Goal: Task Accomplishment & Management: Complete application form

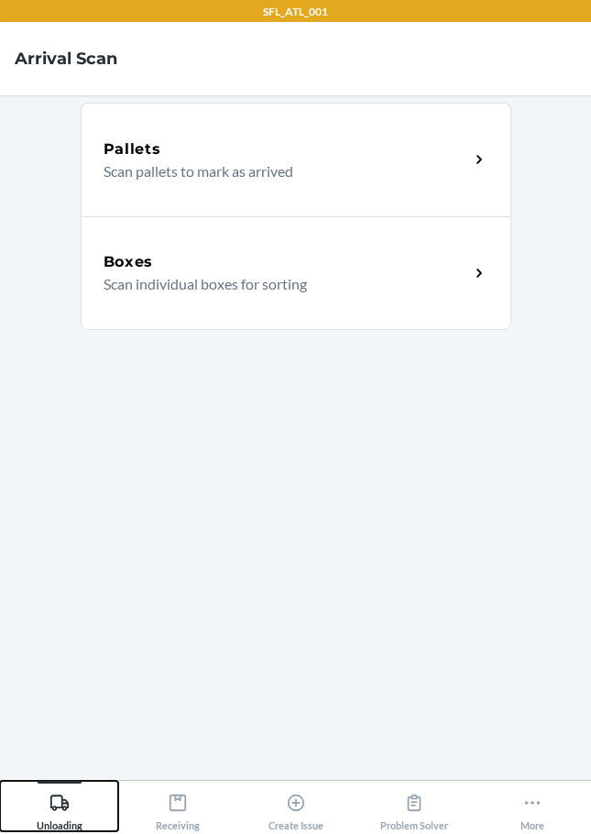
click at [60, 810] on icon at bounding box center [60, 803] width 20 height 20
click at [57, 808] on icon at bounding box center [59, 803] width 18 height 16
click at [133, 242] on div "Boxes Scan individual boxes for sorting" at bounding box center [296, 273] width 431 height 114
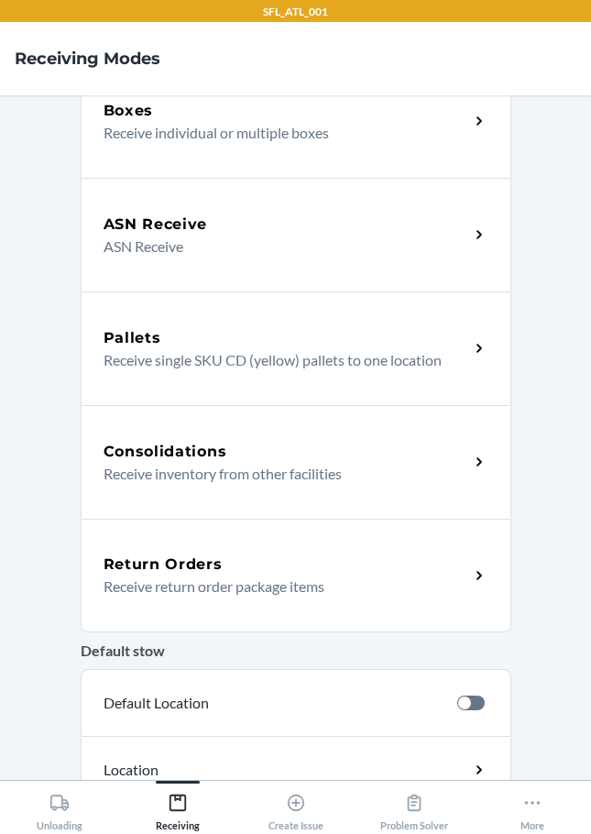
scroll to position [275, 0]
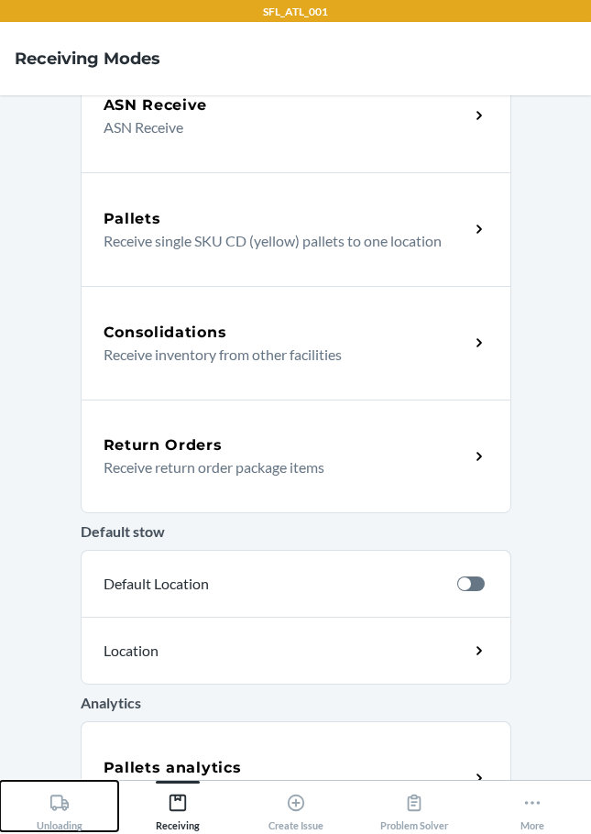
click at [74, 801] on div "Unloading" at bounding box center [60, 809] width 46 height 46
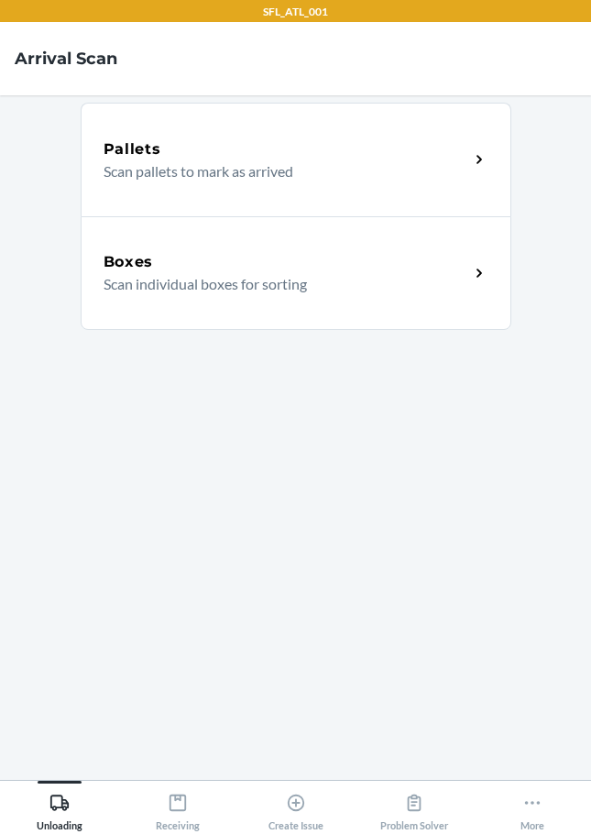
click at [189, 290] on p "Scan individual boxes for sorting" at bounding box center [279, 284] width 351 height 22
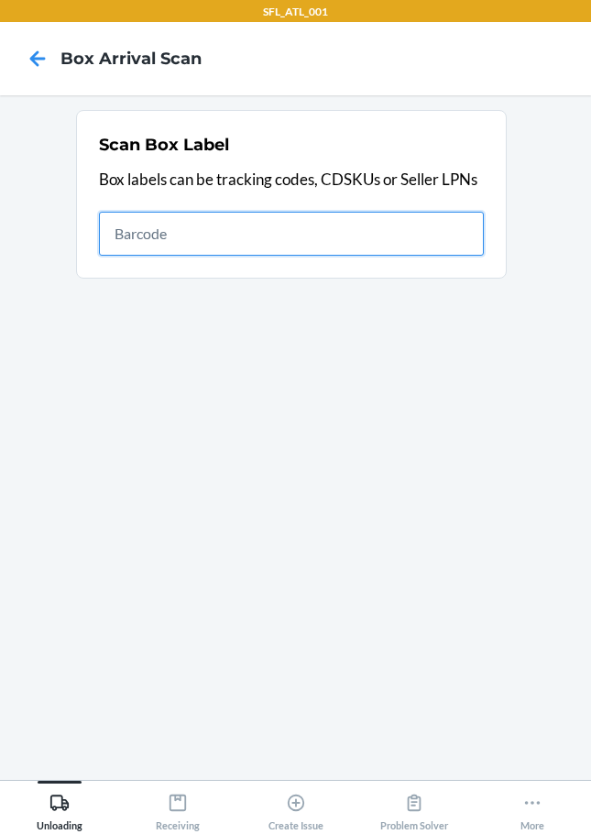
click at [179, 229] on input "text" at bounding box center [291, 234] width 385 height 44
type input "420302599434636106023304848857"
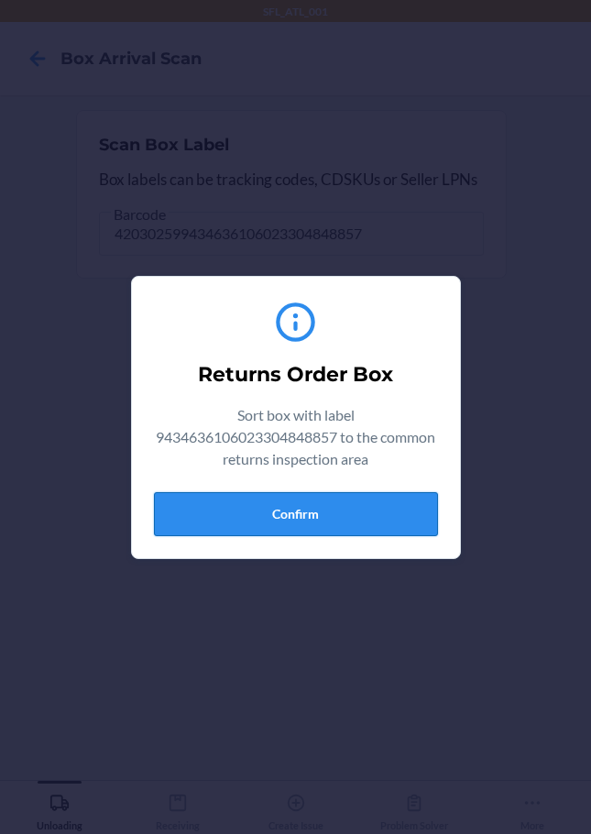
click at [371, 523] on button "Confirm" at bounding box center [296, 514] width 284 height 44
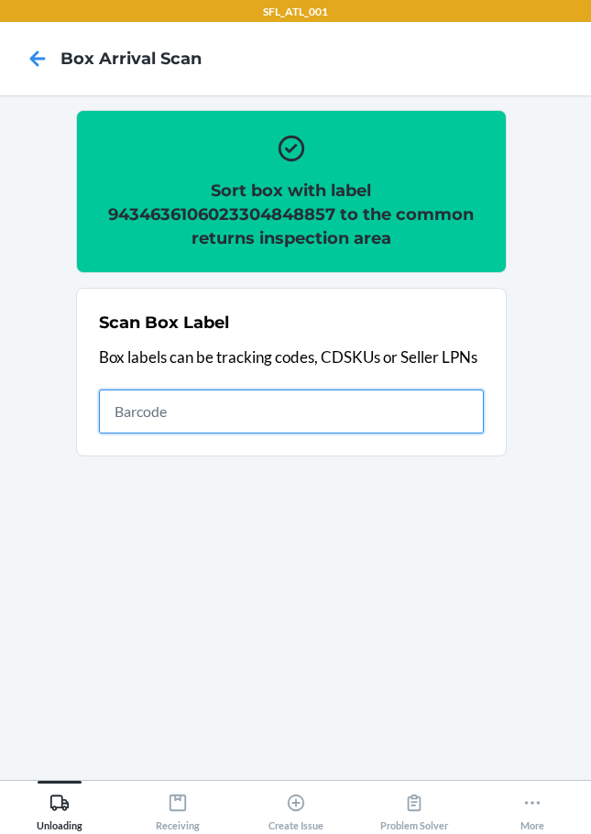
click at [151, 406] on input "text" at bounding box center [291, 412] width 385 height 44
type input "420302599434636106023304557155"
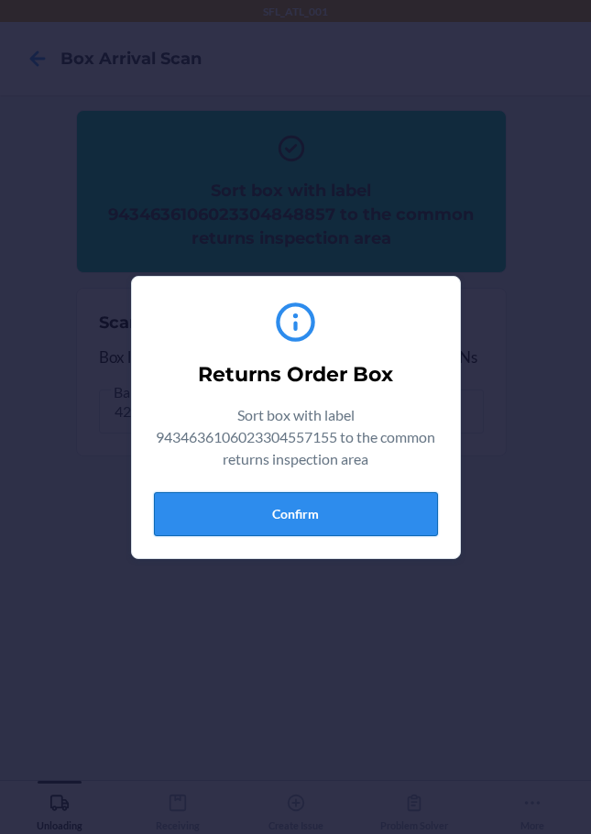
click at [282, 514] on button "Confirm" at bounding box center [296, 514] width 284 height 44
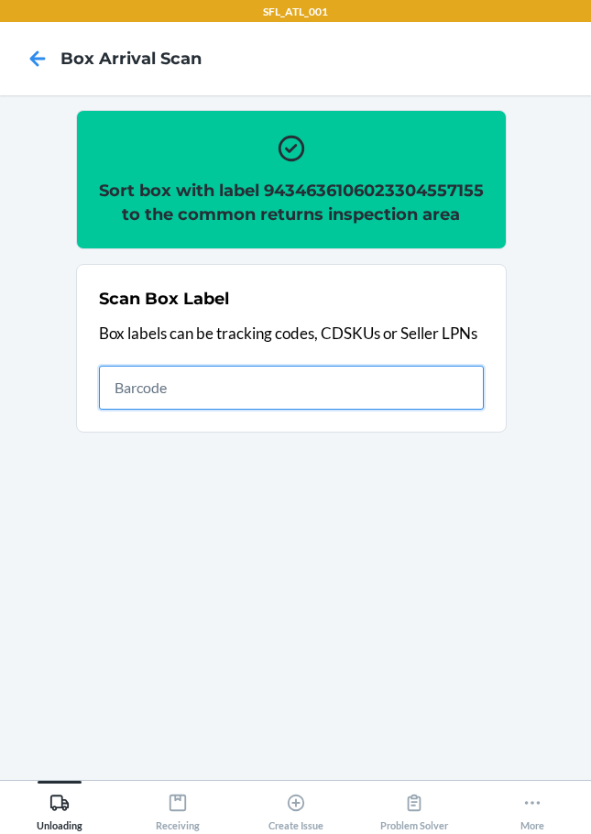
click at [194, 410] on input "text" at bounding box center [291, 388] width 385 height 44
type input "420302599434636106023304807816"
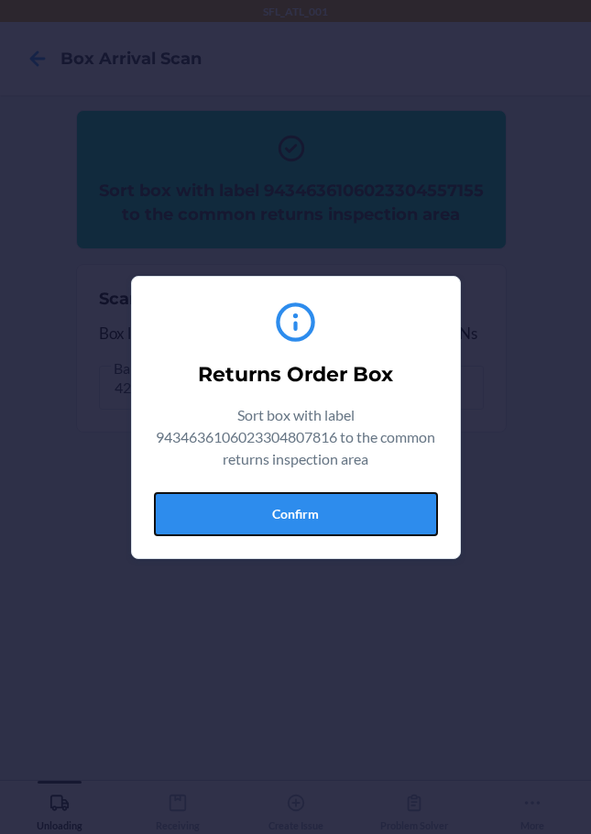
drag, startPoint x: 368, startPoint y: 518, endPoint x: 447, endPoint y: 487, distance: 85.6
click at [367, 517] on button "Confirm" at bounding box center [296, 514] width 284 height 44
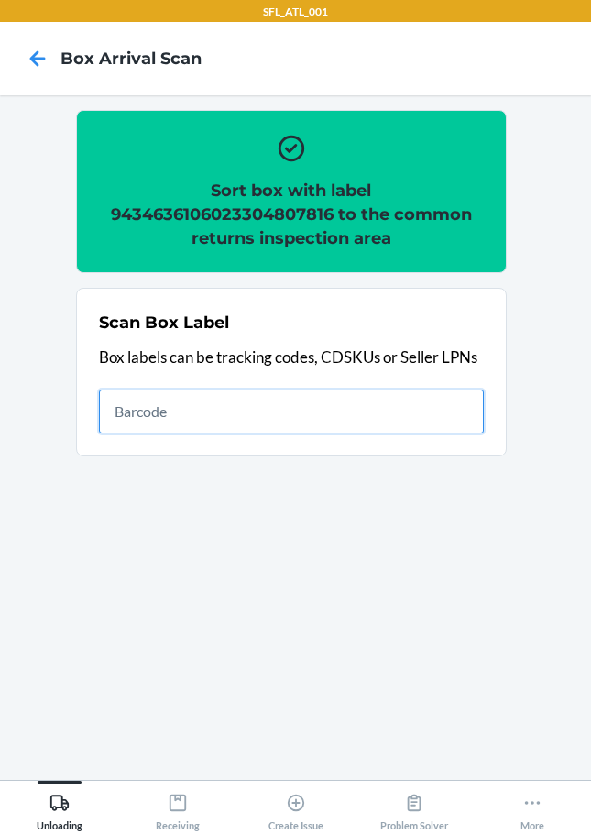
drag, startPoint x: 284, startPoint y: 403, endPoint x: 322, endPoint y: 387, distance: 41.0
click at [284, 403] on input "text" at bounding box center [291, 412] width 385 height 44
type input "420302599434636106023303977657"
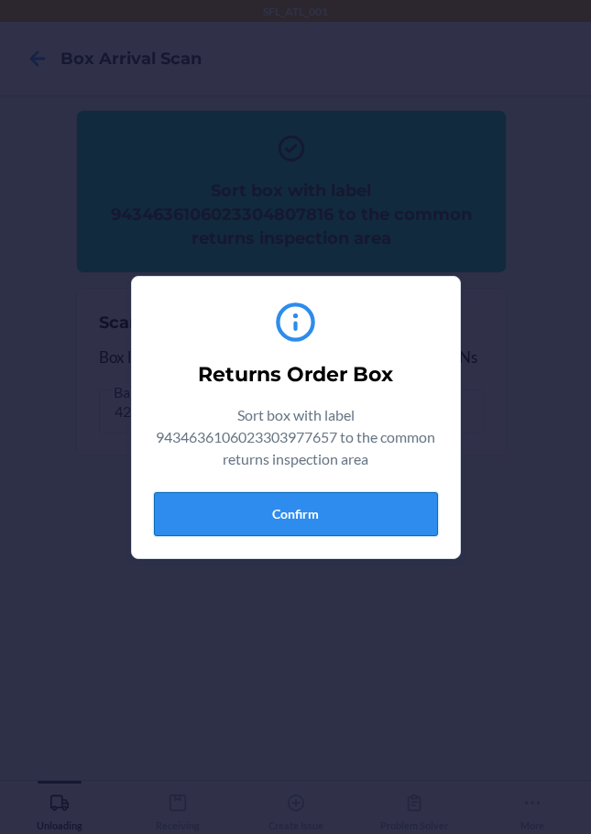
click at [326, 522] on button "Confirm" at bounding box center [296, 514] width 284 height 44
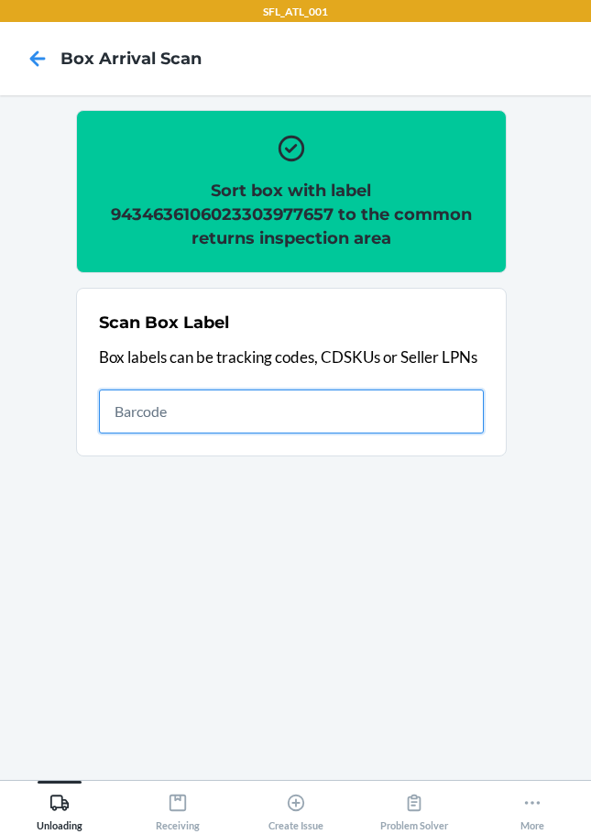
click at [230, 397] on input "text" at bounding box center [291, 412] width 385 height 44
type input "420302599434636106023303121869"
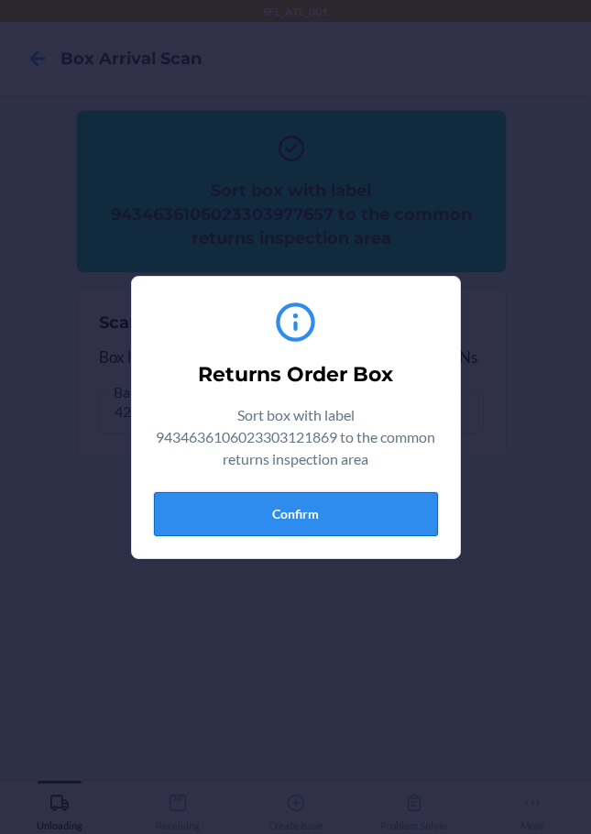
click at [363, 508] on button "Confirm" at bounding box center [296, 514] width 284 height 44
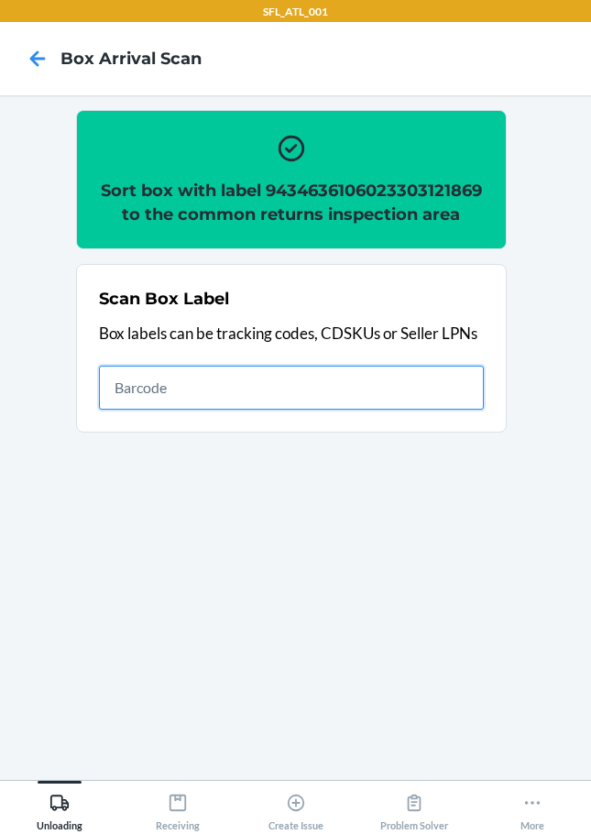
click at [269, 391] on input "text" at bounding box center [291, 388] width 385 height 44
type input "420302599434636106023304287786"
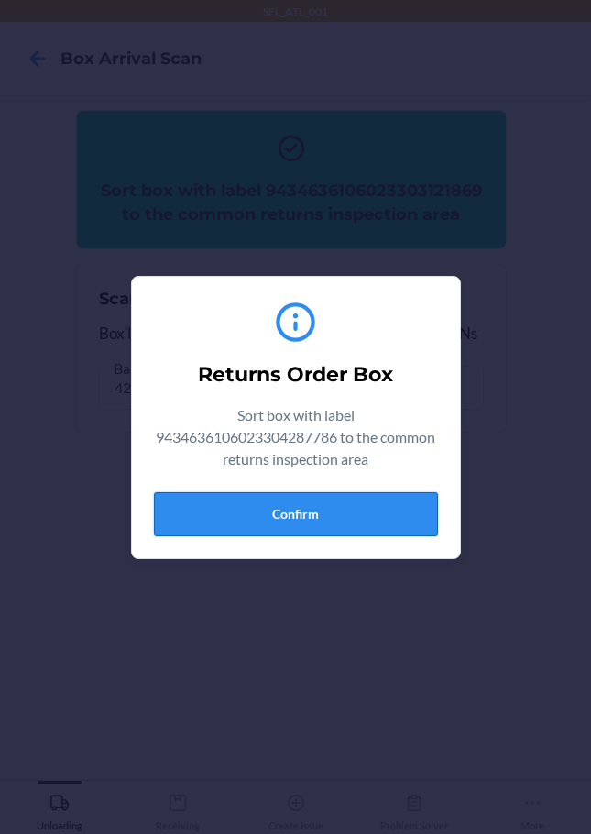
click at [386, 510] on button "Confirm" at bounding box center [296, 514] width 284 height 44
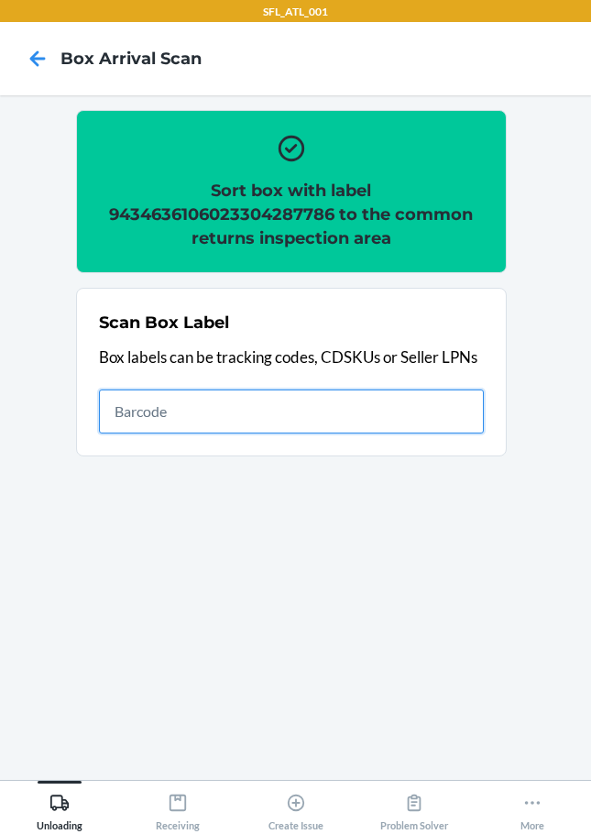
click at [271, 411] on input "text" at bounding box center [291, 412] width 385 height 44
type input "420302599434636106023304398536"
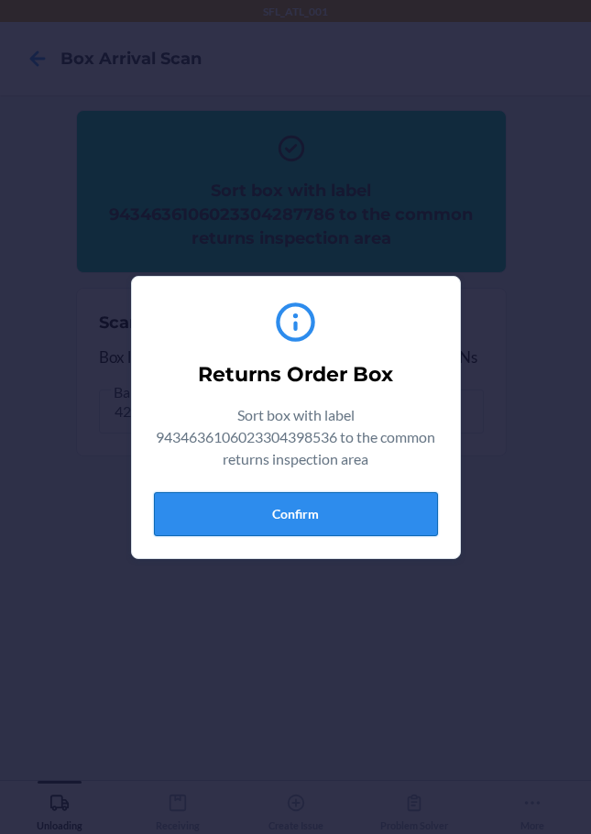
click at [331, 506] on button "Confirm" at bounding box center [296, 514] width 284 height 44
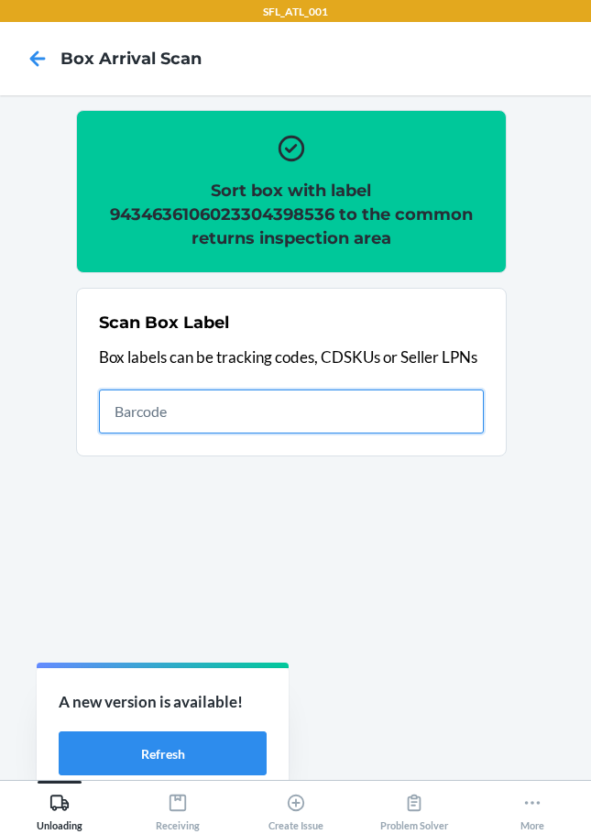
click at [205, 404] on input "text" at bounding box center [291, 412] width 385 height 44
click at [182, 407] on input "text" at bounding box center [291, 412] width 385 height 44
type input "420302599434636106023304763433"
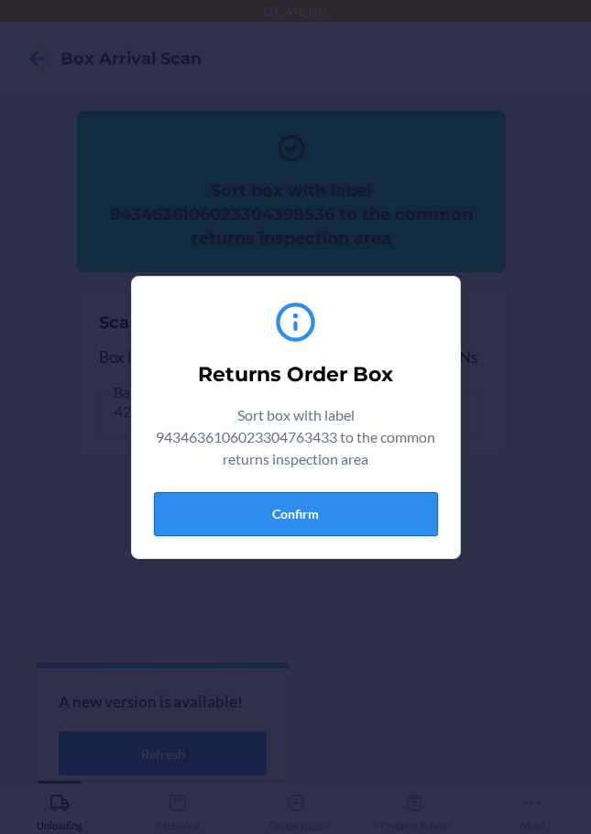
click at [267, 512] on button "Confirm" at bounding box center [296, 514] width 284 height 44
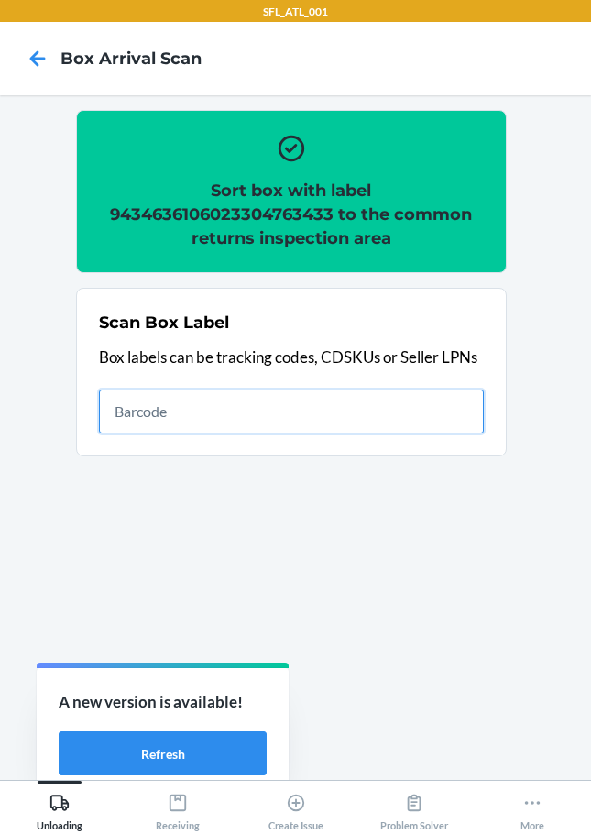
click at [213, 415] on input "text" at bounding box center [291, 412] width 385 height 44
type input "420302599434636106023304206695"
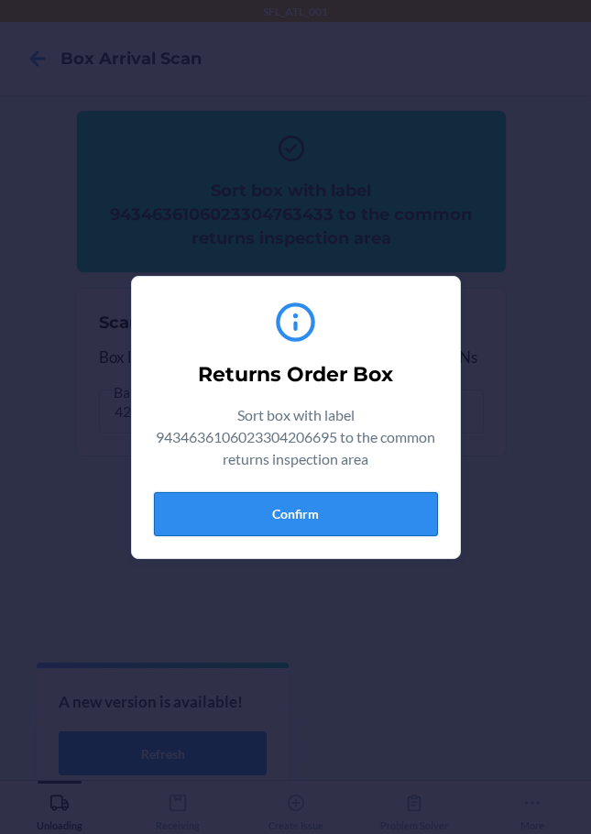
click at [324, 510] on button "Confirm" at bounding box center [296, 514] width 284 height 44
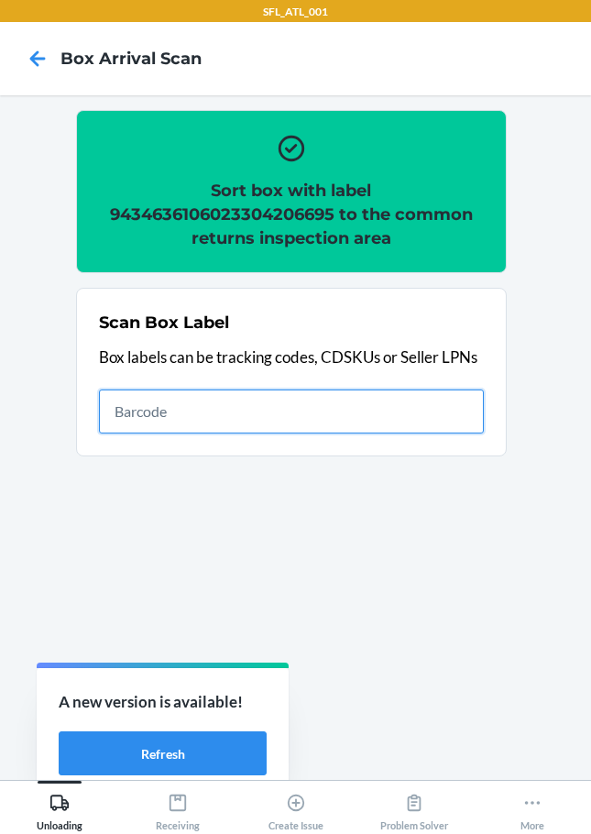
click at [130, 405] on input "text" at bounding box center [291, 412] width 385 height 44
type input "420302599434636106023304757517"
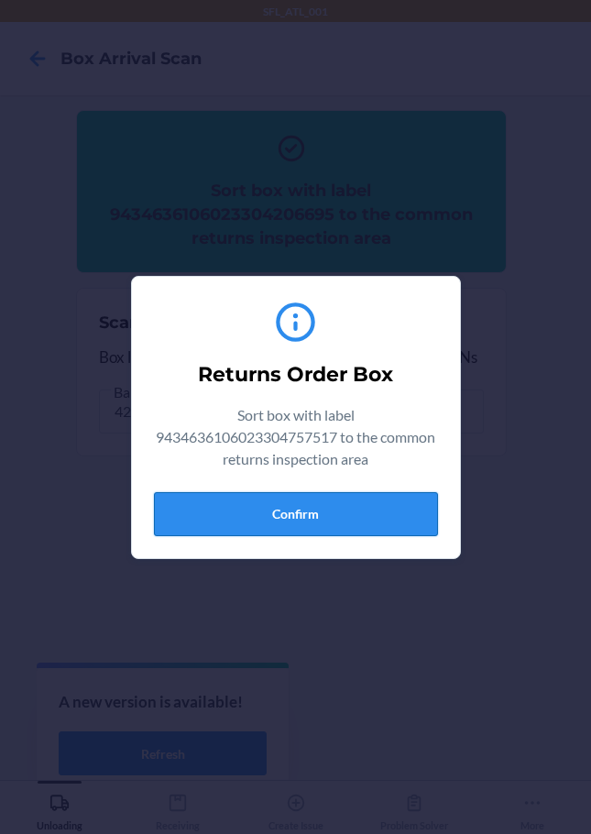
click at [357, 515] on button "Confirm" at bounding box center [296, 514] width 284 height 44
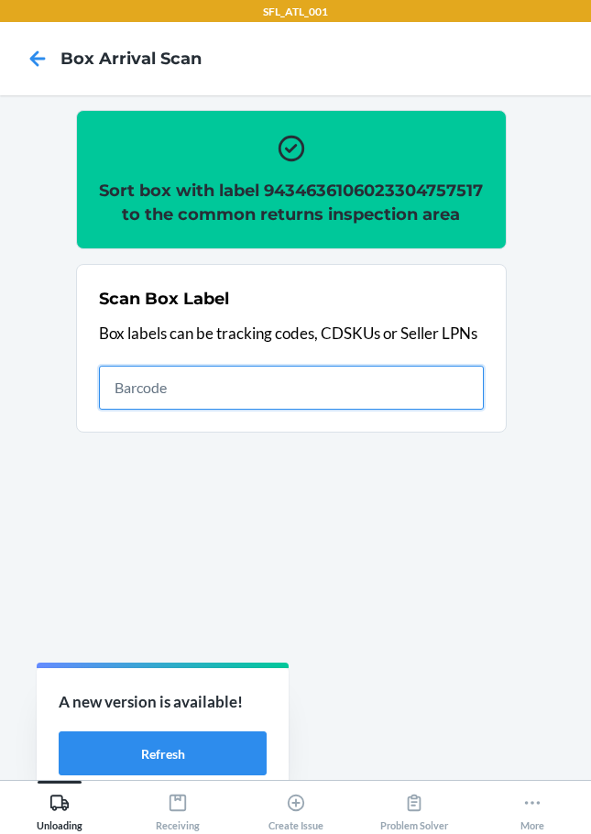
click at [127, 410] on input "text" at bounding box center [291, 388] width 385 height 44
type input "420302599434636106023303676611"
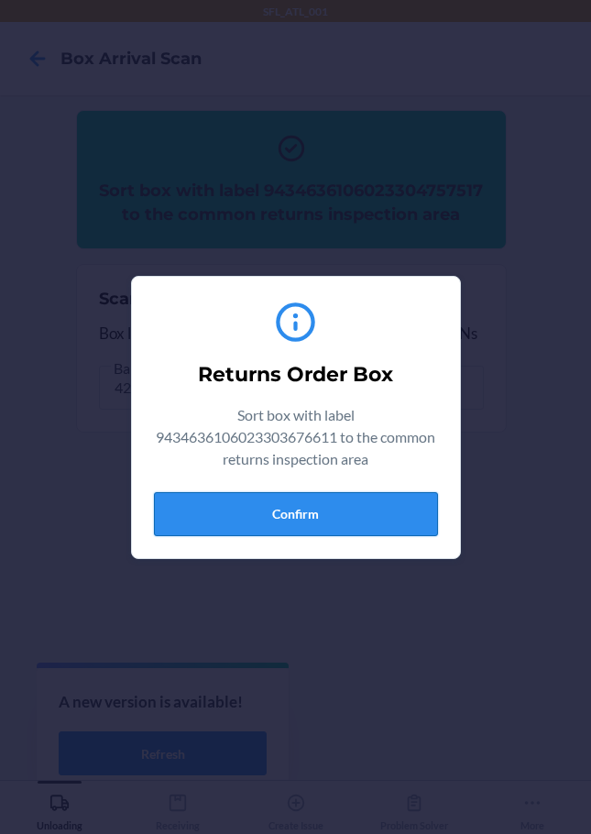
drag, startPoint x: 330, startPoint y: 512, endPoint x: 401, endPoint y: 512, distance: 70.6
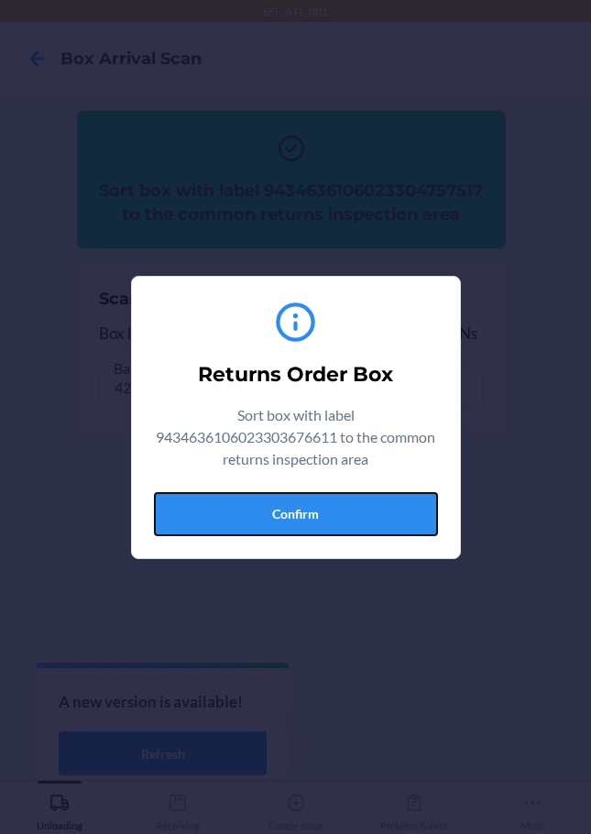
click at [334, 512] on button "Confirm" at bounding box center [296, 514] width 284 height 44
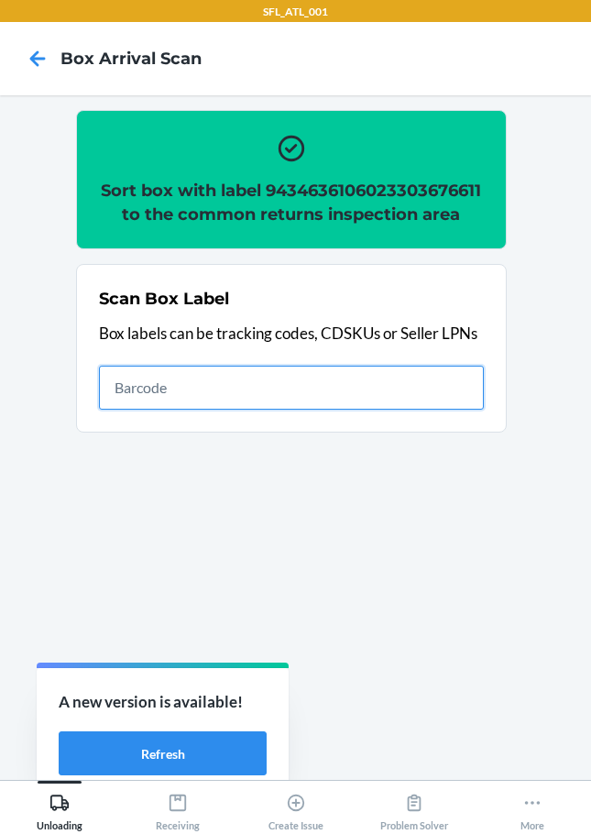
click at [324, 397] on input "text" at bounding box center [291, 388] width 385 height 44
type input "420302599434636106023304356963"
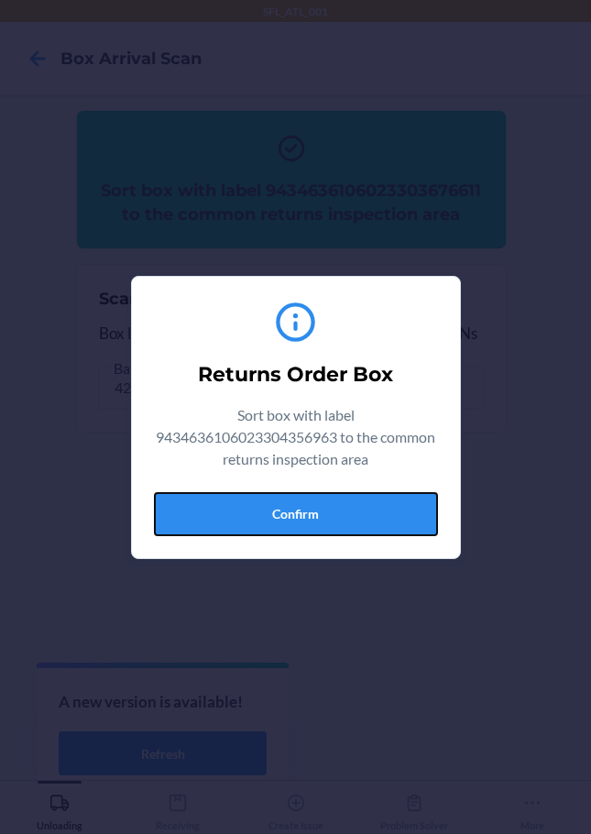
drag, startPoint x: 356, startPoint y: 521, endPoint x: 441, endPoint y: 509, distance: 86.1
click at [356, 520] on button "Confirm" at bounding box center [296, 514] width 284 height 44
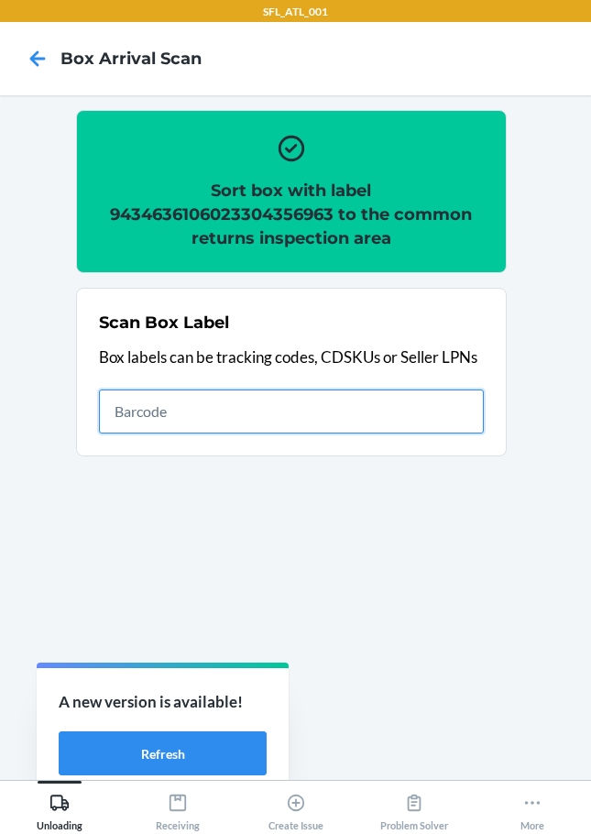
drag, startPoint x: 158, startPoint y: 422, endPoint x: 158, endPoint y: 410, distance: 11.9
click at [158, 422] on input "text" at bounding box center [291, 412] width 385 height 44
type input "420302599434636106023304663153"
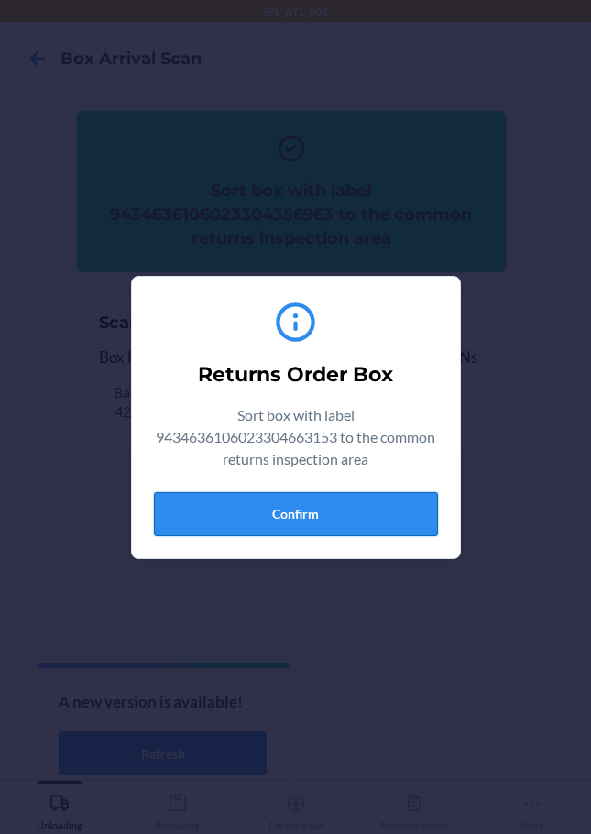
click at [375, 512] on button "Confirm" at bounding box center [296, 514] width 284 height 44
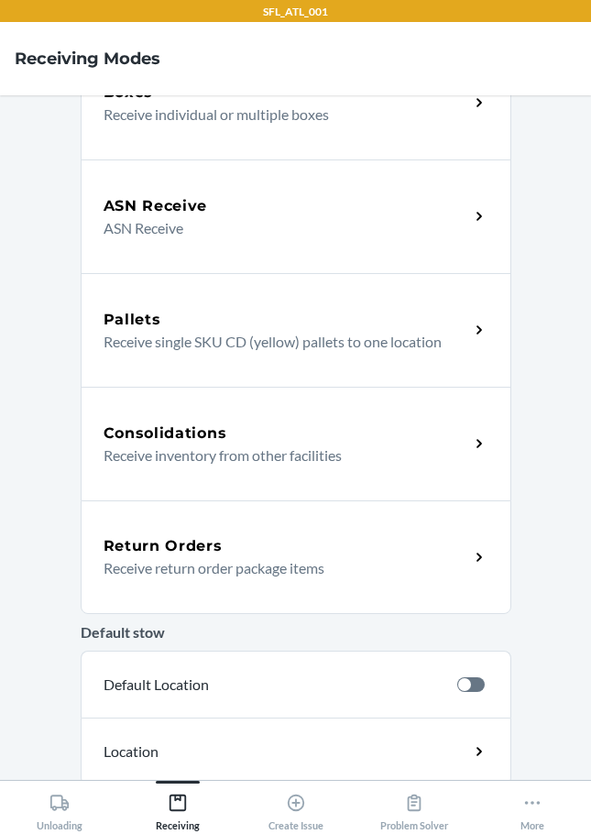
scroll to position [275, 0]
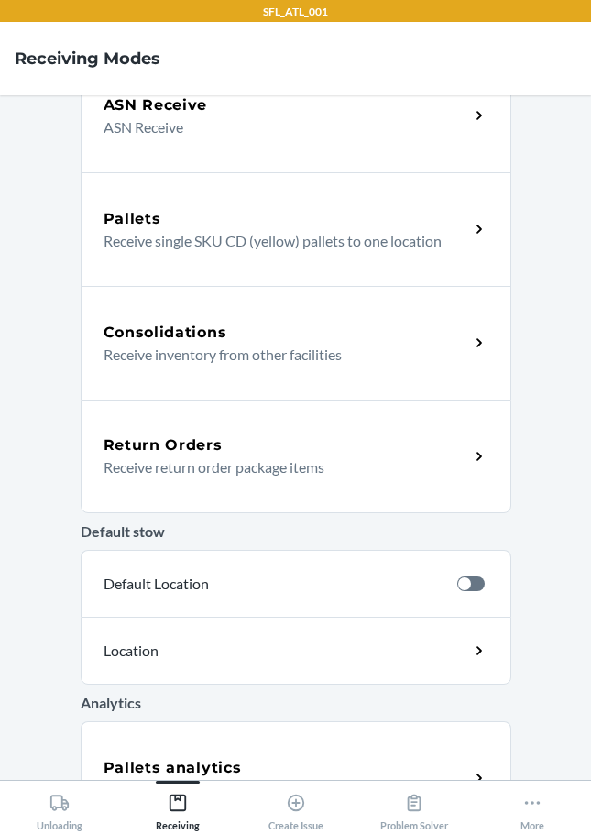
click at [218, 448] on div "Return Orders" at bounding box center [287, 446] width 366 height 22
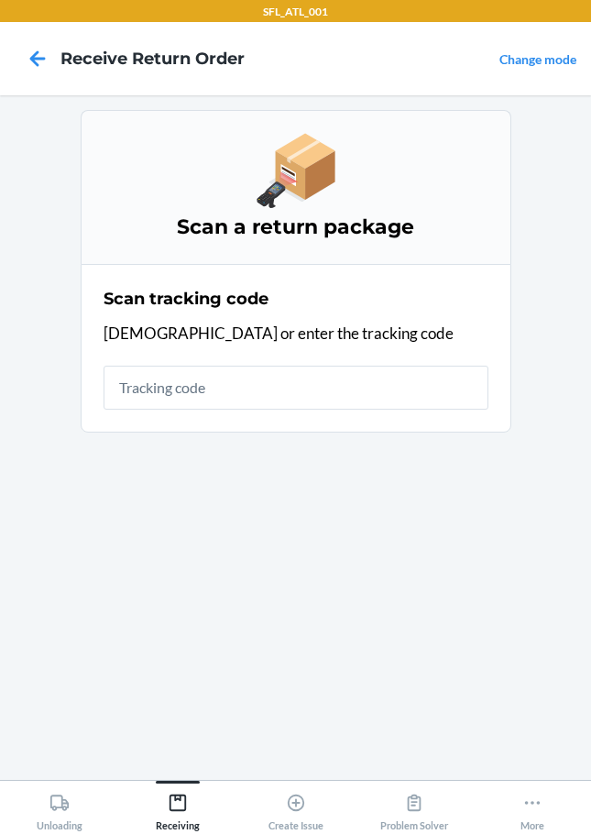
click at [170, 391] on input "text" at bounding box center [296, 388] width 385 height 44
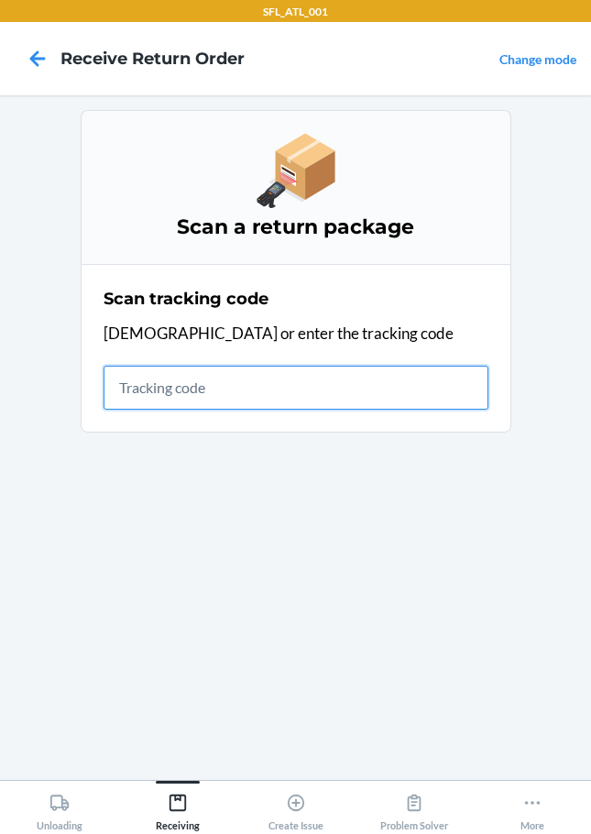
click at [180, 389] on input "text" at bounding box center [296, 388] width 385 height 44
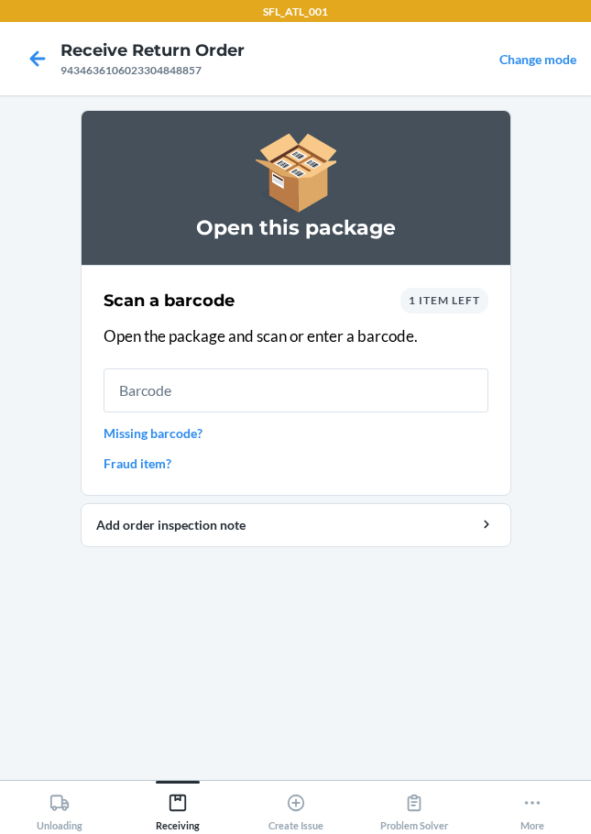
click at [470, 304] on span "1 item left" at bounding box center [445, 300] width 72 height 14
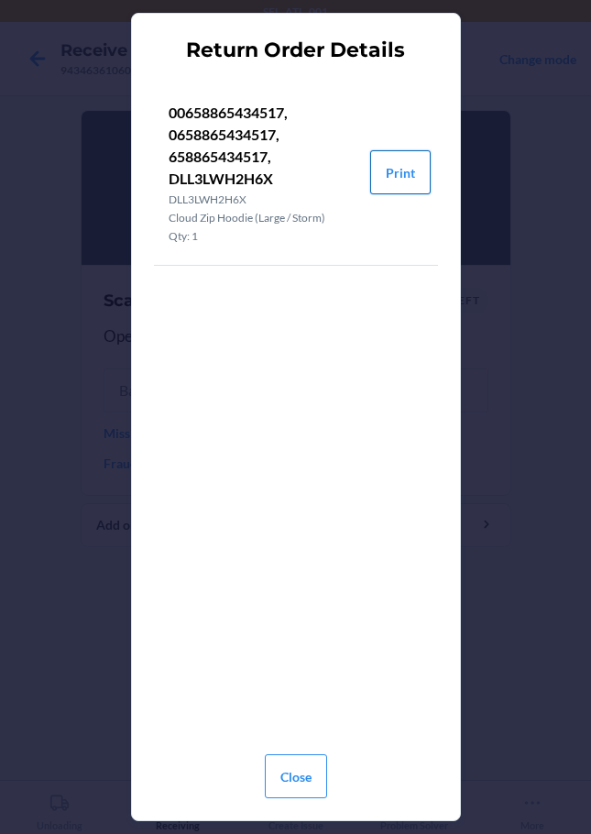
click at [409, 171] on button "Print" at bounding box center [400, 172] width 61 height 44
click at [298, 772] on button "Close" at bounding box center [296, 776] width 62 height 44
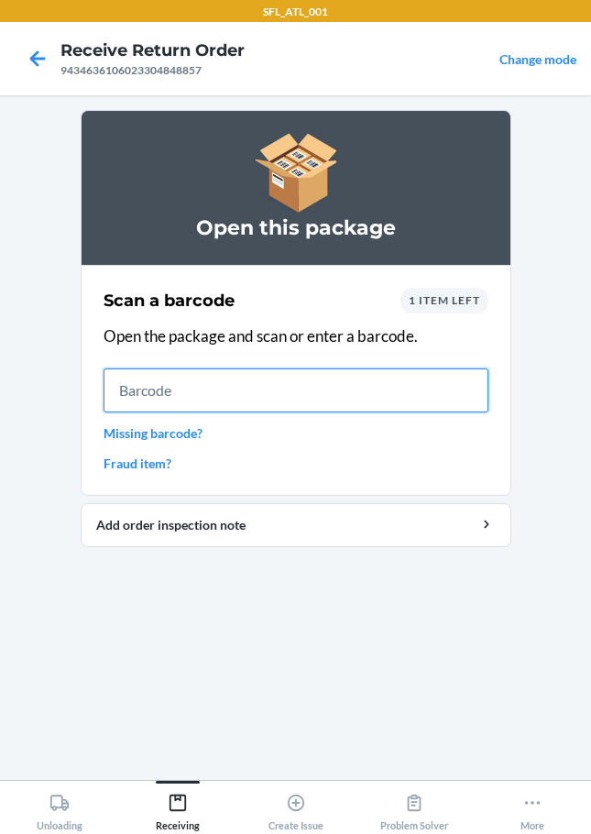
click at [138, 385] on input "text" at bounding box center [296, 391] width 385 height 44
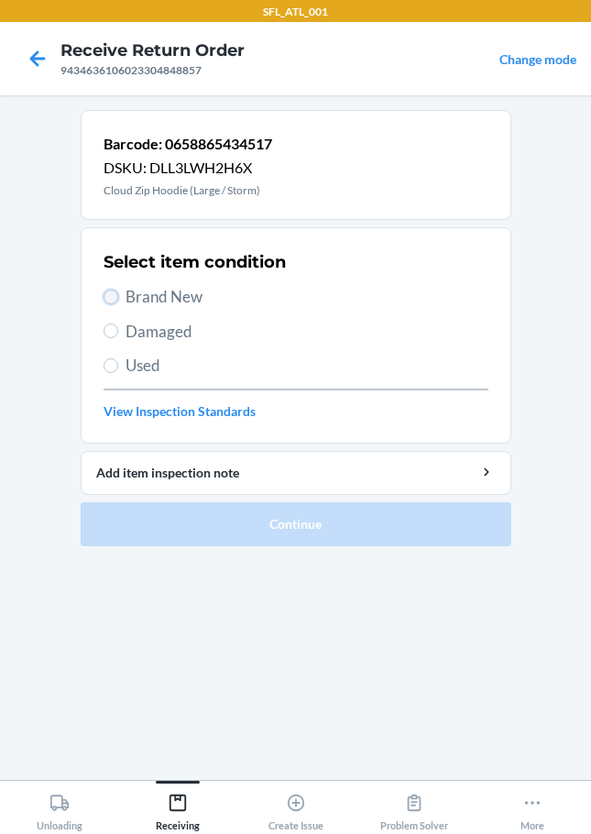
click at [111, 302] on input "Brand New" at bounding box center [111, 297] width 15 height 15
radio input "true"
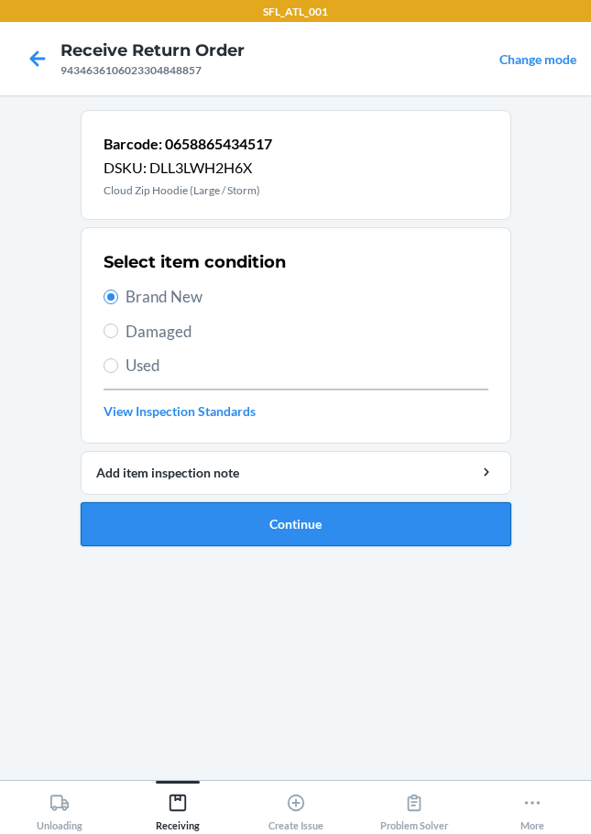
click at [223, 524] on button "Continue" at bounding box center [296, 524] width 431 height 44
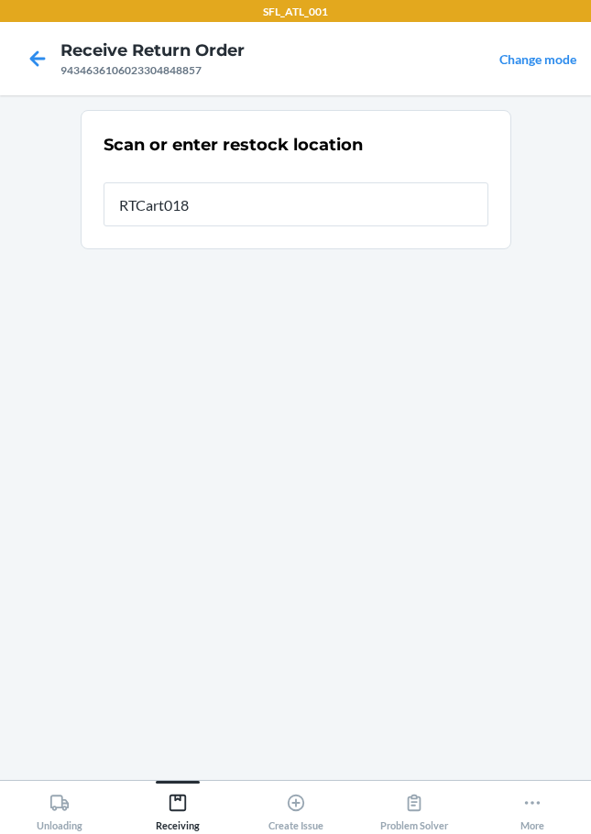
type input "RTCart018"
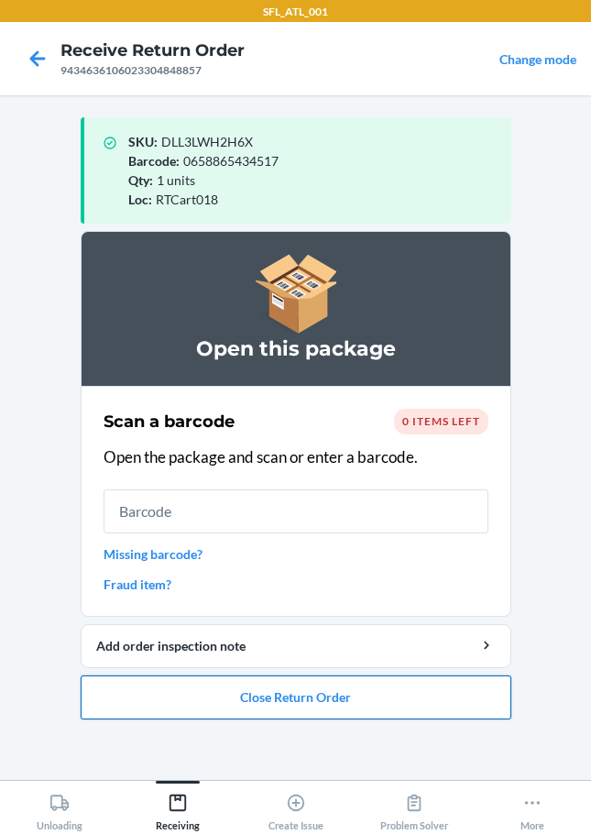
click at [276, 695] on button "Close Return Order" at bounding box center [296, 698] width 431 height 44
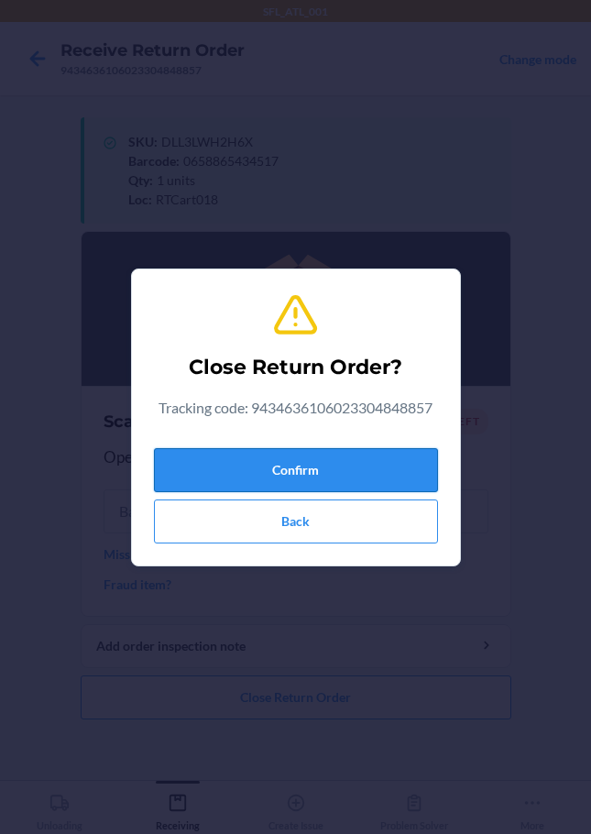
click at [277, 469] on button "Confirm" at bounding box center [296, 470] width 284 height 44
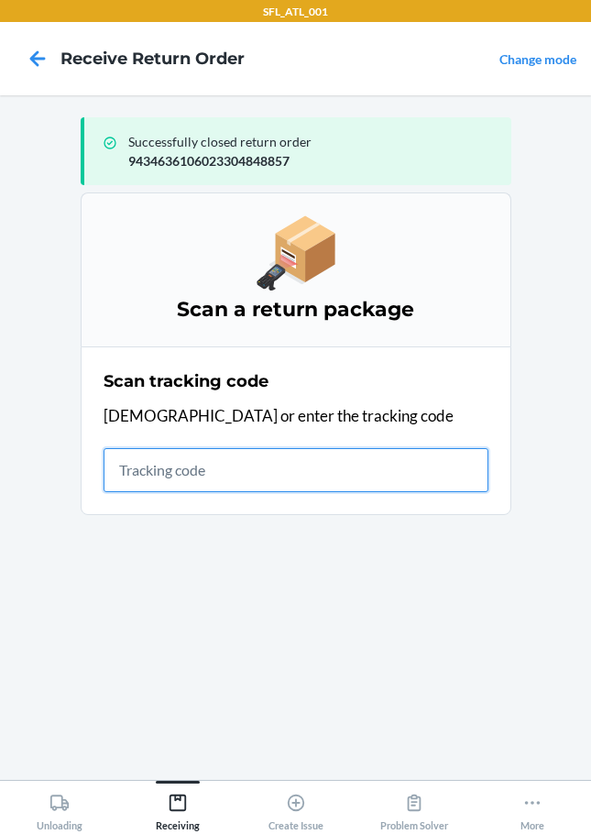
click at [153, 467] on input "text" at bounding box center [296, 470] width 385 height 44
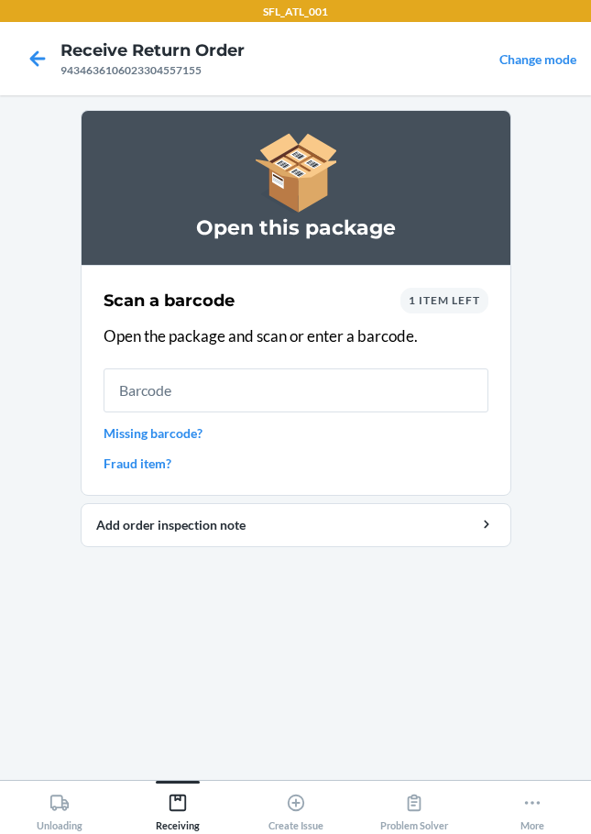
click at [424, 303] on span "1 item left" at bounding box center [445, 300] width 72 height 14
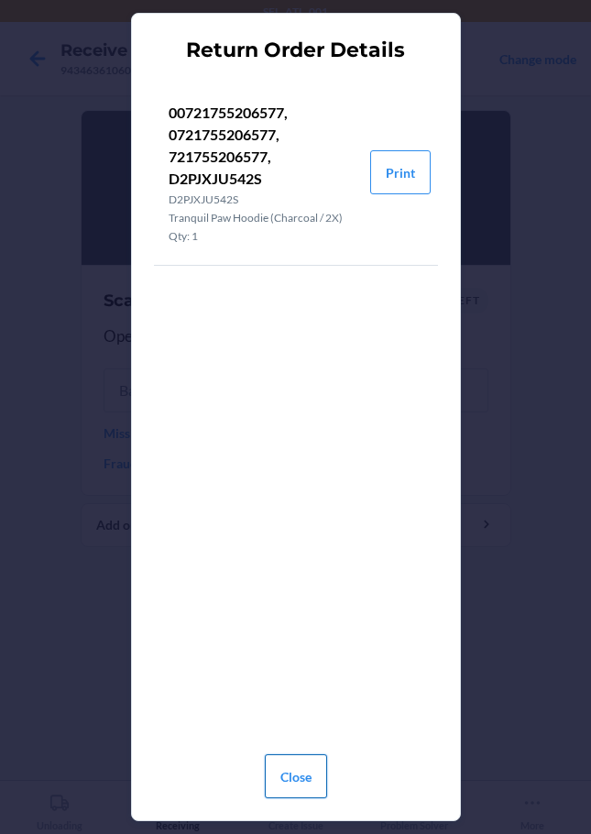
click at [299, 759] on button "Close" at bounding box center [296, 776] width 62 height 44
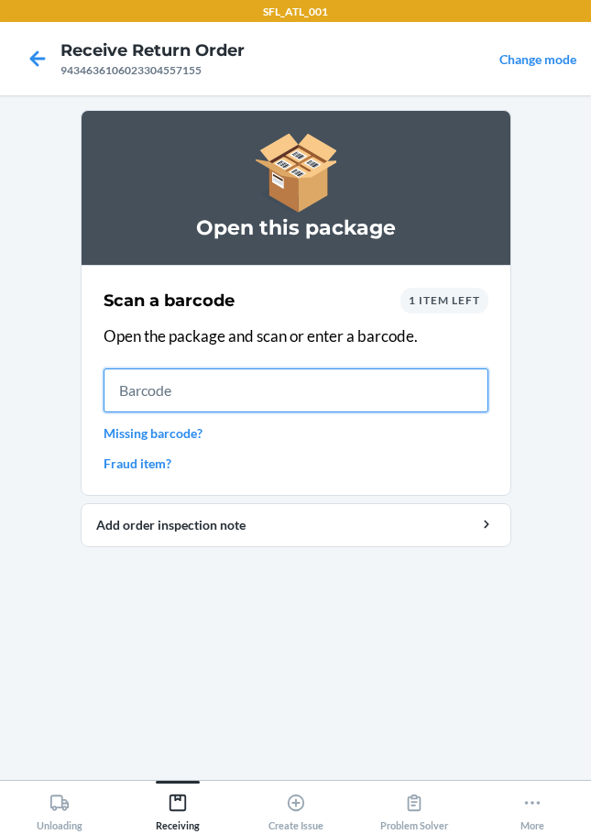
click at [190, 391] on input "text" at bounding box center [296, 391] width 385 height 44
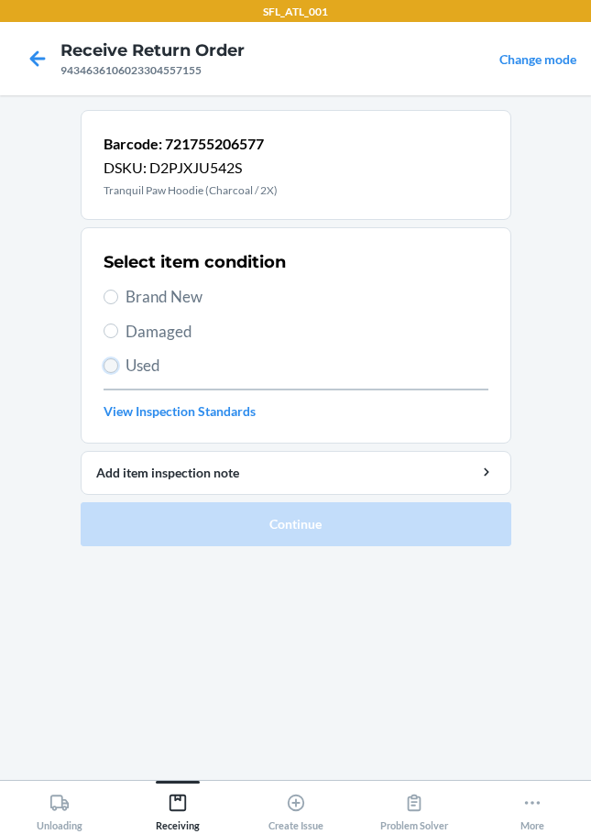
click at [111, 365] on input "Used" at bounding box center [111, 365] width 15 height 15
radio input "true"
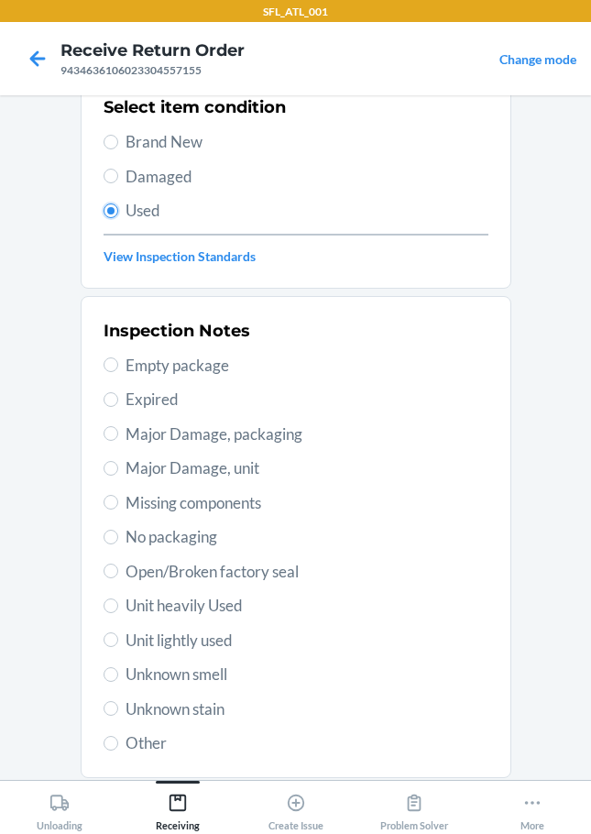
scroll to position [270, 0]
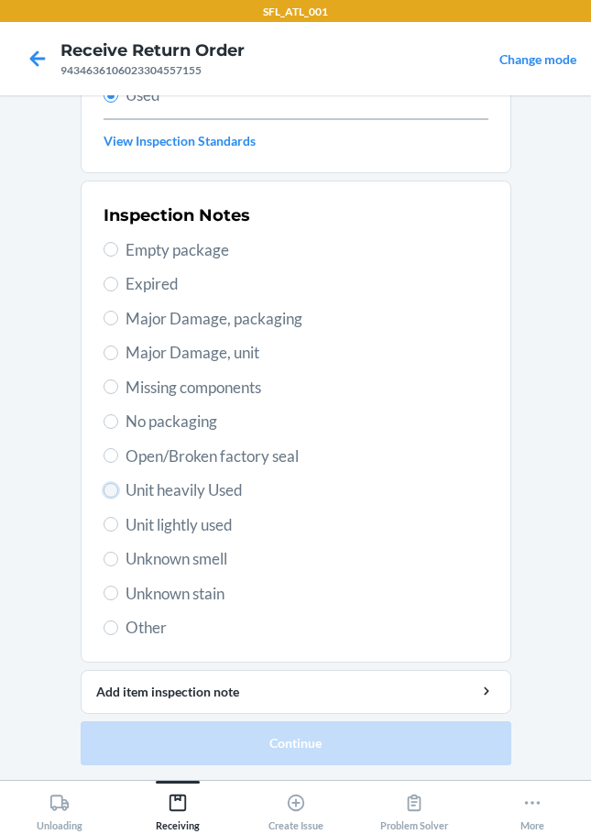
click at [104, 487] on input "Unit heavily Used" at bounding box center [111, 490] width 15 height 15
radio input "true"
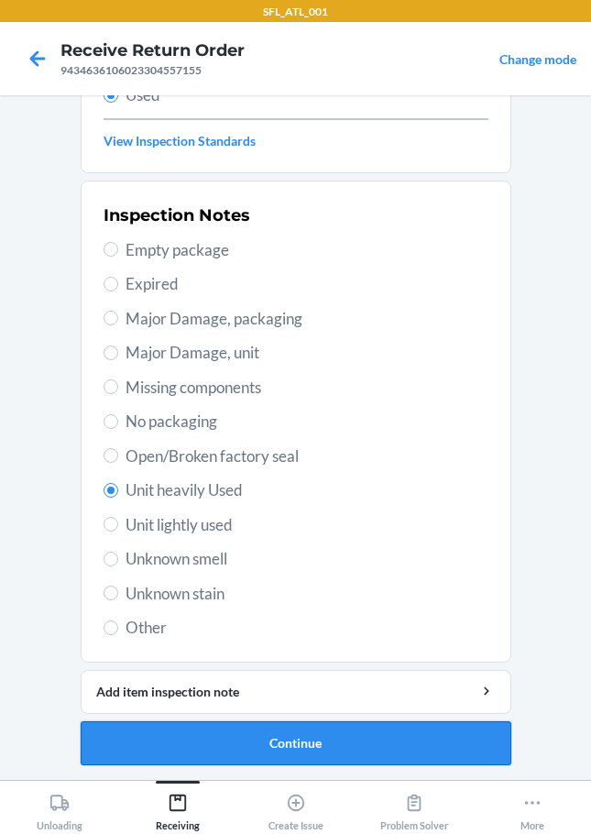
click at [224, 728] on button "Continue" at bounding box center [296, 743] width 431 height 44
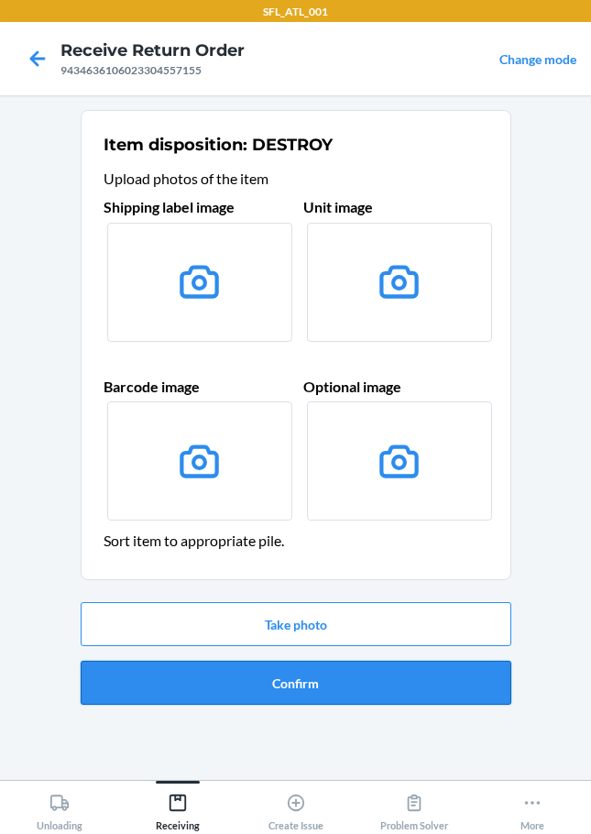
click at [226, 682] on button "Confirm" at bounding box center [296, 683] width 431 height 44
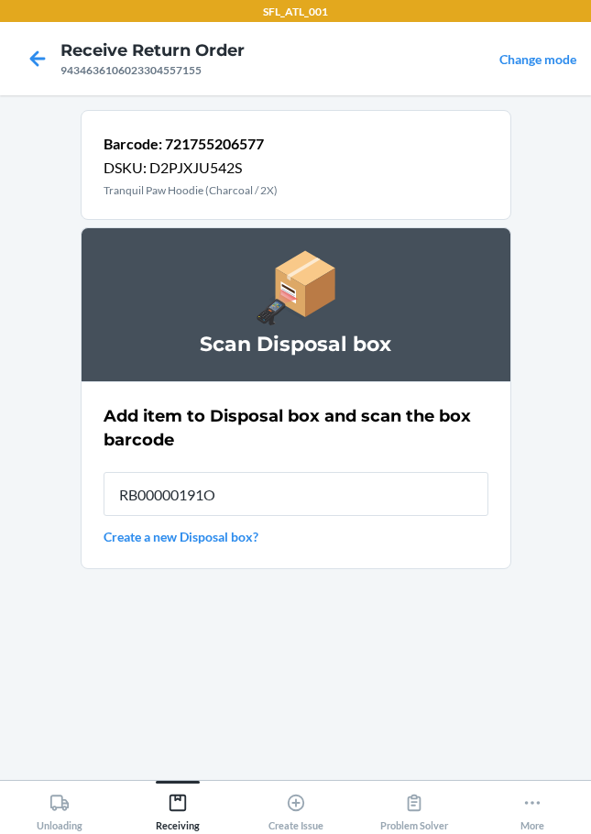
type input "RB00000191O"
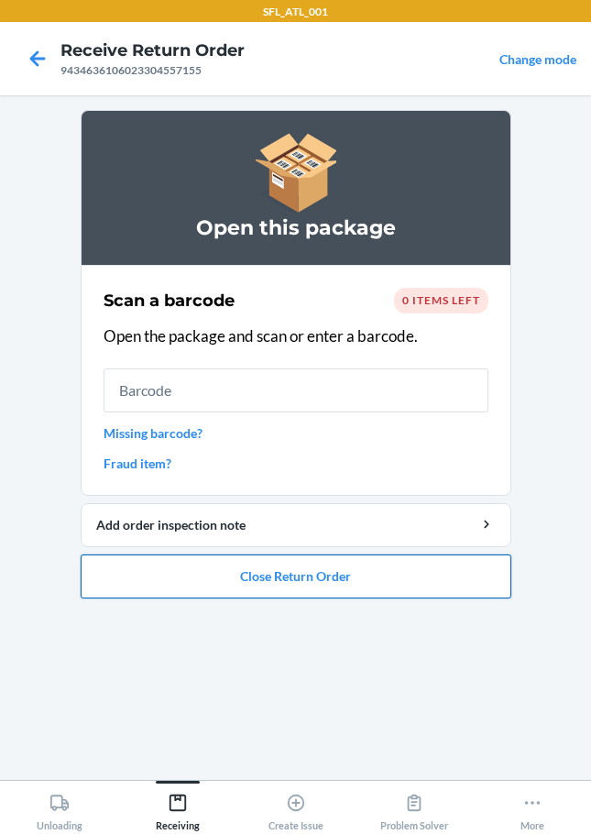
click at [324, 582] on button "Close Return Order" at bounding box center [296, 577] width 431 height 44
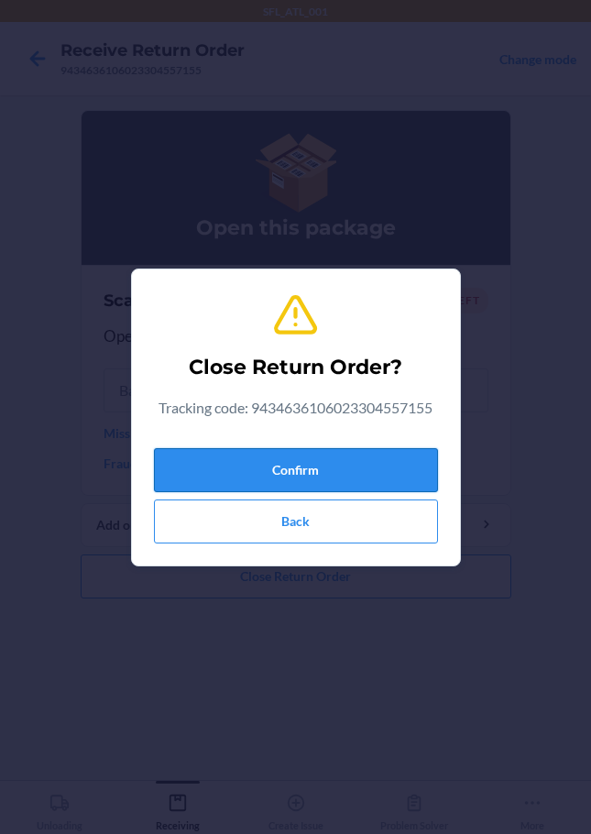
click at [253, 453] on button "Confirm" at bounding box center [296, 470] width 284 height 44
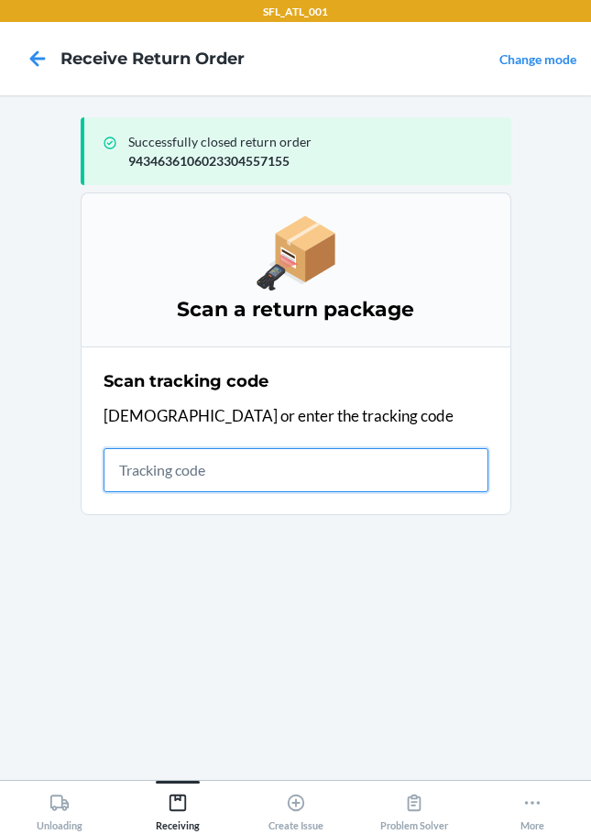
click at [193, 464] on input "text" at bounding box center [296, 470] width 385 height 44
type input "42030"
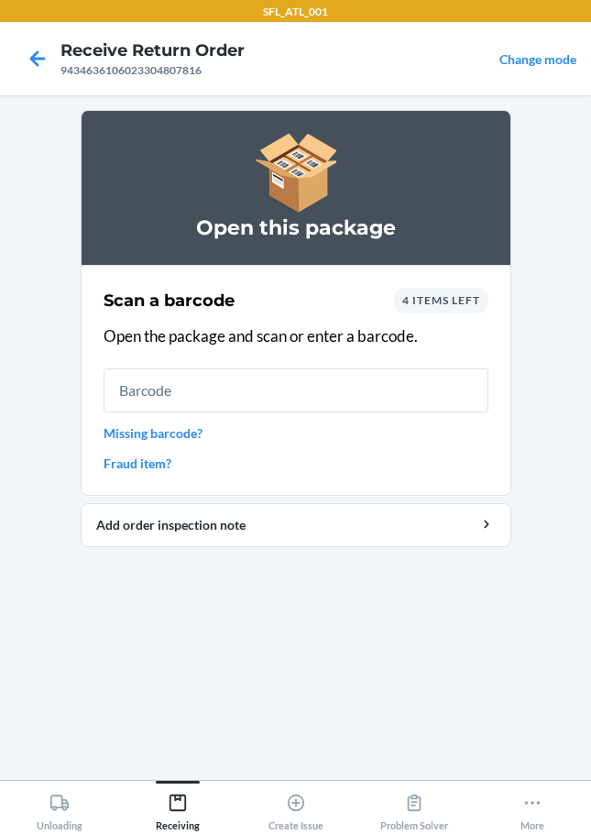
click at [435, 300] on span "4 items left" at bounding box center [441, 300] width 78 height 14
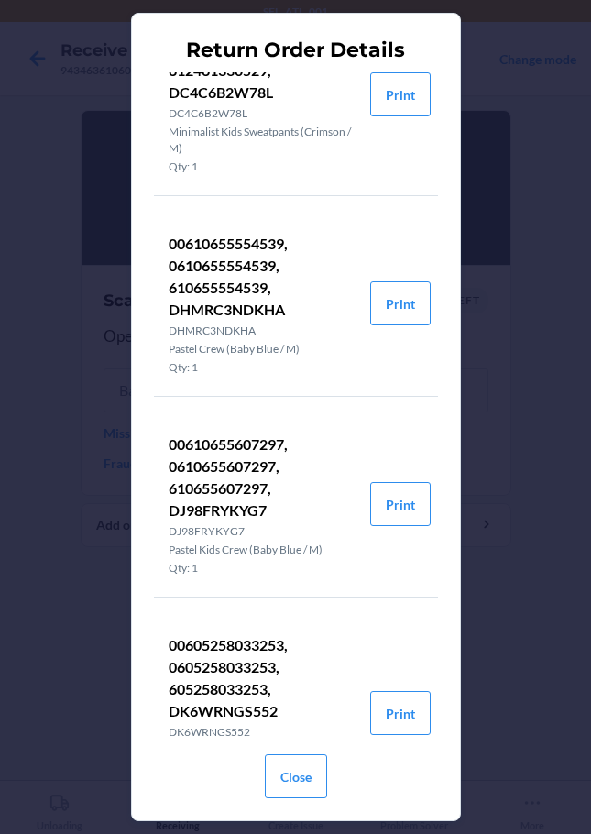
scroll to position [169, 0]
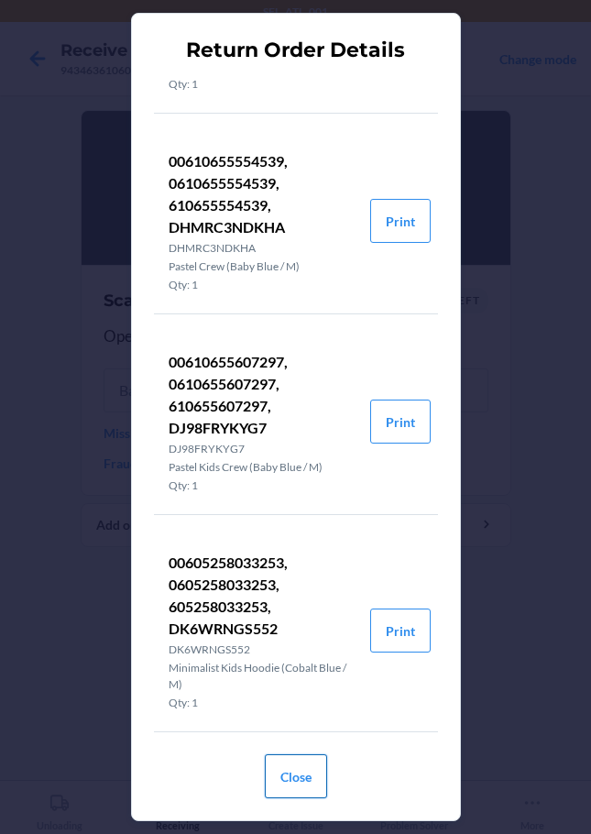
click at [308, 779] on button "Close" at bounding box center [296, 776] width 62 height 44
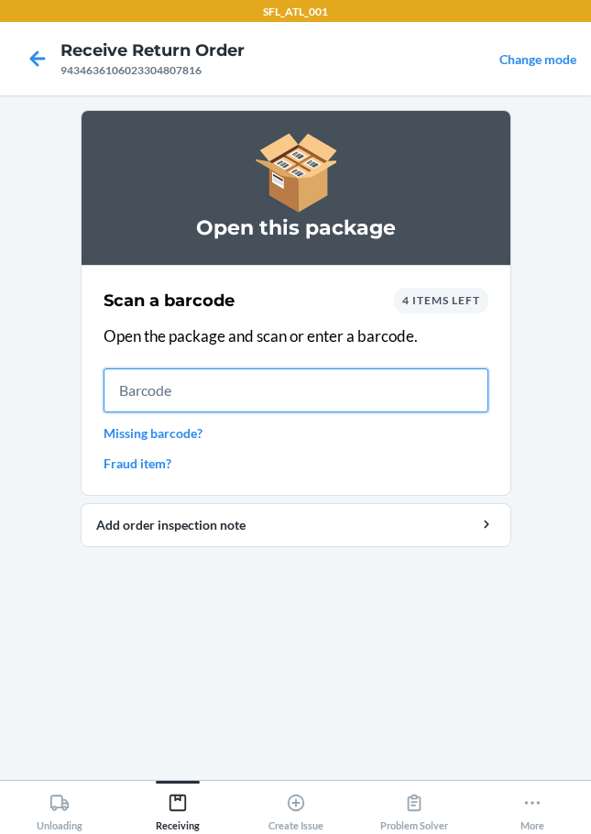
click at [200, 385] on input "text" at bounding box center [296, 391] width 385 height 44
click at [143, 385] on input "text" at bounding box center [296, 391] width 385 height 44
click at [139, 392] on input "text" at bounding box center [296, 391] width 385 height 44
click at [128, 384] on input "text" at bounding box center [296, 391] width 385 height 44
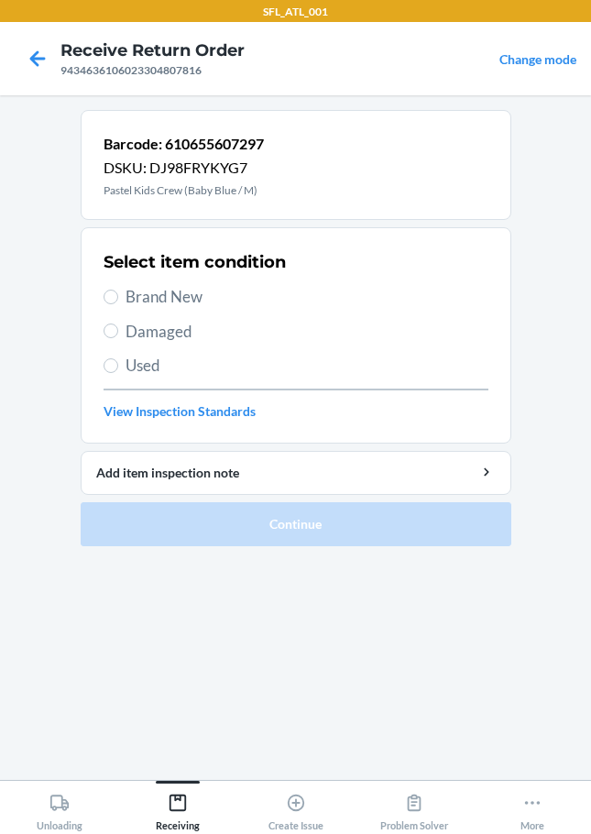
click at [117, 284] on div "Select item condition Brand New Damaged Used View Inspection Standards" at bounding box center [296, 336] width 385 height 182
click at [116, 293] on input "Brand New" at bounding box center [111, 297] width 15 height 15
radio input "true"
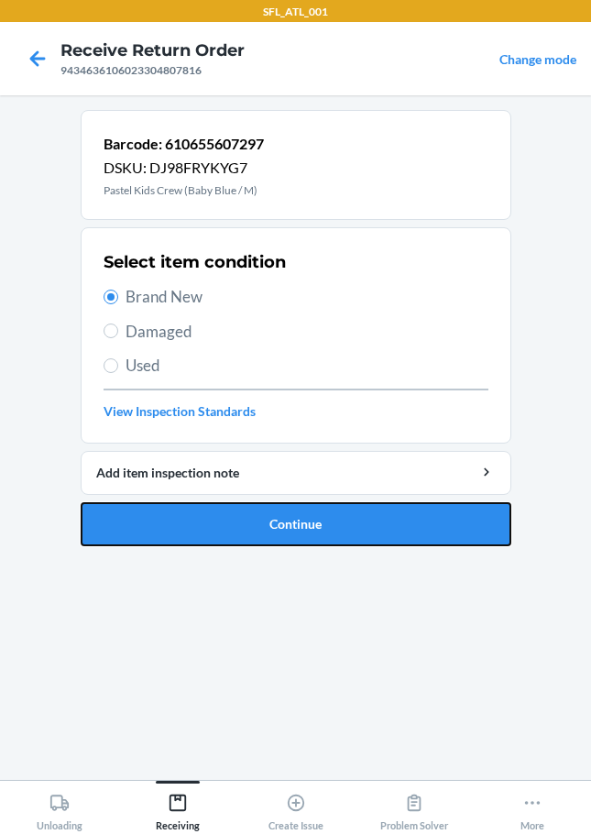
click at [225, 517] on button "Continue" at bounding box center [296, 524] width 431 height 44
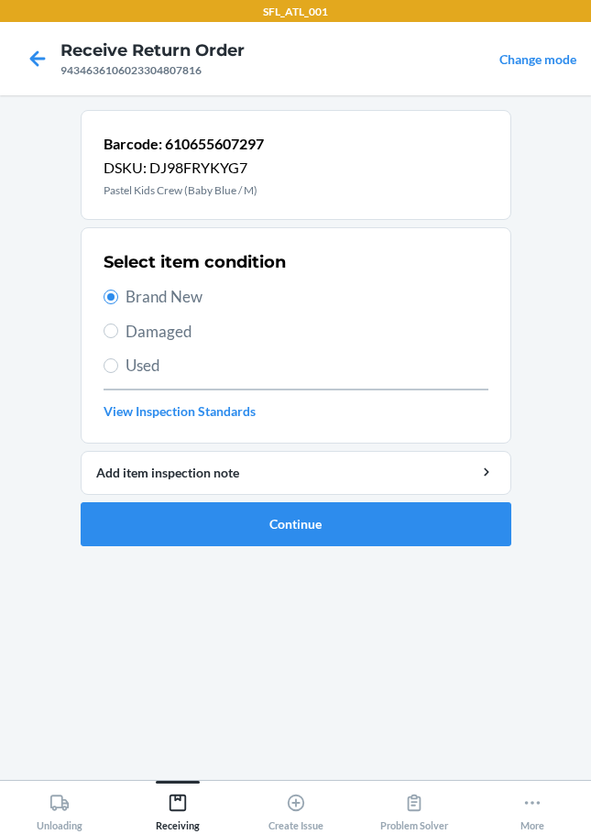
click at [239, 514] on section "Barcode: 610655607297 DSKU: DJ98FRYKYG7 Pastel Kids Crew (Baby Blue / M) Select…" at bounding box center [296, 437] width 431 height 655
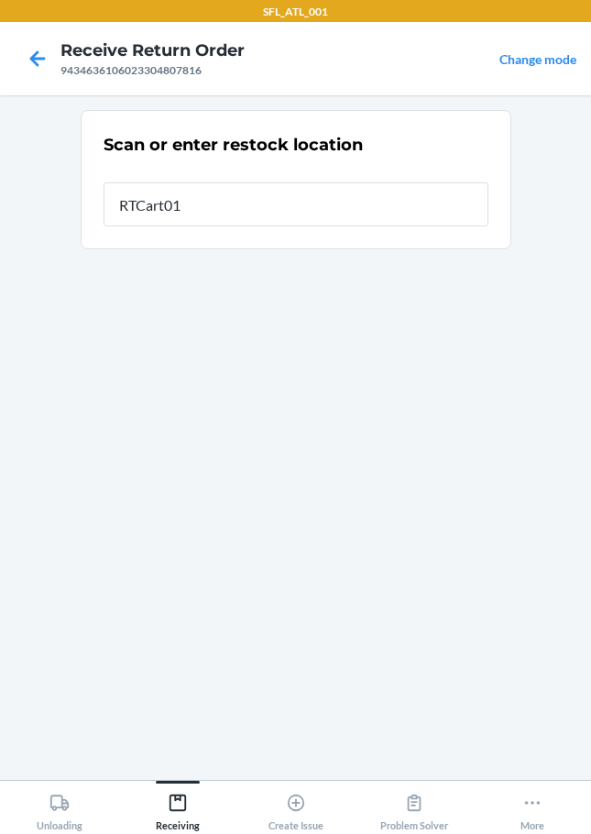
type input "RTCart018"
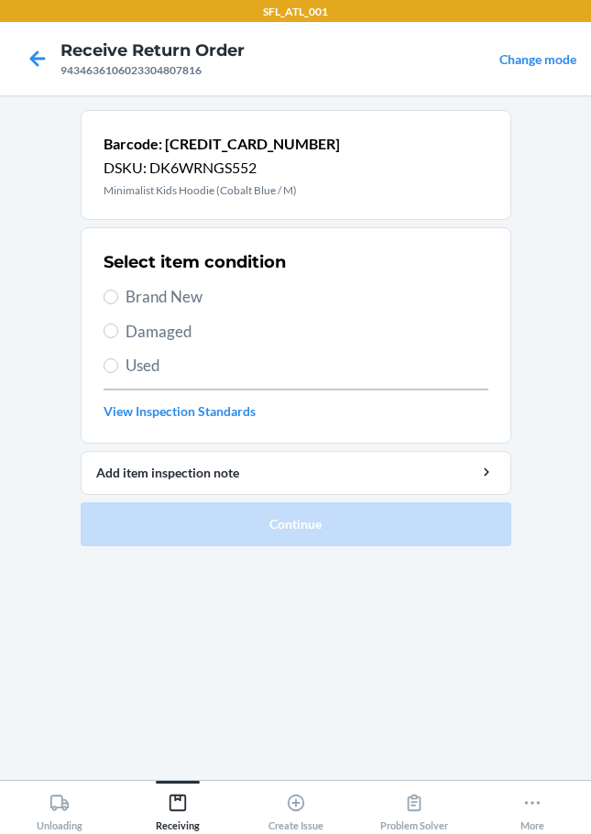
click at [109, 306] on label "Brand New" at bounding box center [296, 297] width 385 height 24
click at [109, 304] on input "Brand New" at bounding box center [111, 297] width 15 height 15
radio input "true"
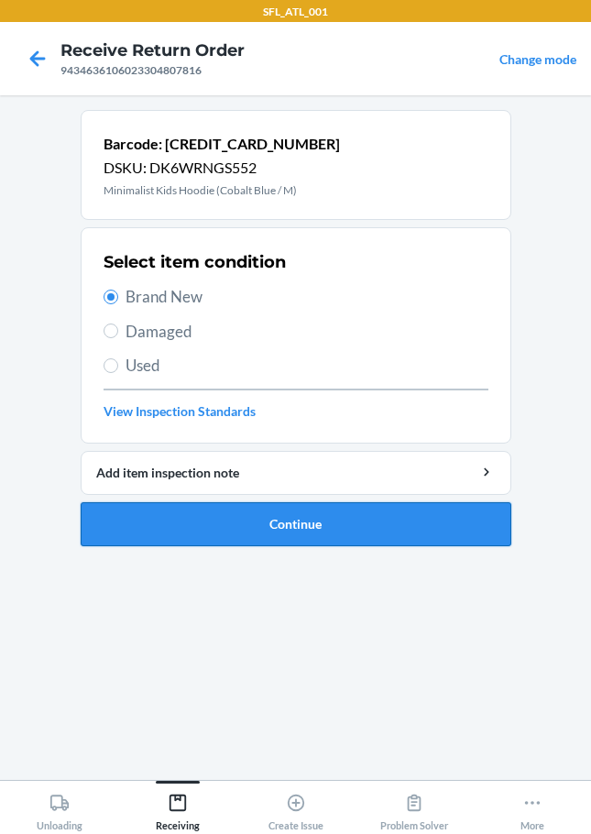
click at [270, 513] on button "Continue" at bounding box center [296, 524] width 431 height 44
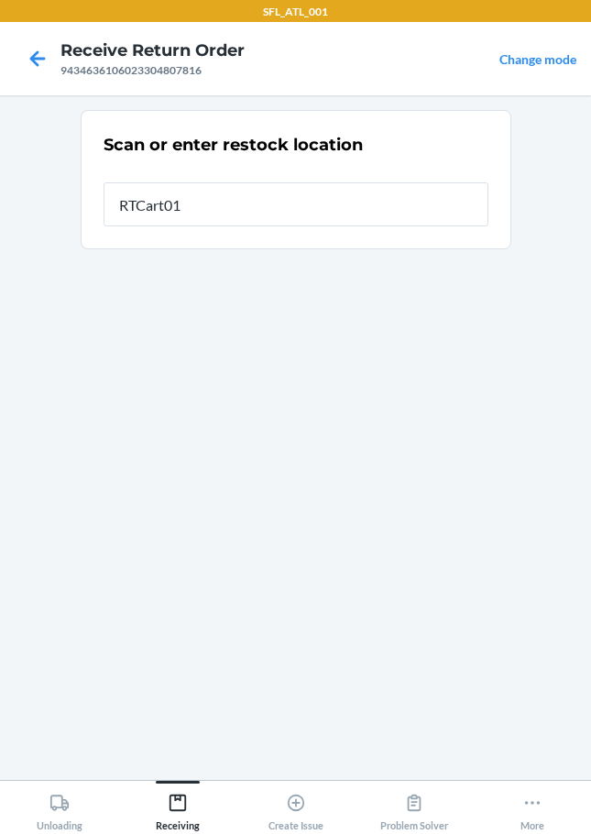
type input "RTCart018"
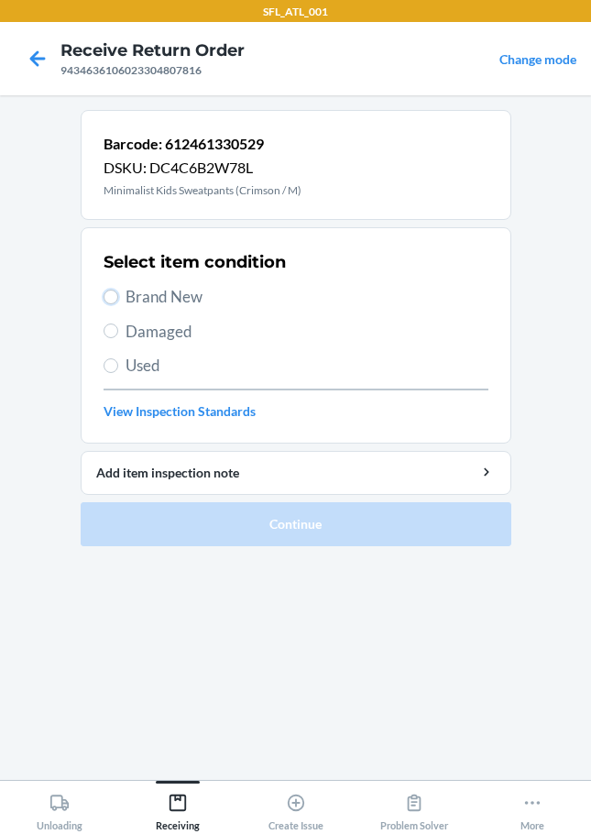
click at [110, 304] on label "Brand New" at bounding box center [296, 297] width 385 height 24
click at [110, 304] on input "Brand New" at bounding box center [111, 297] width 15 height 15
radio input "true"
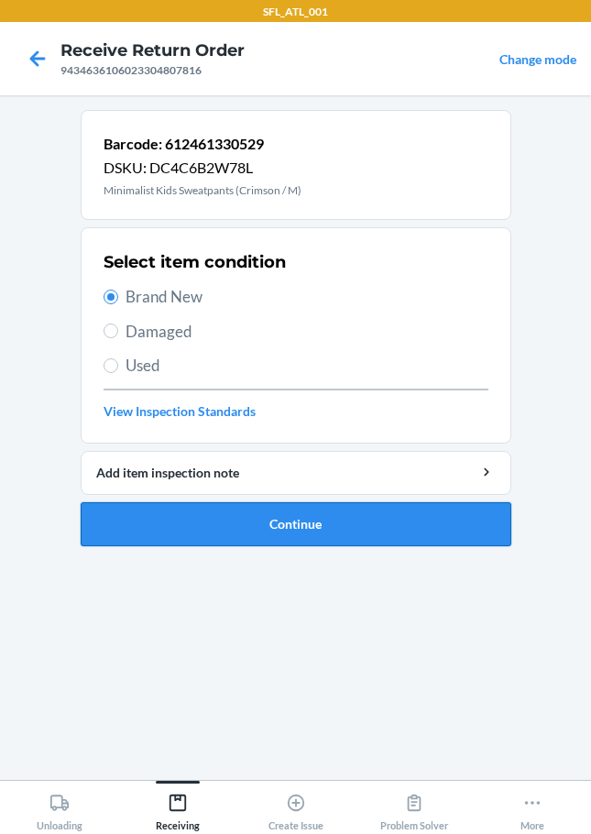
click at [172, 523] on button "Continue" at bounding box center [296, 524] width 431 height 44
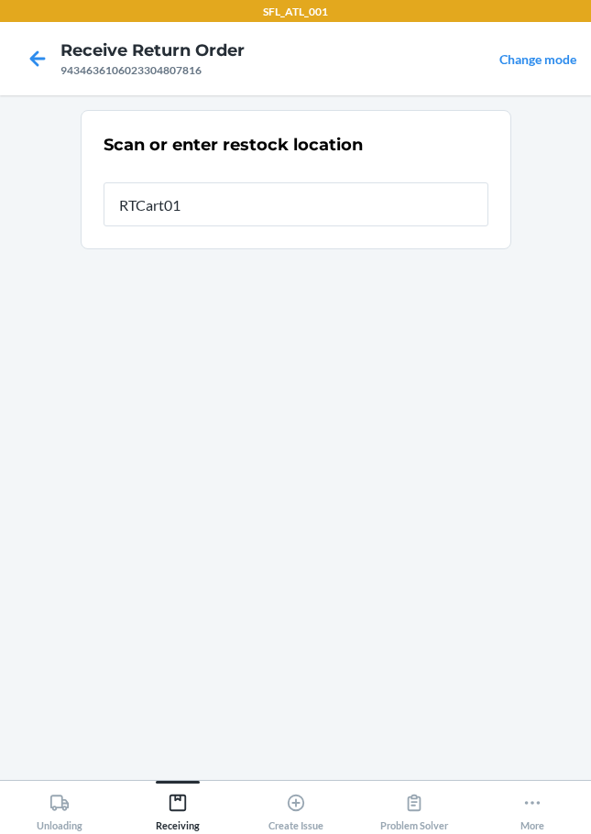
type input "RTCart018"
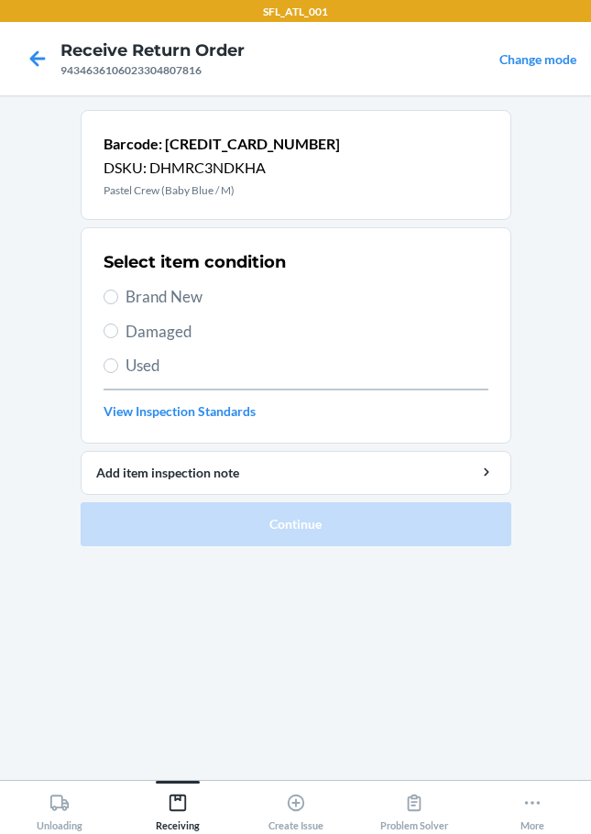
click at [116, 284] on div "Select item condition Brand New Damaged Used View Inspection Standards" at bounding box center [296, 336] width 385 height 182
click at [112, 296] on input "Brand New" at bounding box center [111, 297] width 15 height 15
radio input "true"
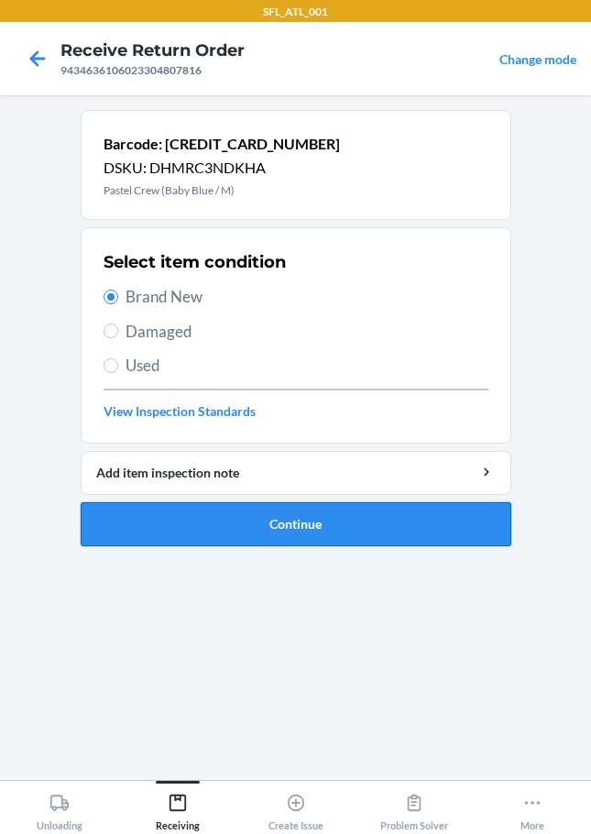
click at [240, 520] on button "Continue" at bounding box center [296, 524] width 431 height 44
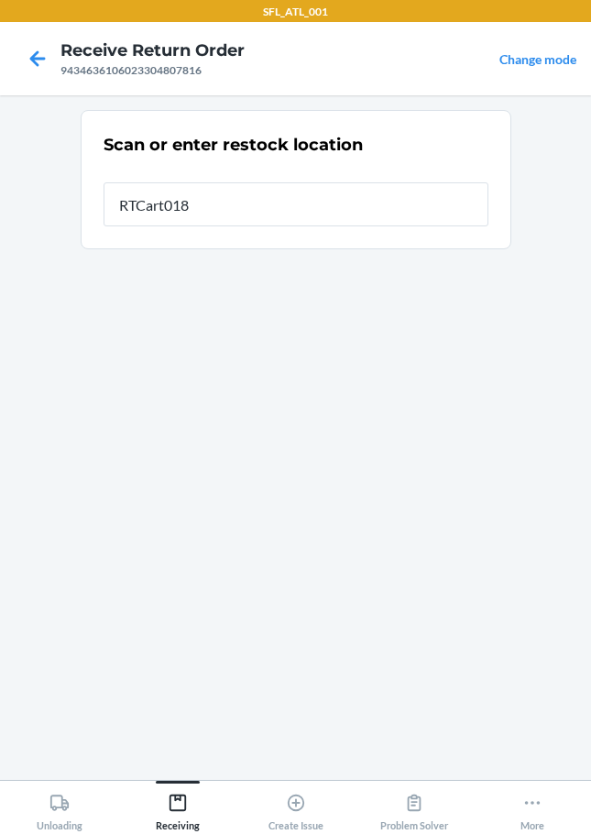
type input "RTCart018"
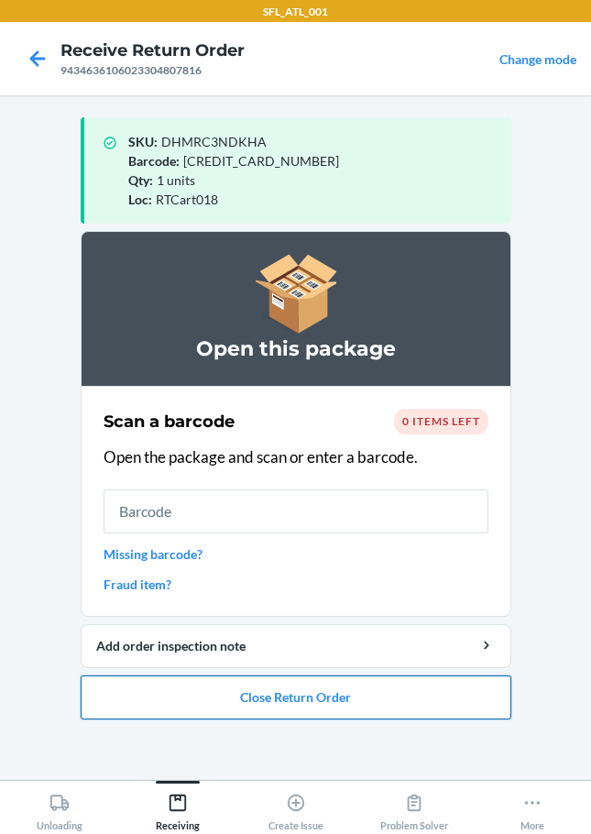
click at [175, 690] on button "Close Return Order" at bounding box center [296, 698] width 431 height 44
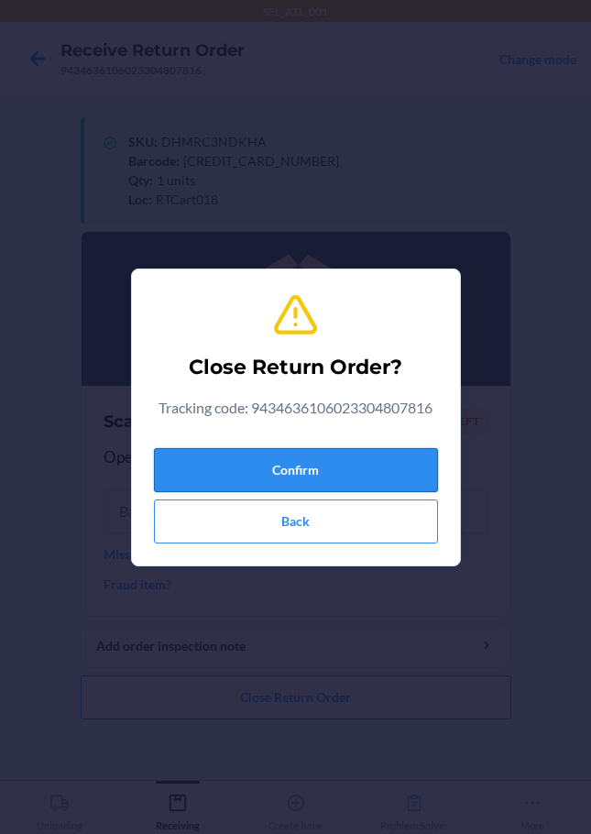
click at [179, 461] on button "Confirm" at bounding box center [296, 470] width 284 height 44
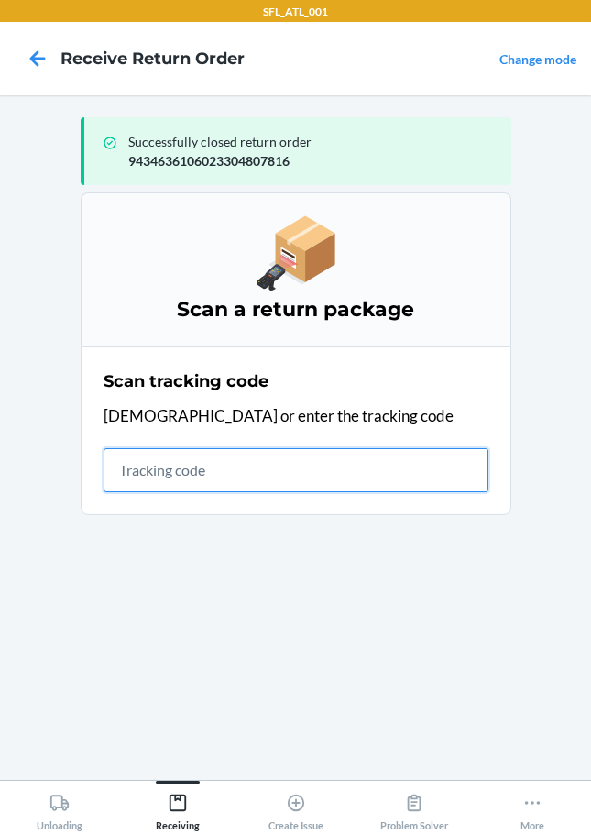
click at [171, 475] on input "text" at bounding box center [296, 470] width 385 height 44
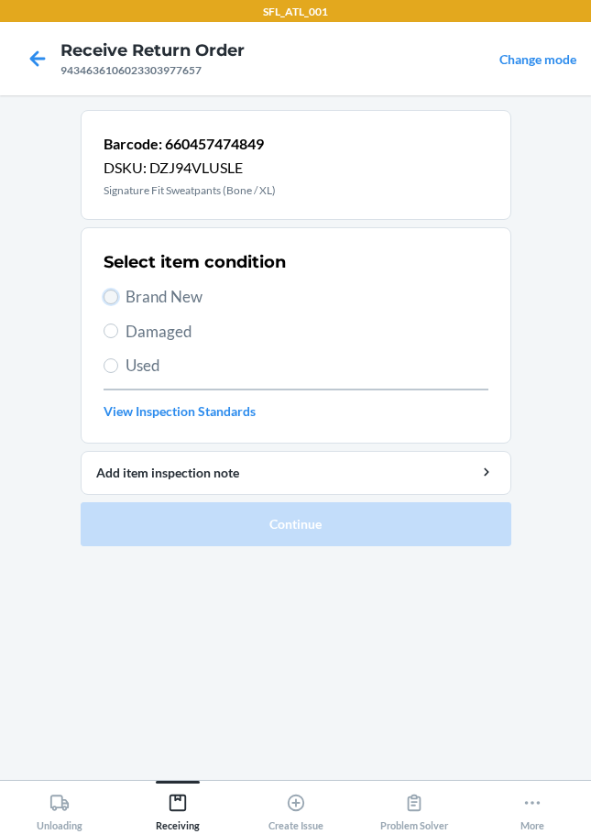
click at [113, 296] on input "Brand New" at bounding box center [111, 297] width 15 height 15
radio input "true"
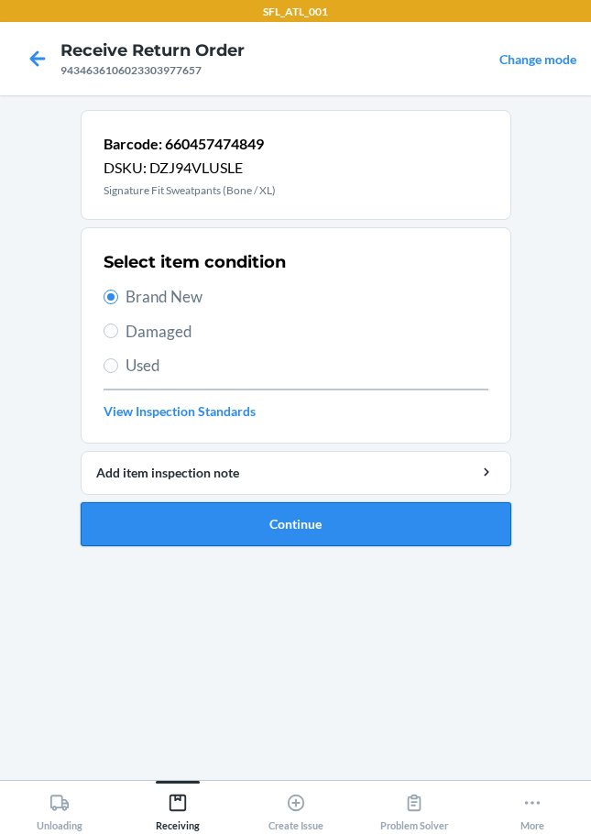
click at [285, 526] on button "Continue" at bounding box center [296, 524] width 431 height 44
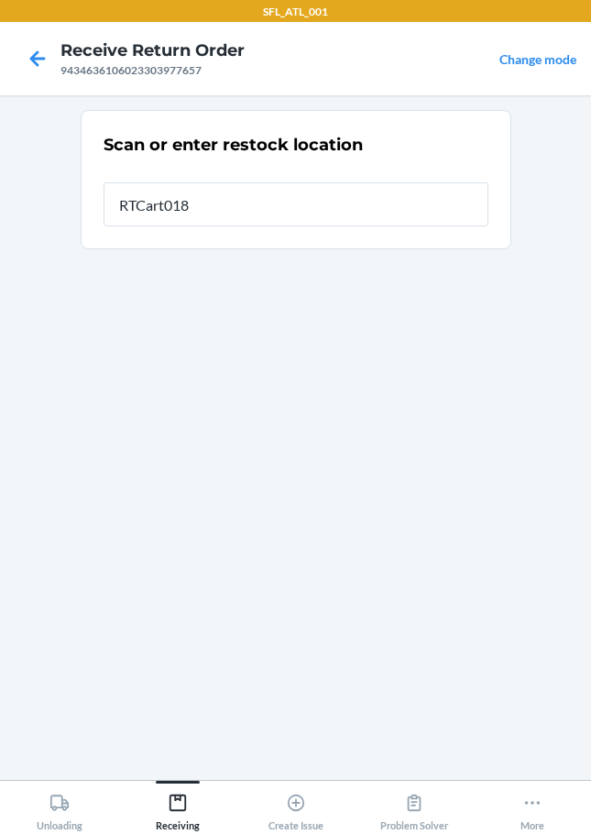
type input "RTCart018"
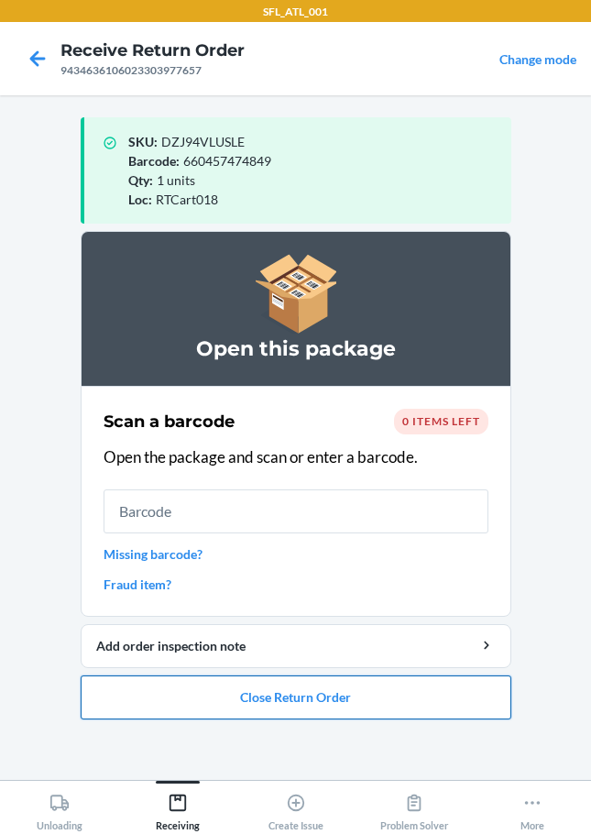
click at [226, 699] on button "Close Return Order" at bounding box center [296, 698] width 431 height 44
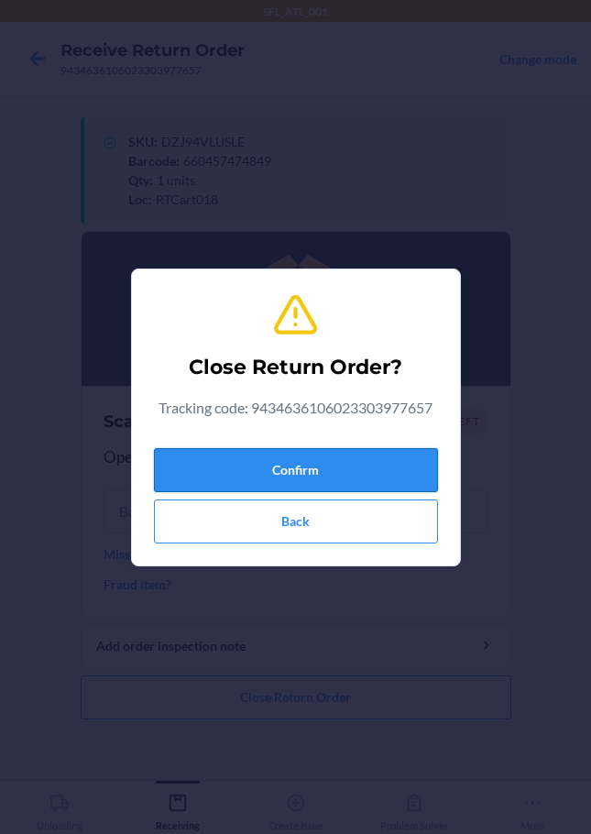
click at [306, 480] on button "Confirm" at bounding box center [296, 470] width 284 height 44
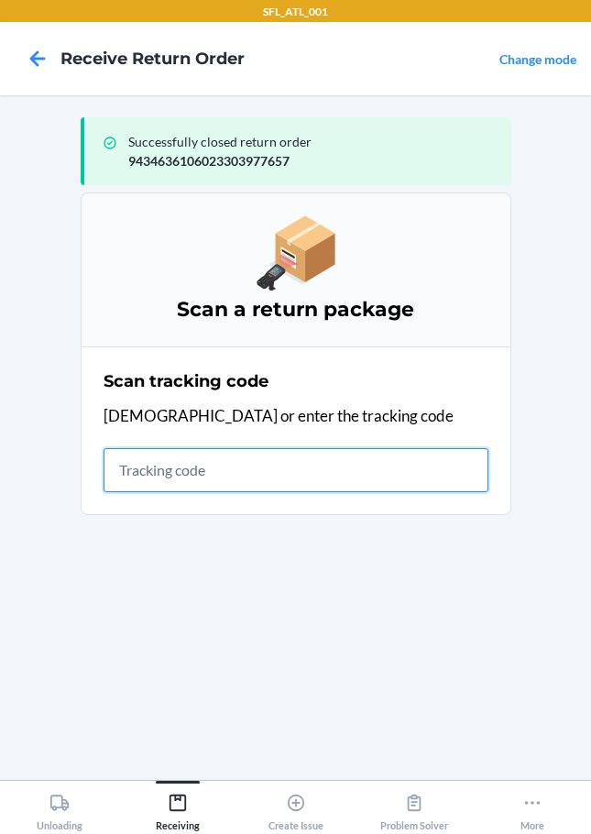
click at [140, 469] on input "text" at bounding box center [296, 470] width 385 height 44
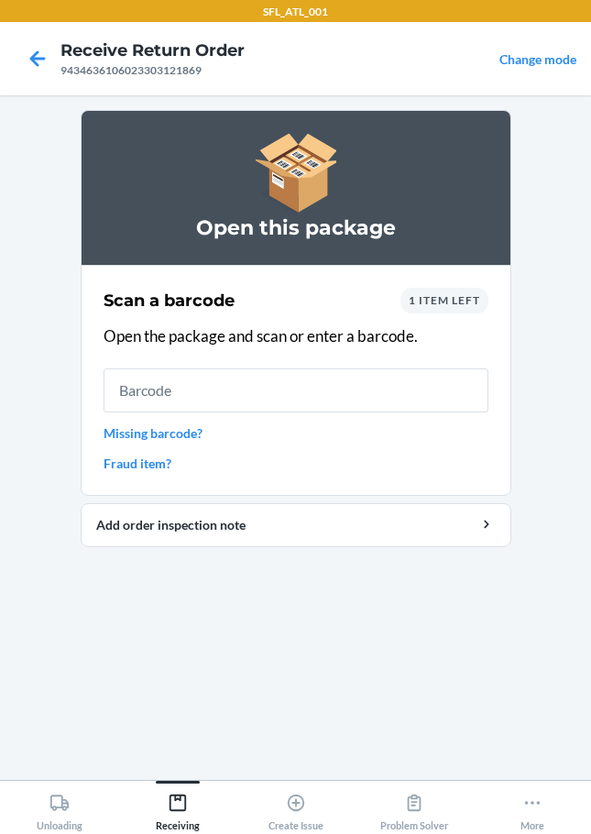
click at [419, 298] on span "1 item left" at bounding box center [445, 300] width 72 height 14
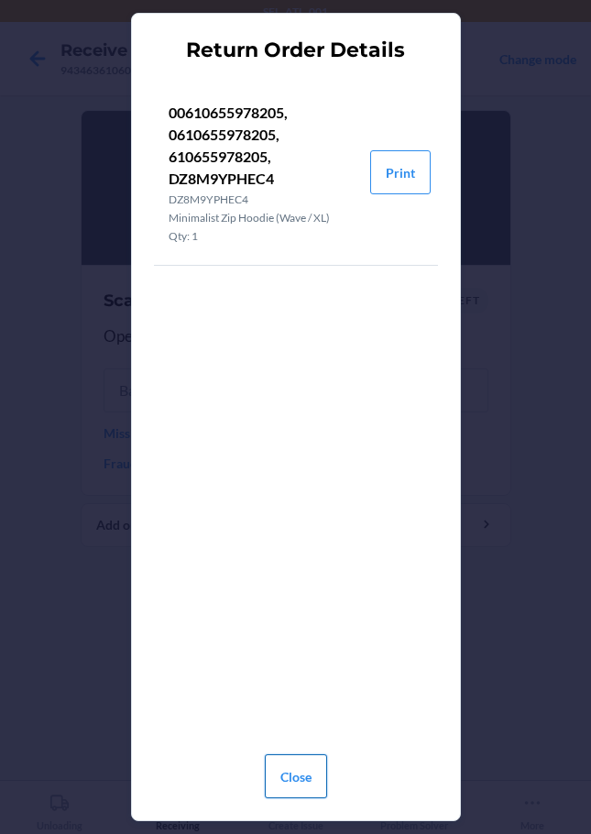
click at [306, 776] on button "Close" at bounding box center [296, 776] width 62 height 44
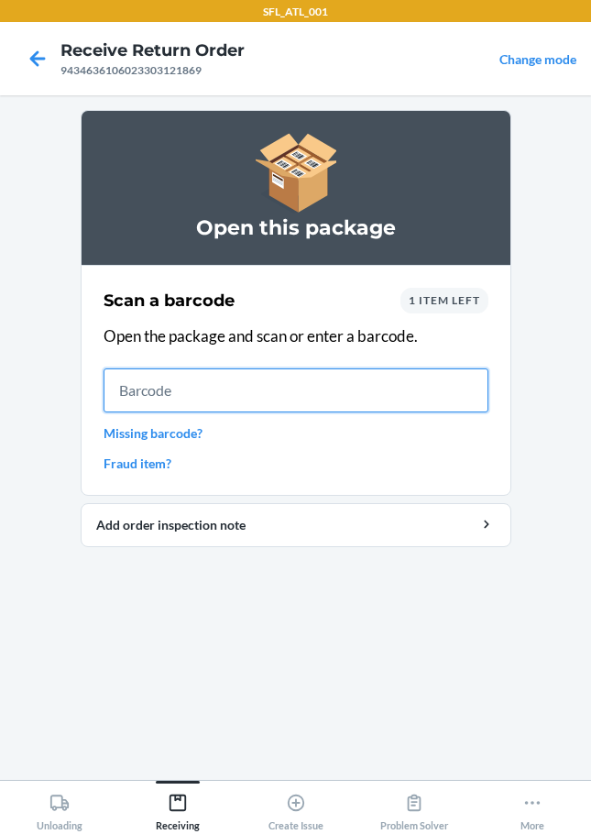
click at [318, 386] on input "text" at bounding box center [296, 391] width 385 height 44
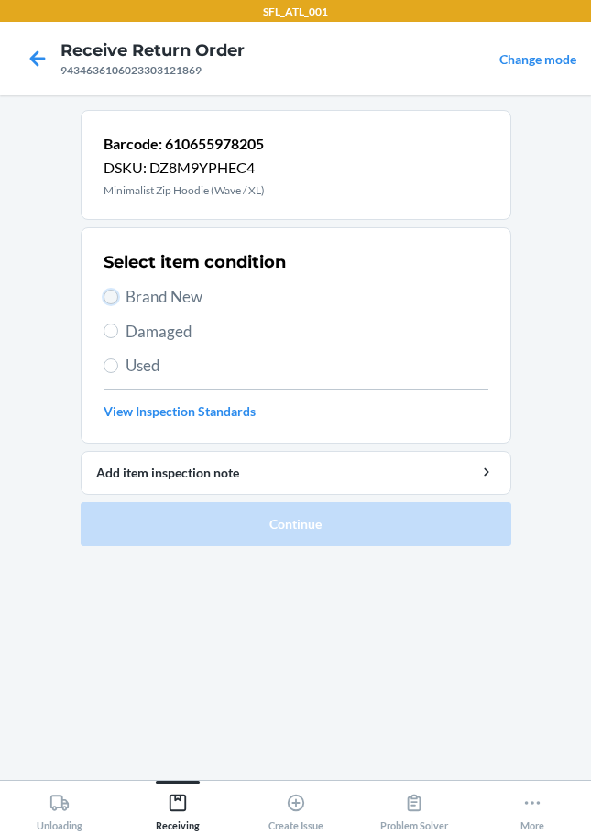
click at [113, 292] on input "Brand New" at bounding box center [111, 297] width 15 height 15
radio input "true"
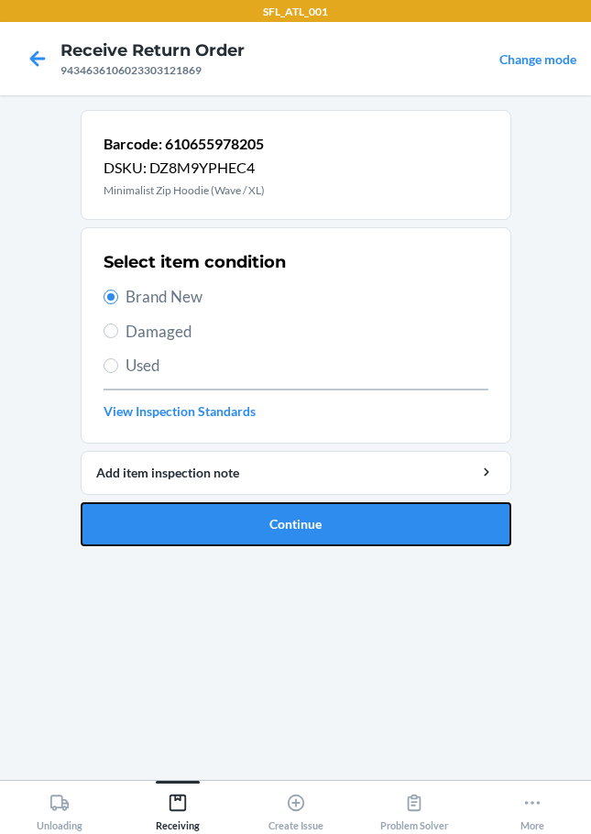
click at [259, 525] on button "Continue" at bounding box center [296, 524] width 431 height 44
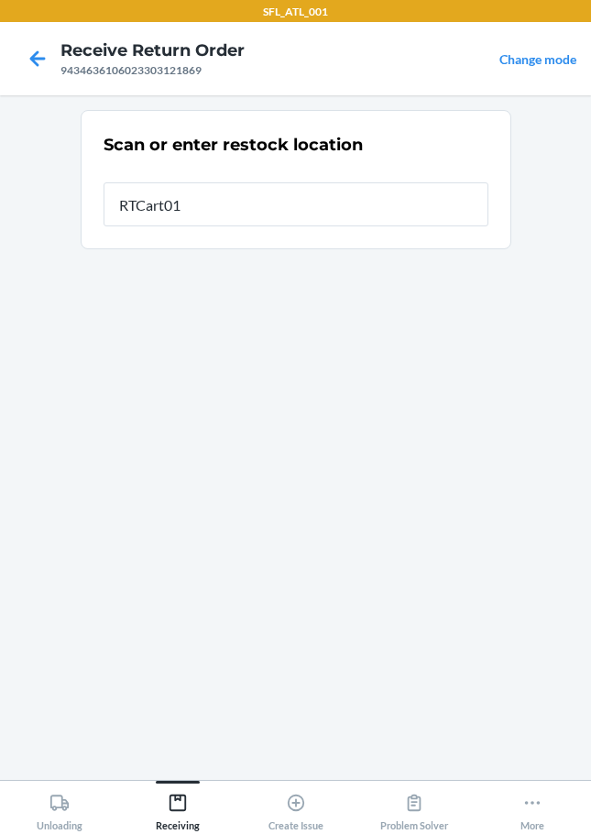
type input "RTCart018"
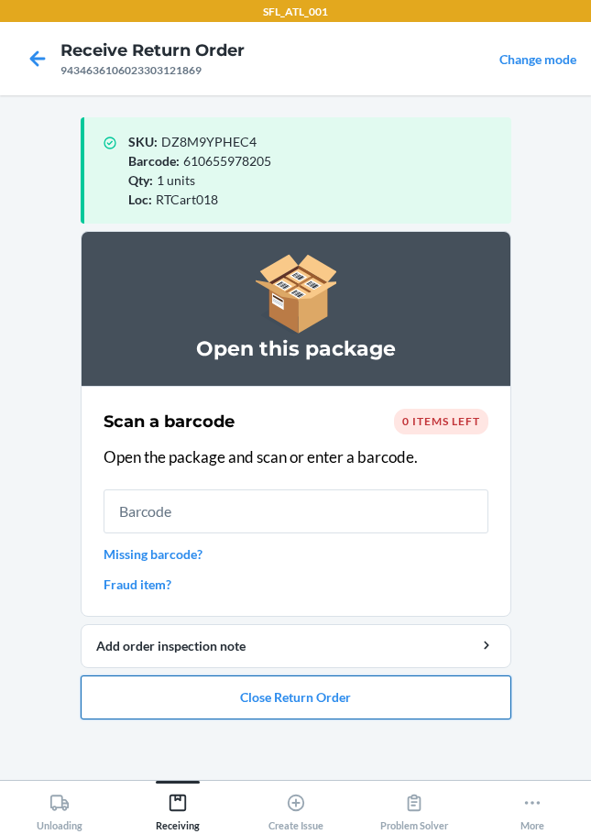
click at [281, 699] on button "Close Return Order" at bounding box center [296, 698] width 431 height 44
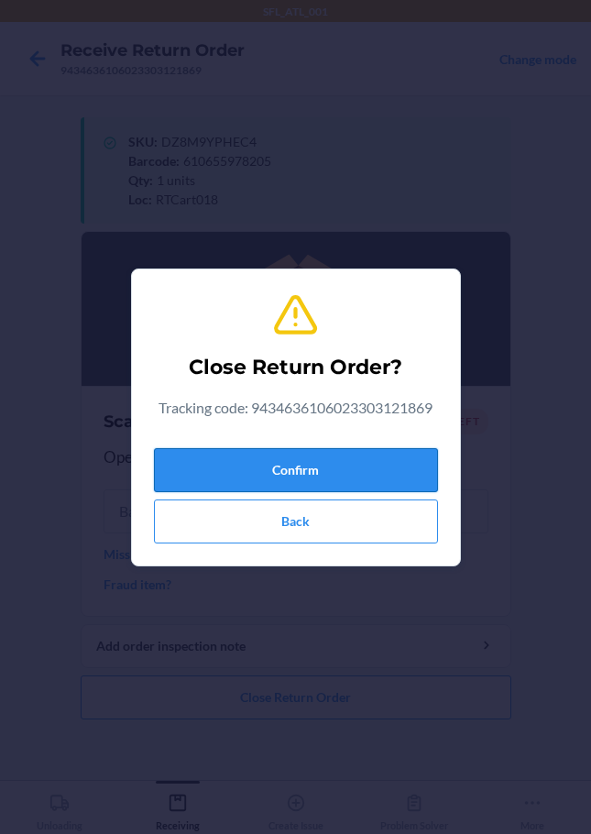
click at [275, 453] on button "Confirm" at bounding box center [296, 470] width 284 height 44
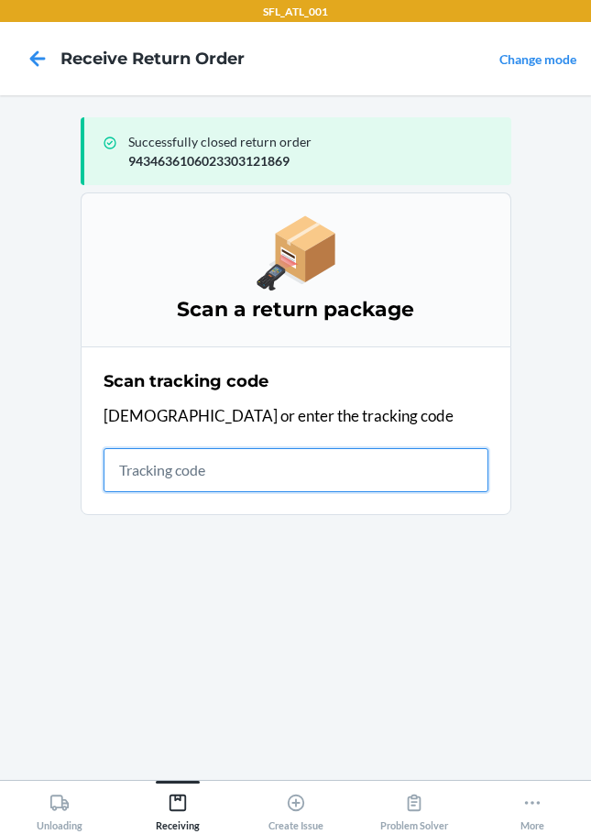
click at [127, 477] on input "text" at bounding box center [296, 470] width 385 height 44
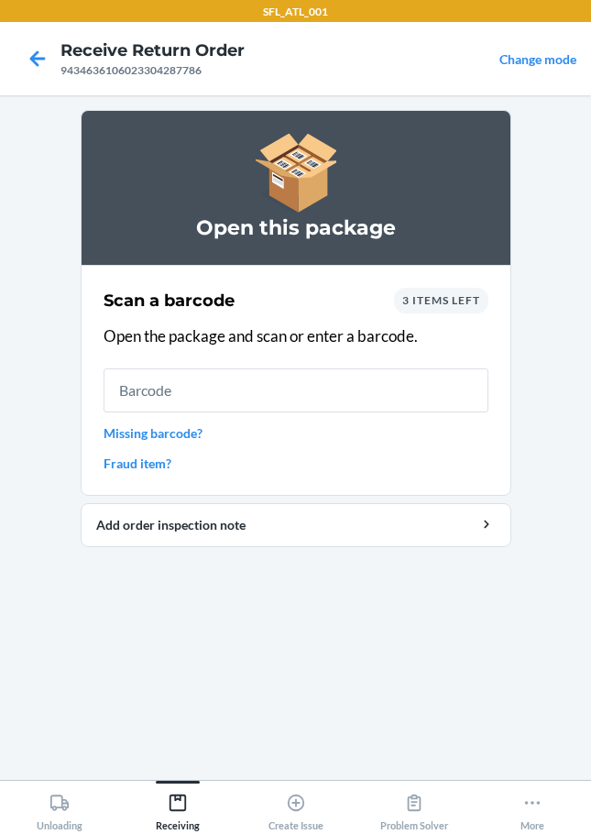
click at [480, 298] on div "3 items left" at bounding box center [441, 301] width 94 height 26
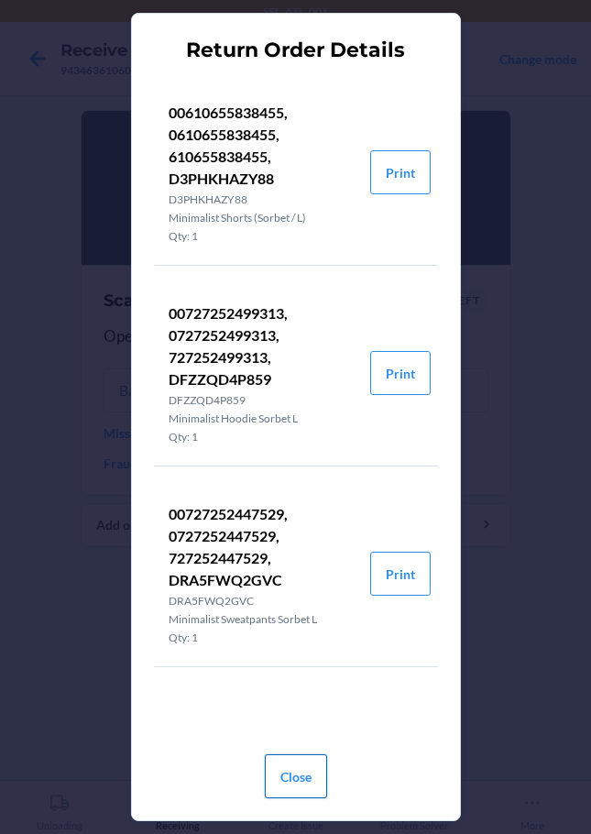
click at [299, 775] on button "Close" at bounding box center [296, 776] width 62 height 44
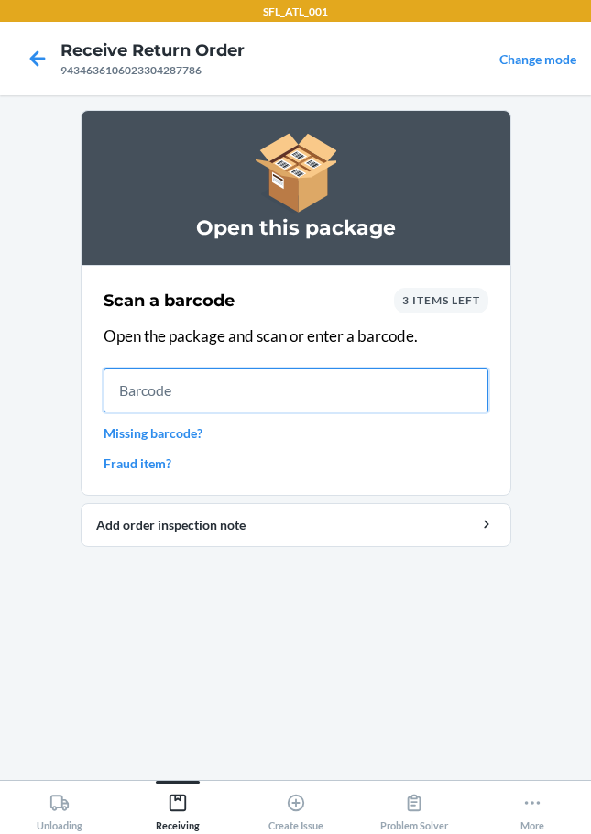
click at [159, 386] on input "text" at bounding box center [296, 391] width 385 height 44
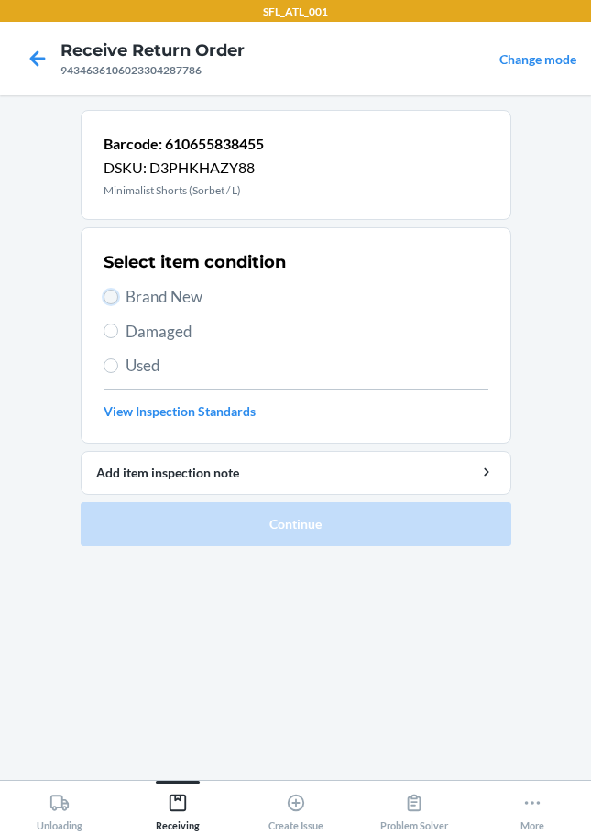
click at [109, 294] on input "Brand New" at bounding box center [111, 297] width 15 height 15
radio input "true"
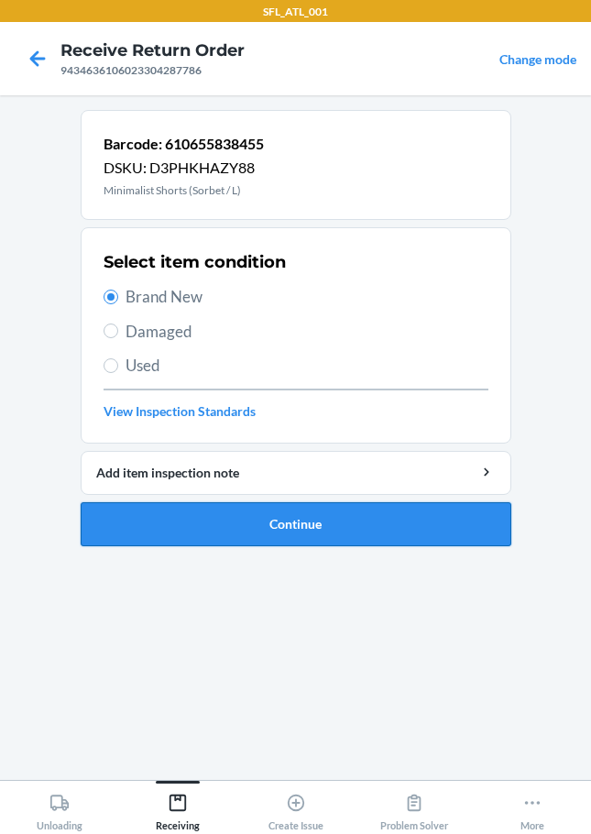
click at [215, 510] on button "Continue" at bounding box center [296, 524] width 431 height 44
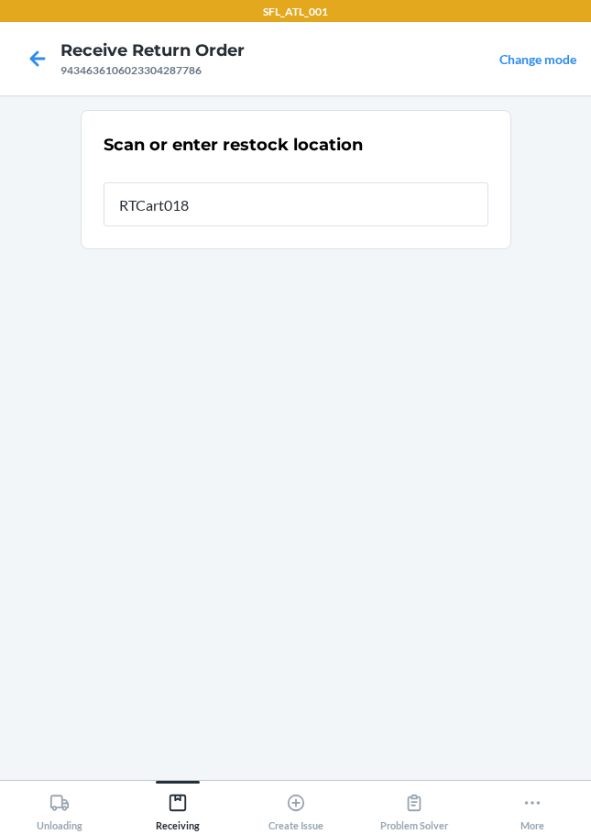
type input "RTCart018"
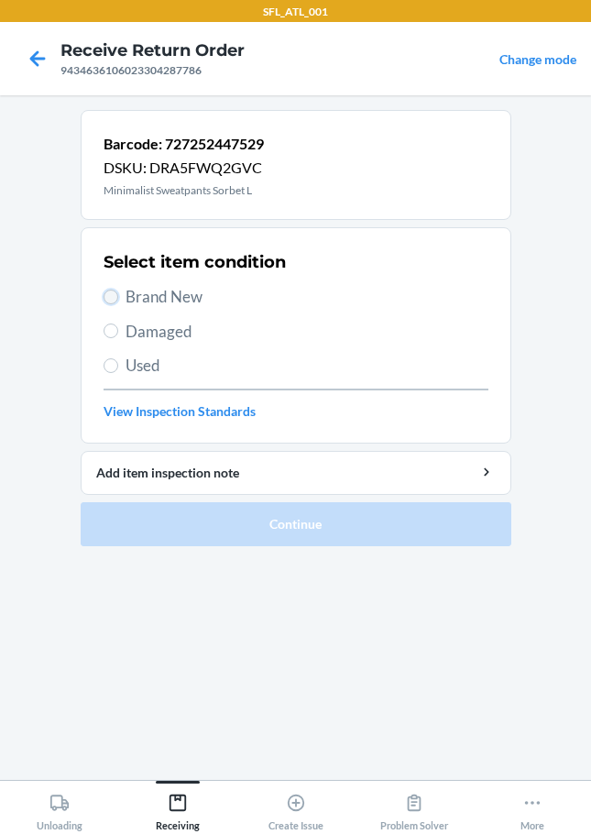
click at [110, 290] on input "Brand New" at bounding box center [111, 297] width 15 height 15
radio input "true"
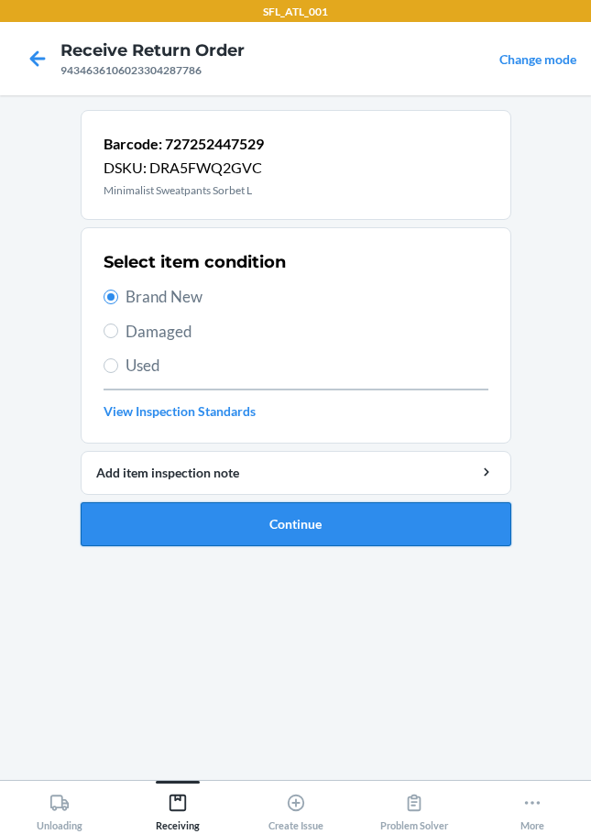
click at [188, 515] on button "Continue" at bounding box center [296, 524] width 431 height 44
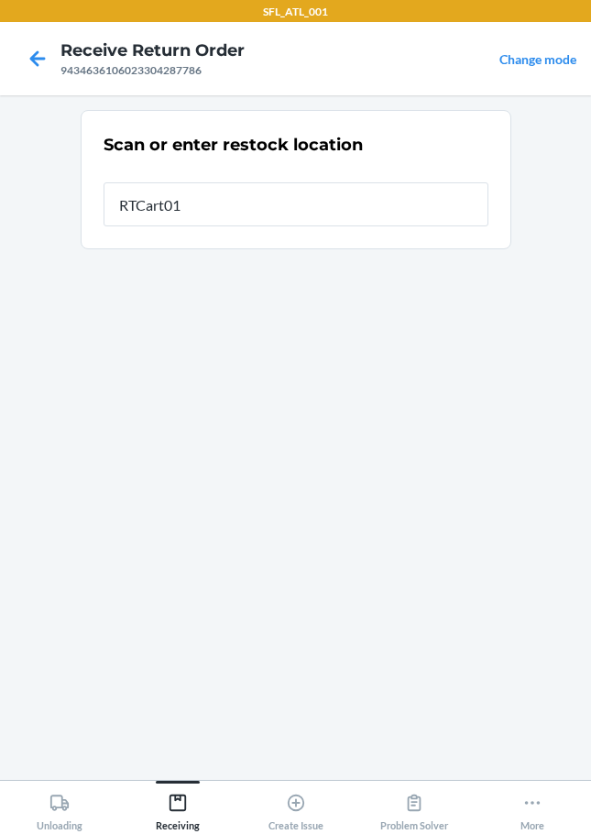
type input "RTCart018"
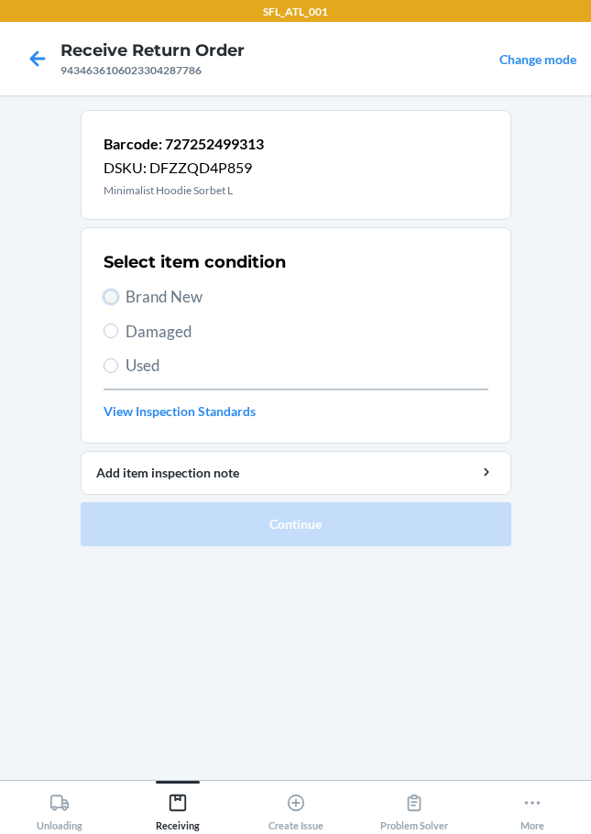
click at [112, 291] on input "Brand New" at bounding box center [111, 297] width 15 height 15
radio input "true"
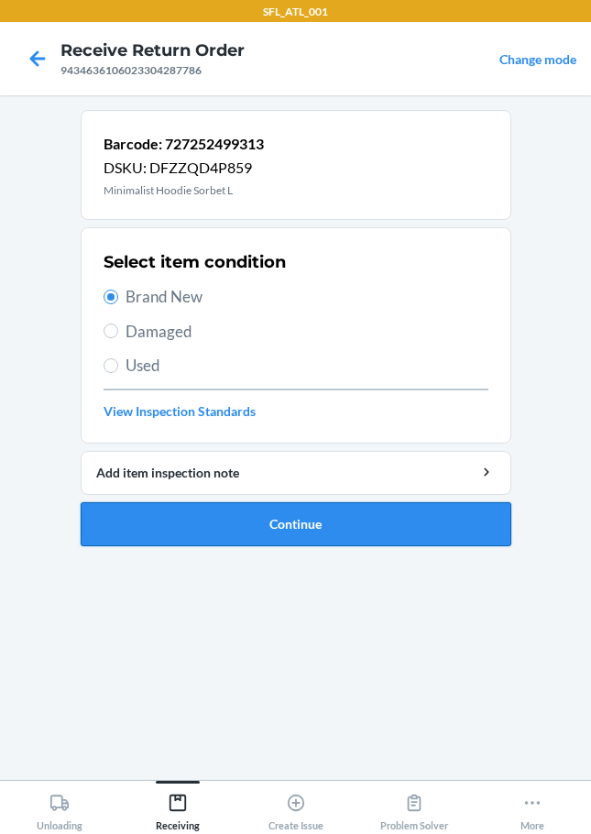
click at [198, 524] on button "Continue" at bounding box center [296, 524] width 431 height 44
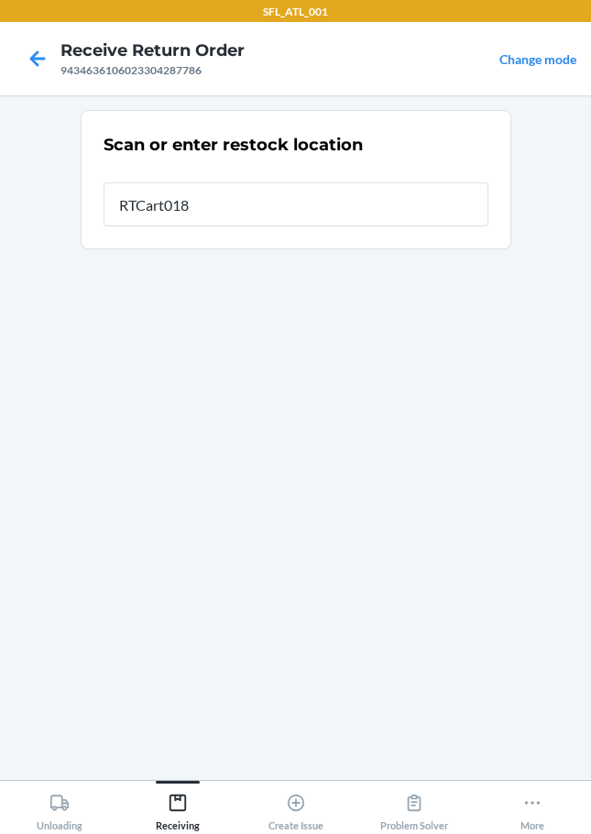
type input "RTCart018"
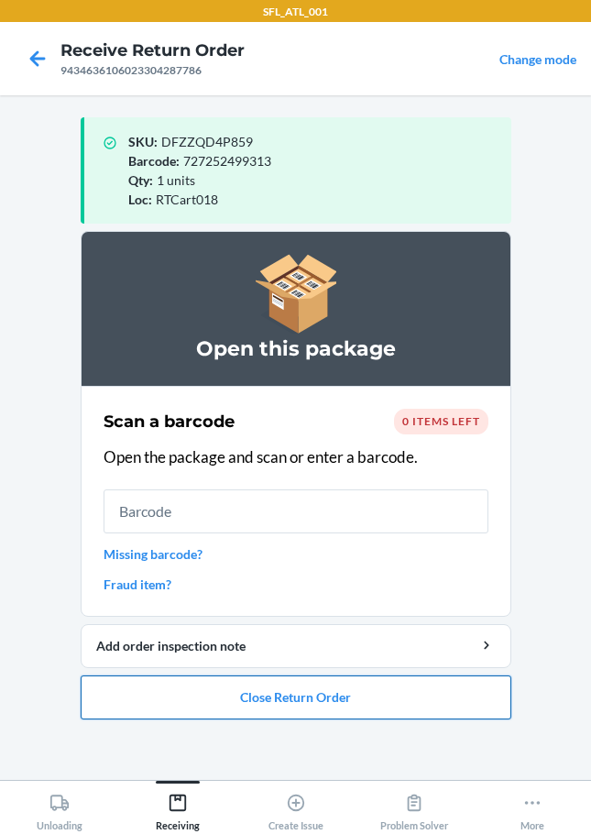
click at [174, 712] on button "Close Return Order" at bounding box center [296, 698] width 431 height 44
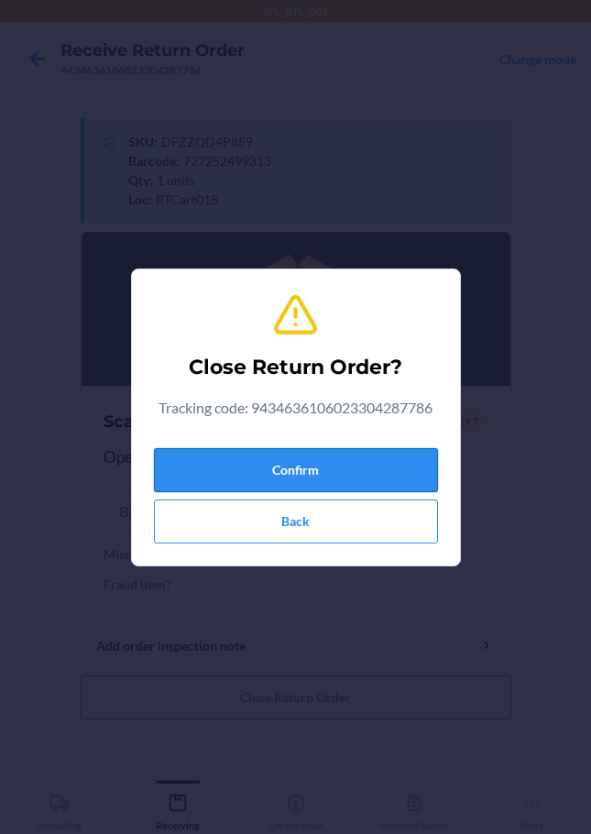
click at [171, 458] on button "Confirm" at bounding box center [296, 470] width 284 height 44
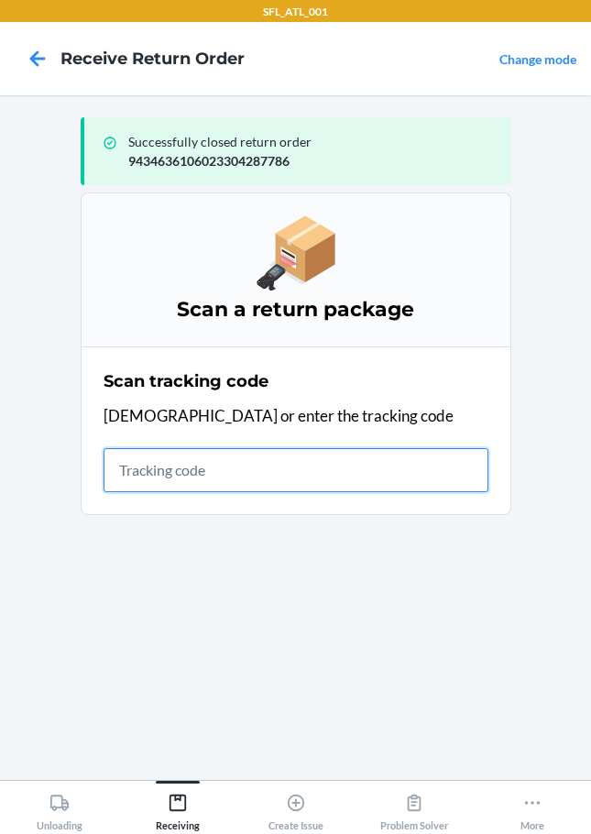
click at [160, 466] on input "text" at bounding box center [296, 470] width 385 height 44
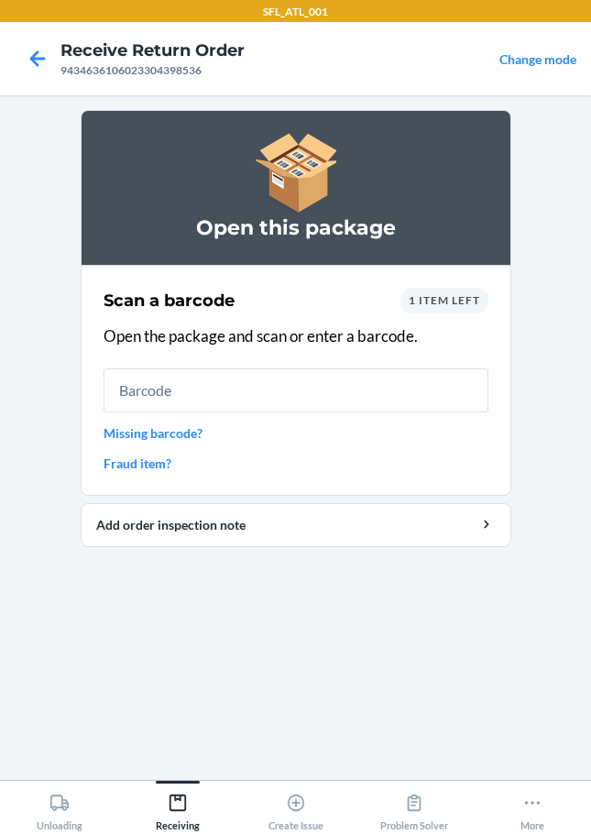
click at [420, 299] on span "1 item left" at bounding box center [445, 300] width 72 height 14
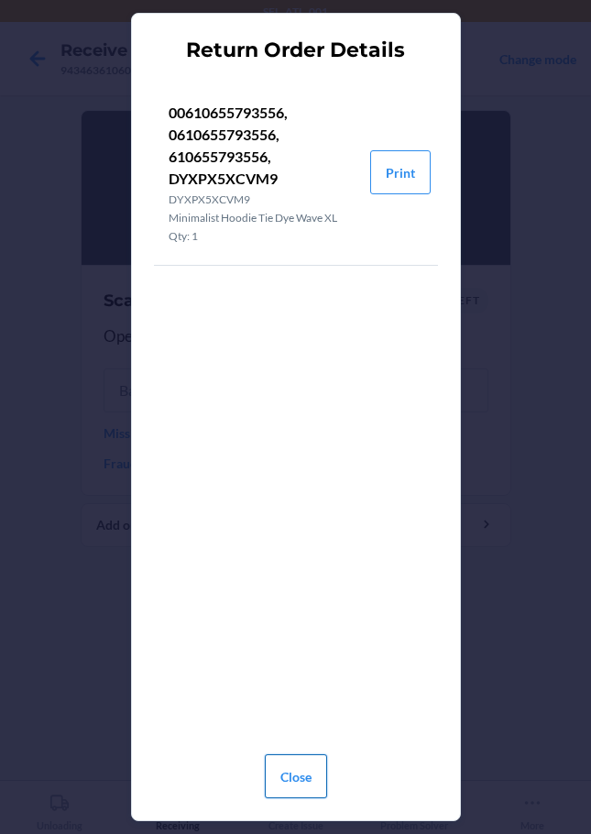
click at [285, 778] on button "Close" at bounding box center [296, 776] width 62 height 44
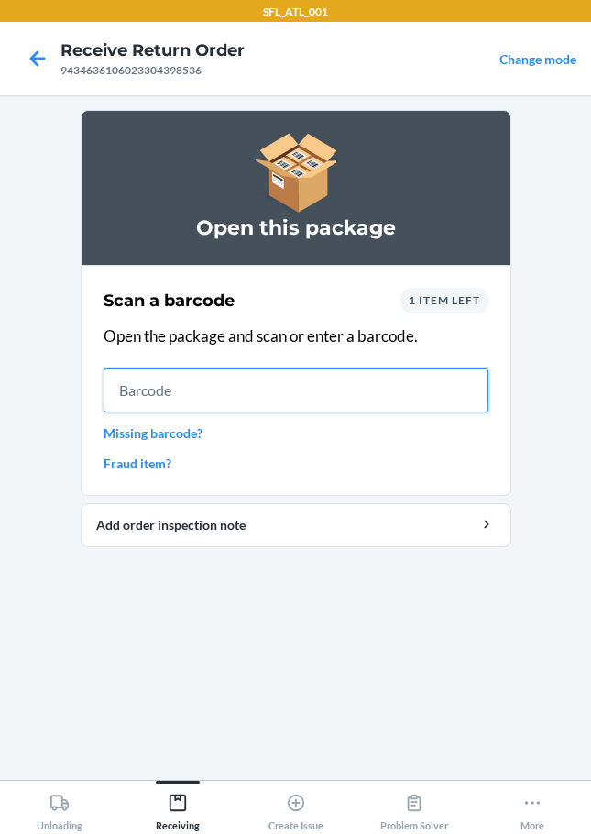
click at [138, 392] on input "text" at bounding box center [296, 391] width 385 height 44
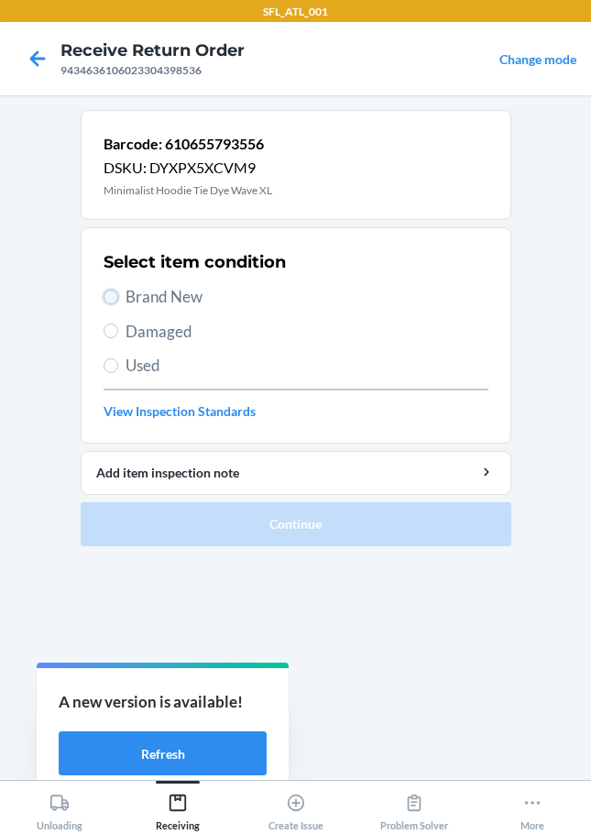
click at [105, 299] on input "Brand New" at bounding box center [111, 297] width 15 height 15
radio input "true"
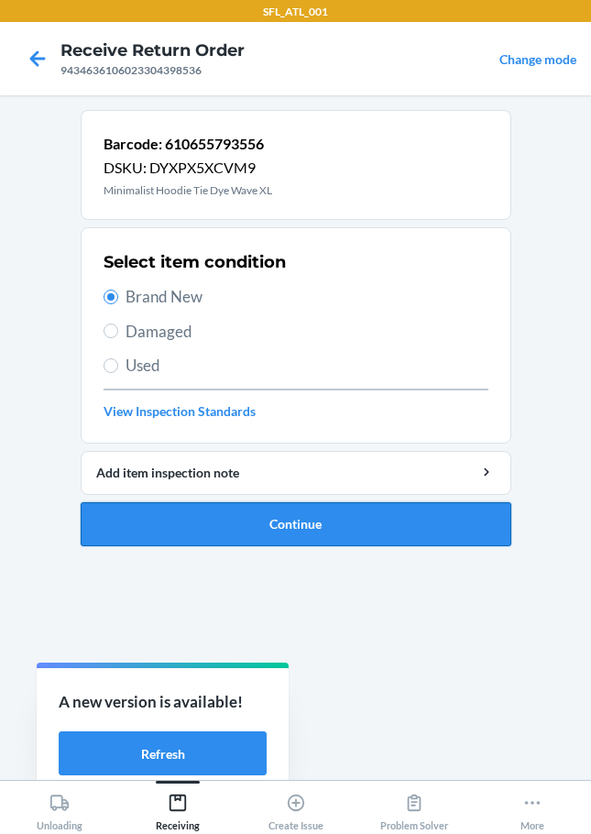
click at [212, 512] on button "Continue" at bounding box center [296, 524] width 431 height 44
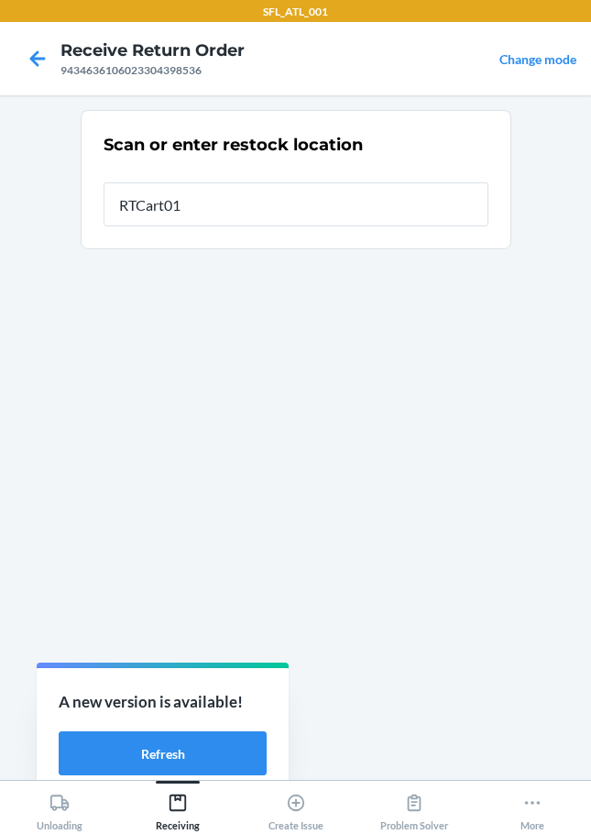
type input "RTCart018"
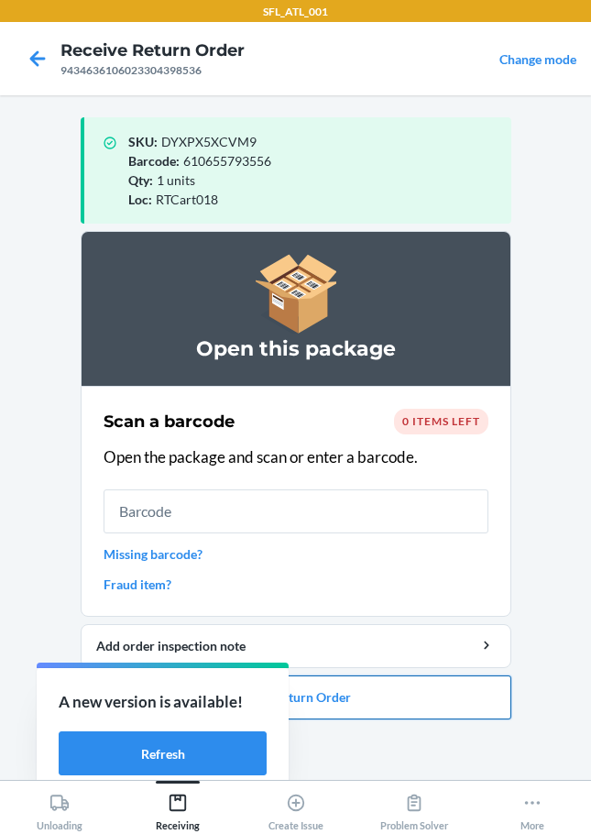
click at [376, 690] on button "Close Return Order" at bounding box center [296, 698] width 431 height 44
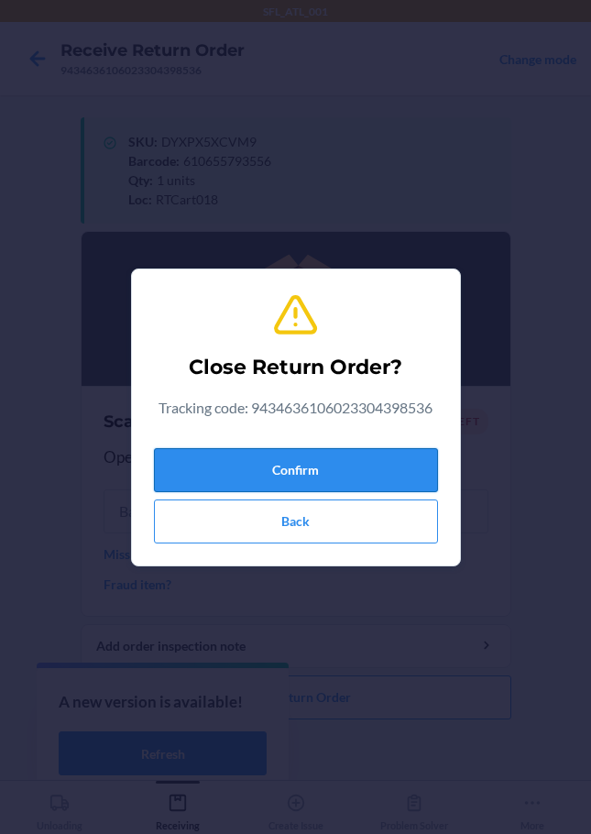
click at [275, 475] on button "Confirm" at bounding box center [296, 470] width 284 height 44
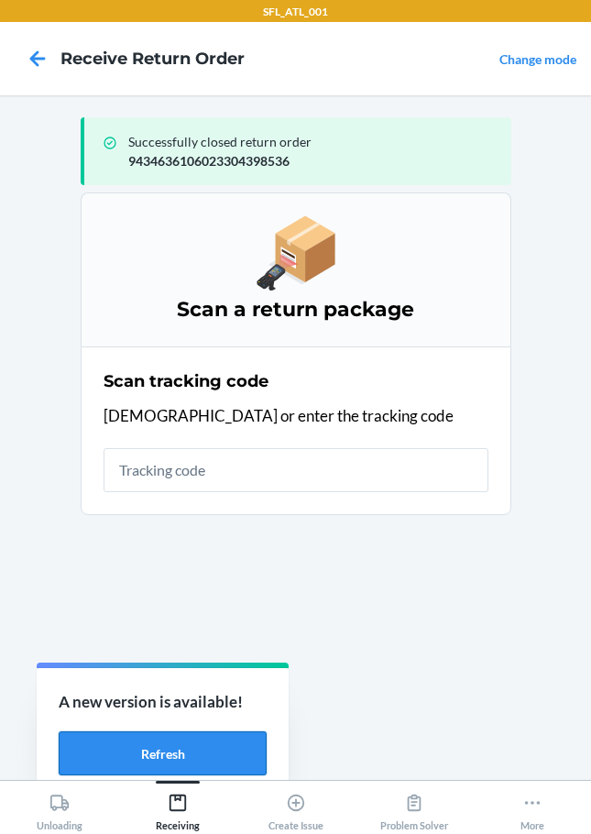
click at [76, 761] on button "Refresh" at bounding box center [163, 754] width 208 height 44
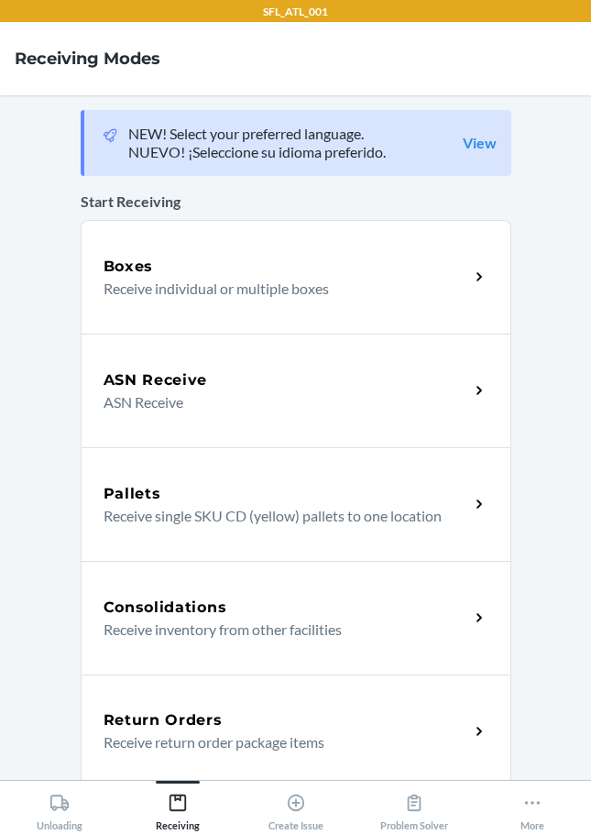
scroll to position [183, 0]
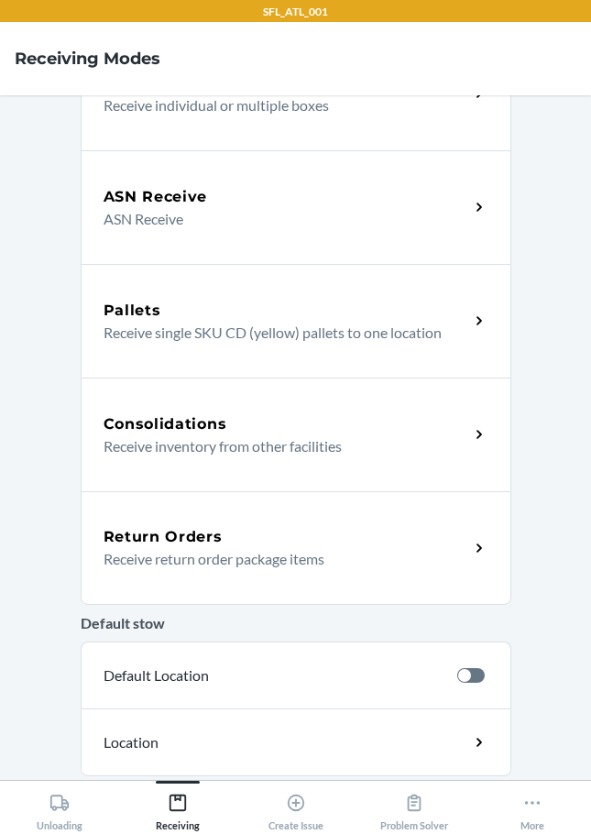
click at [225, 512] on div "Return Orders Receive return order package items" at bounding box center [296, 548] width 431 height 114
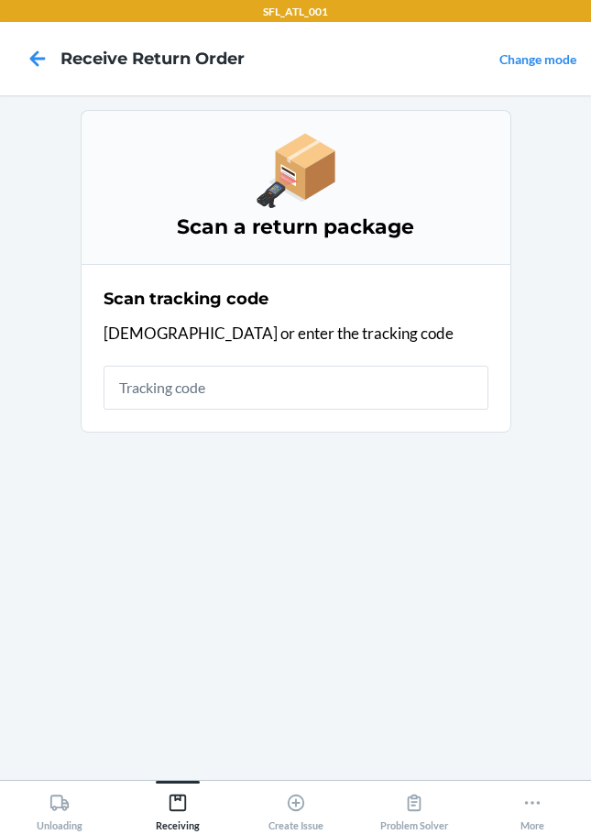
scroll to position [0, 0]
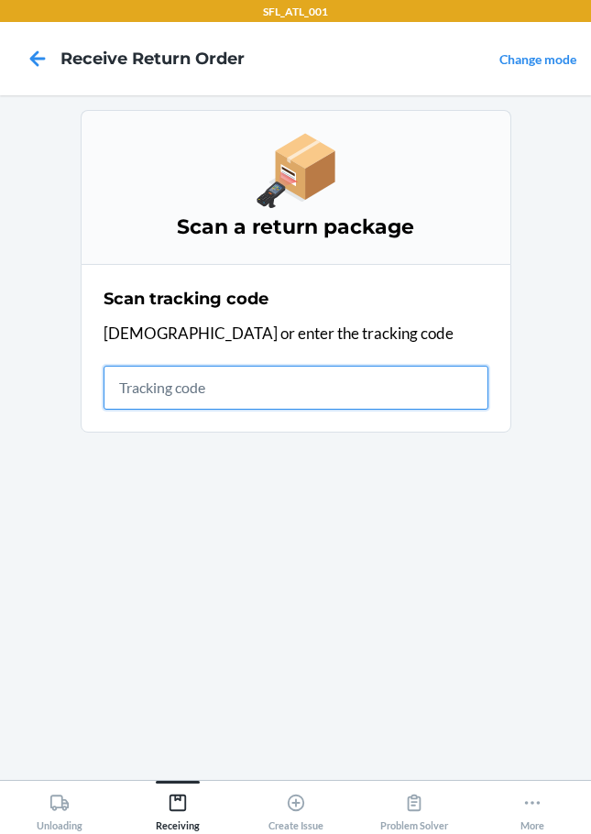
click at [150, 386] on input "text" at bounding box center [296, 388] width 385 height 44
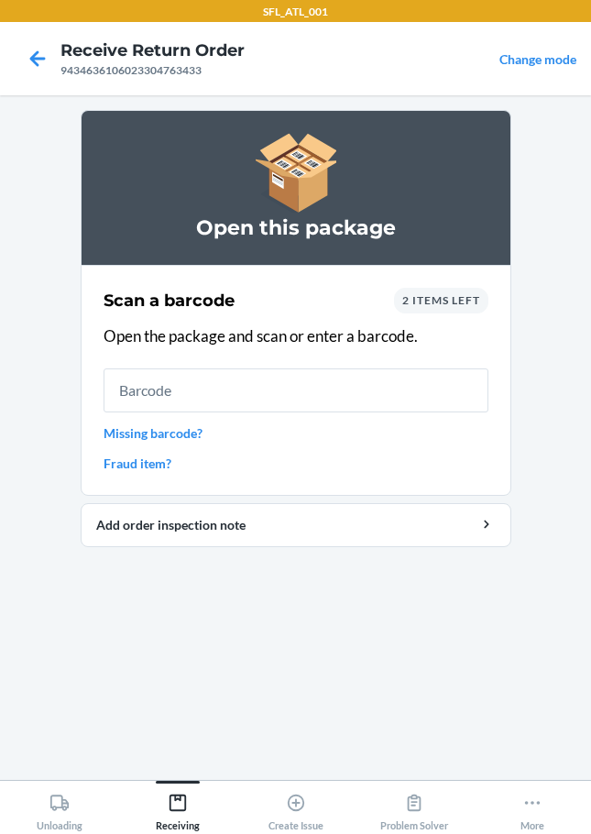
click at [463, 291] on div "2 items left" at bounding box center [441, 301] width 94 height 26
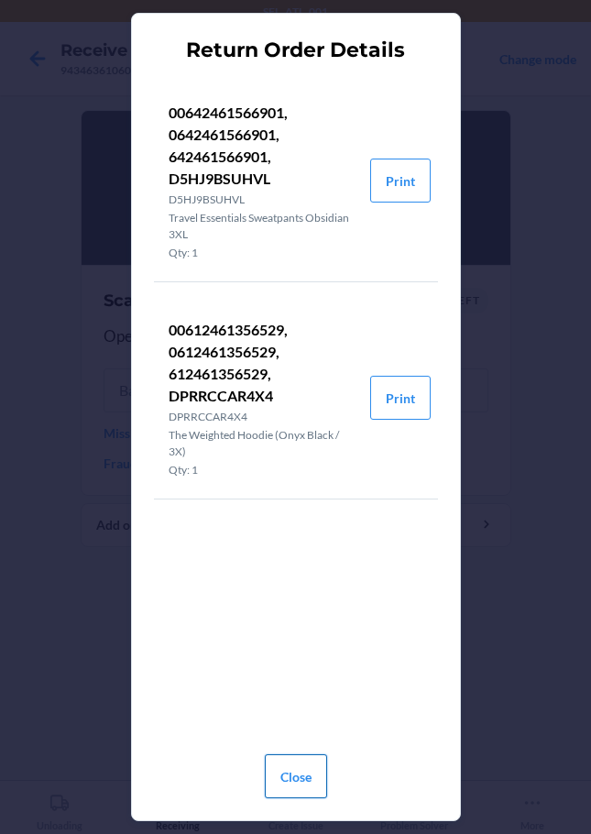
click at [300, 776] on button "Close" at bounding box center [296, 776] width 62 height 44
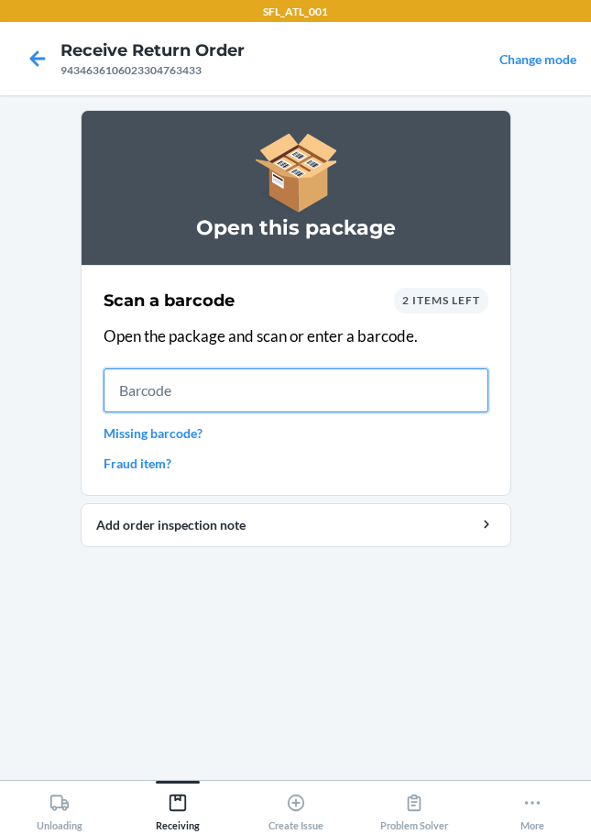
click at [142, 396] on input "text" at bounding box center [296, 391] width 385 height 44
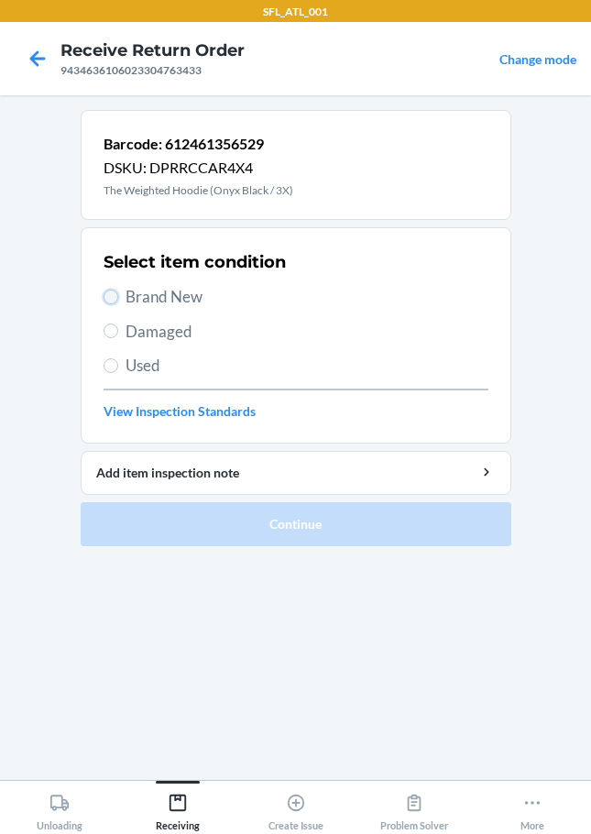
click at [105, 298] on input "Brand New" at bounding box center [111, 297] width 15 height 15
radio input "true"
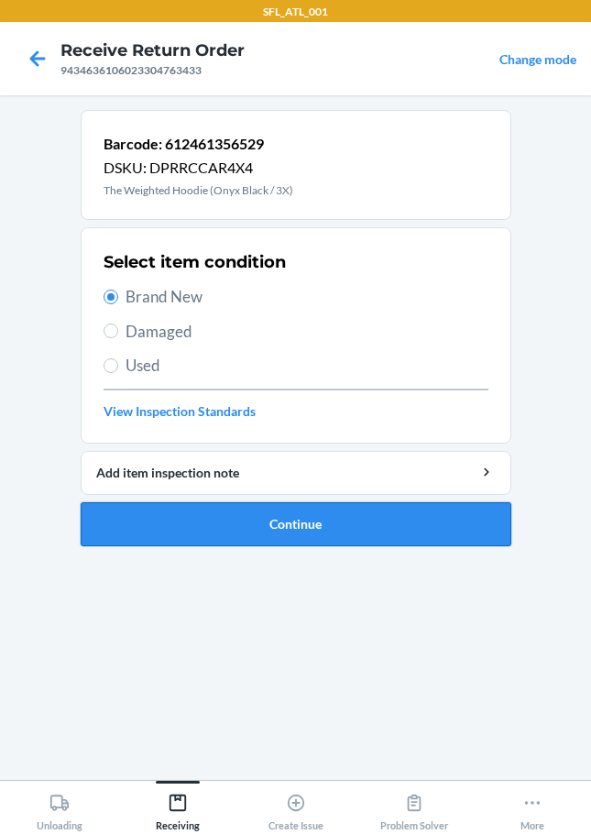
click at [197, 521] on button "Continue" at bounding box center [296, 524] width 431 height 44
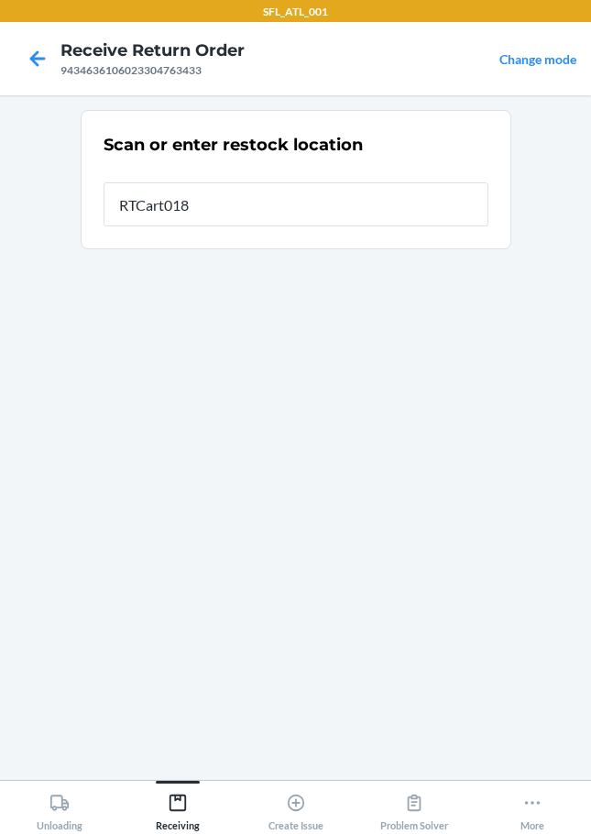
type input "RTCart018"
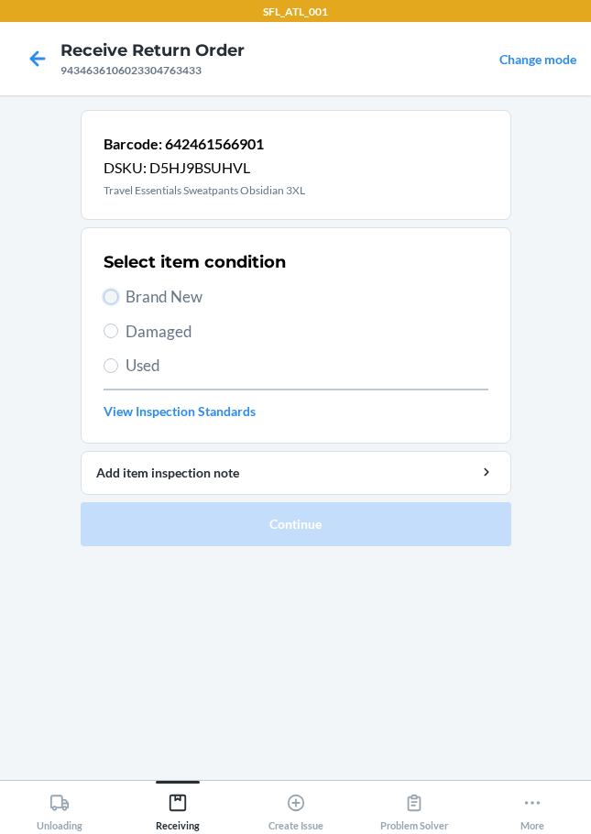
click at [111, 303] on input "Brand New" at bounding box center [111, 297] width 15 height 15
radio input "true"
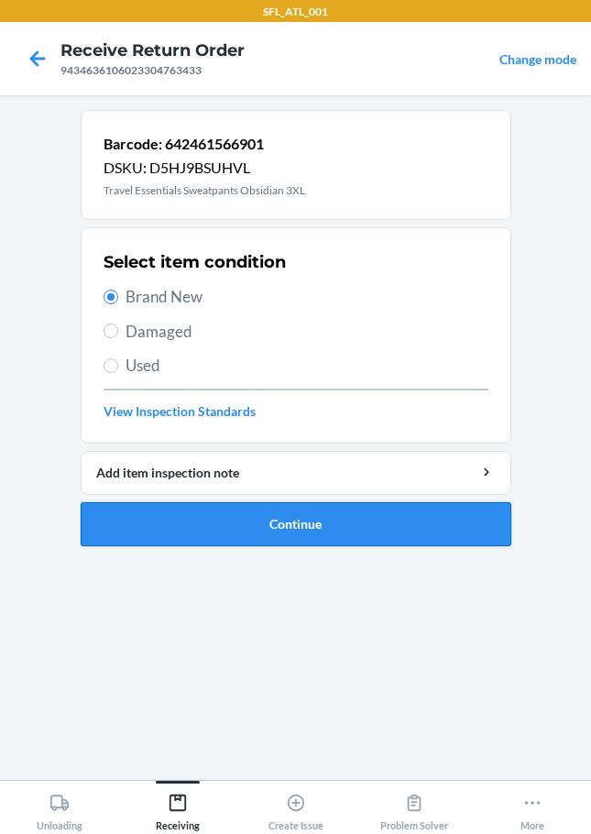
click at [206, 532] on button "Continue" at bounding box center [296, 524] width 431 height 44
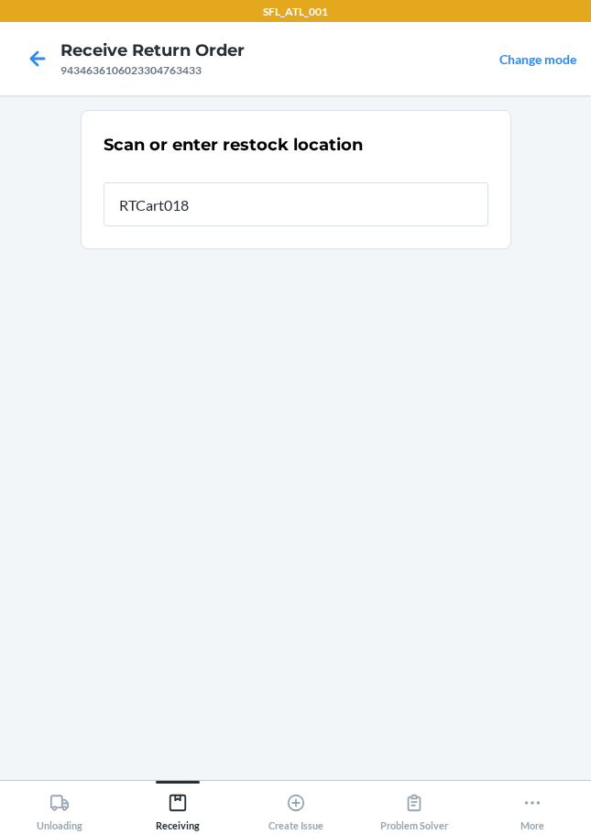
type input "RTCart018"
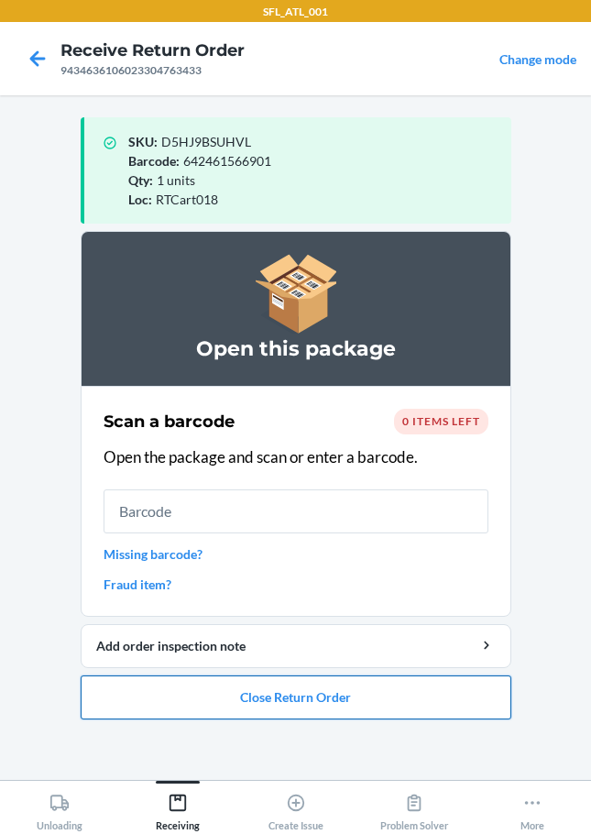
click at [310, 694] on button "Close Return Order" at bounding box center [296, 698] width 431 height 44
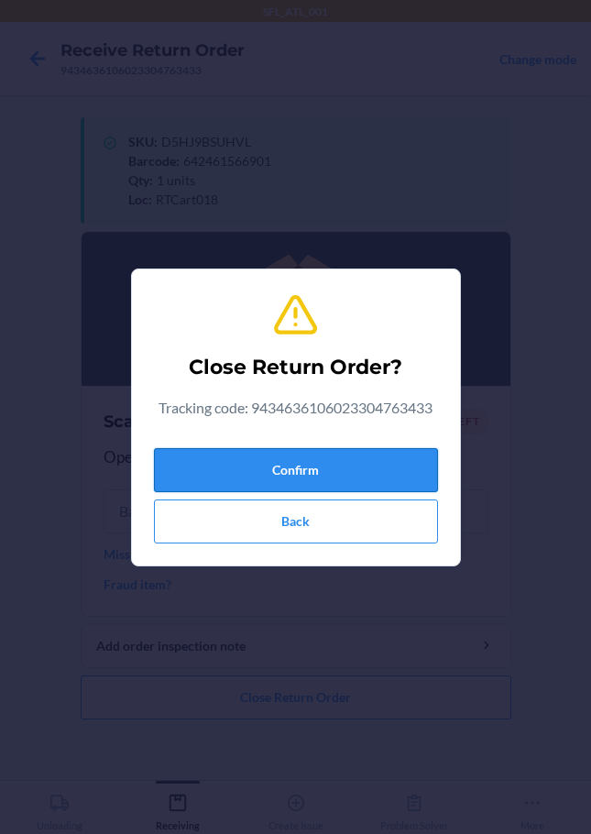
click at [237, 455] on button "Confirm" at bounding box center [296, 470] width 284 height 44
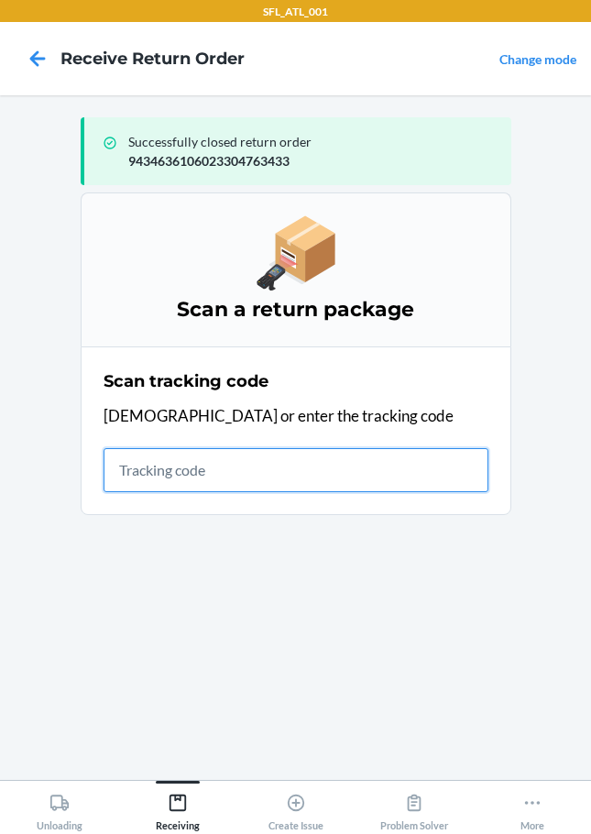
click at [119, 480] on input "text" at bounding box center [296, 470] width 385 height 44
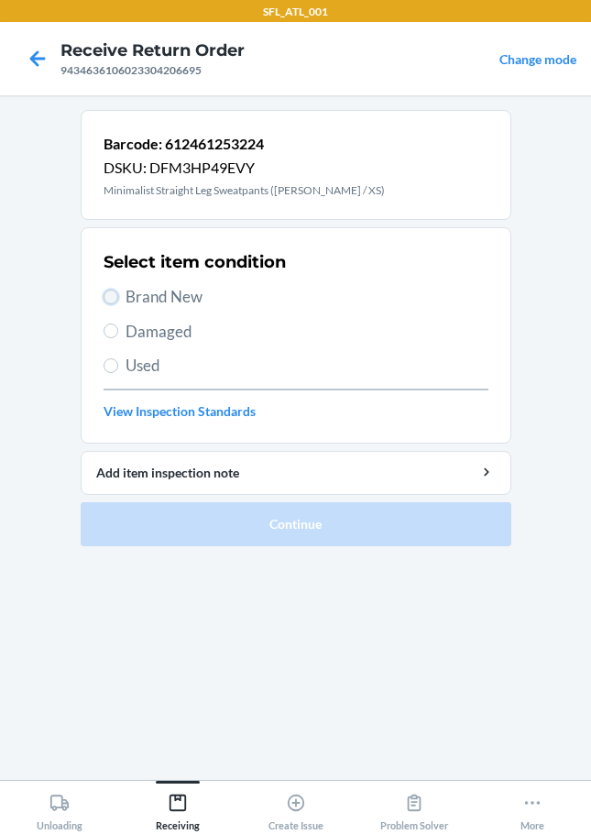
click at [117, 298] on input "Brand New" at bounding box center [111, 297] width 15 height 15
radio input "true"
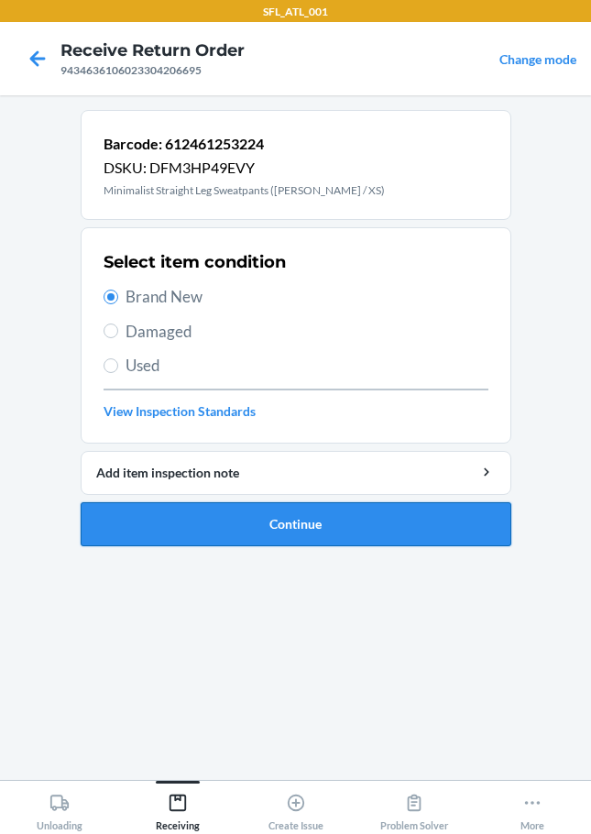
click at [182, 524] on button "Continue" at bounding box center [296, 524] width 431 height 44
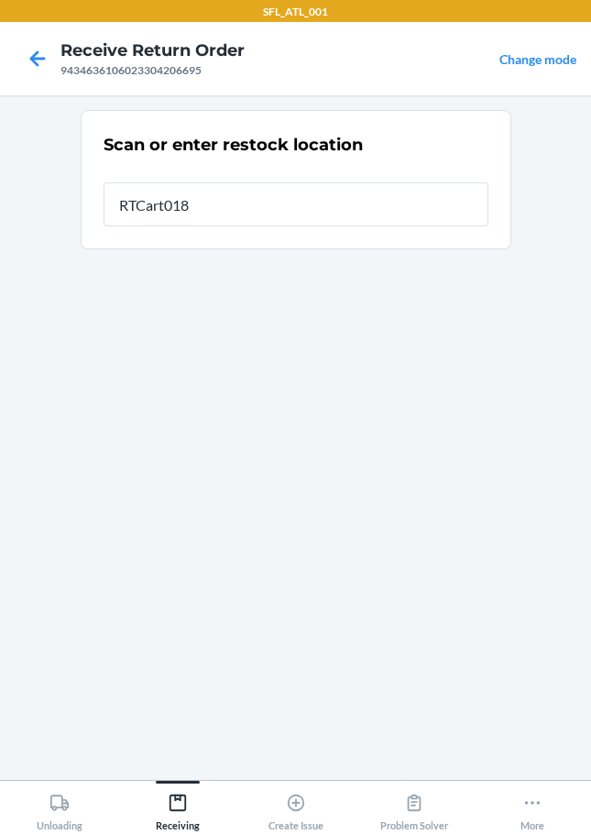
type input "RTCart018"
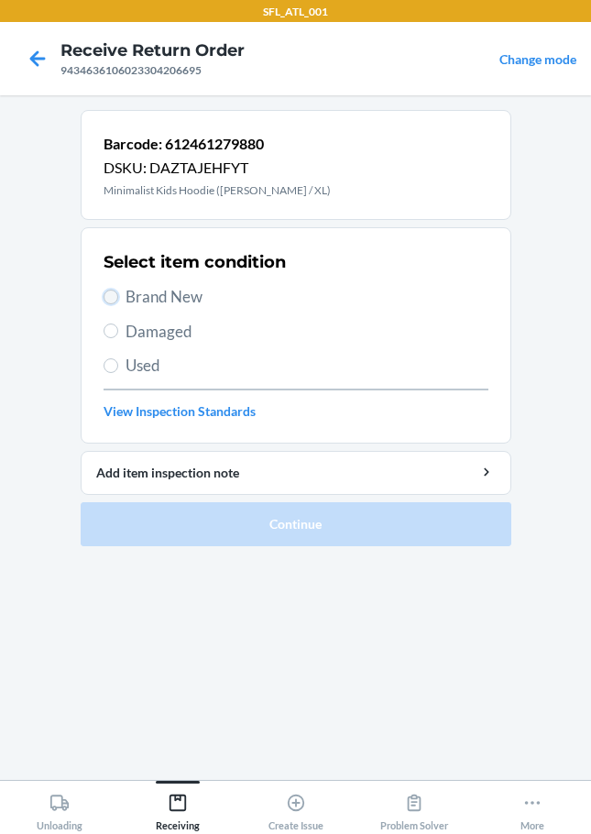
click at [113, 296] on input "Brand New" at bounding box center [111, 297] width 15 height 15
radio input "true"
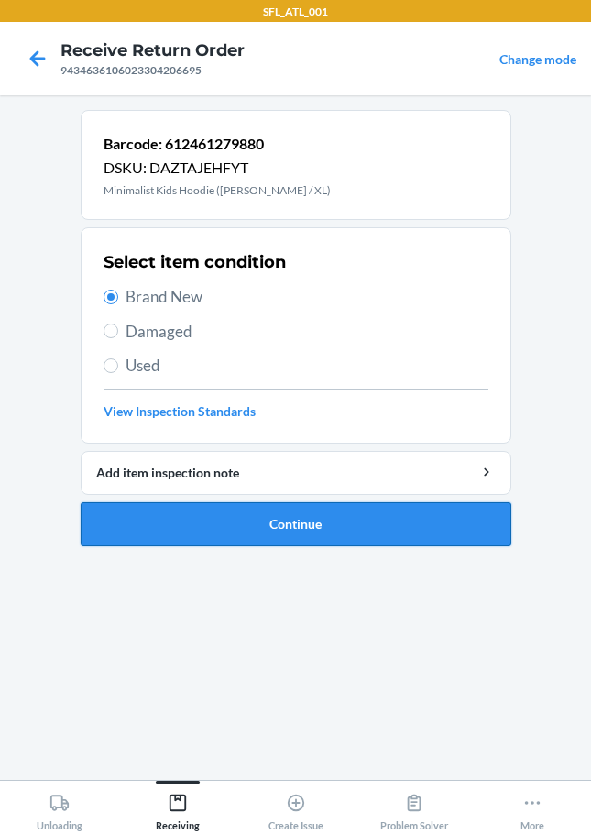
click at [263, 512] on button "Continue" at bounding box center [296, 524] width 431 height 44
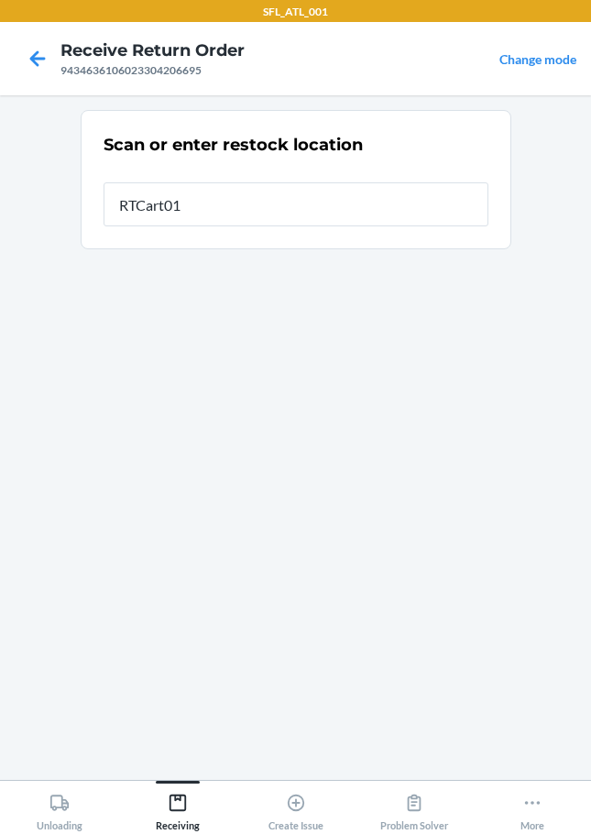
type input "RTCart018"
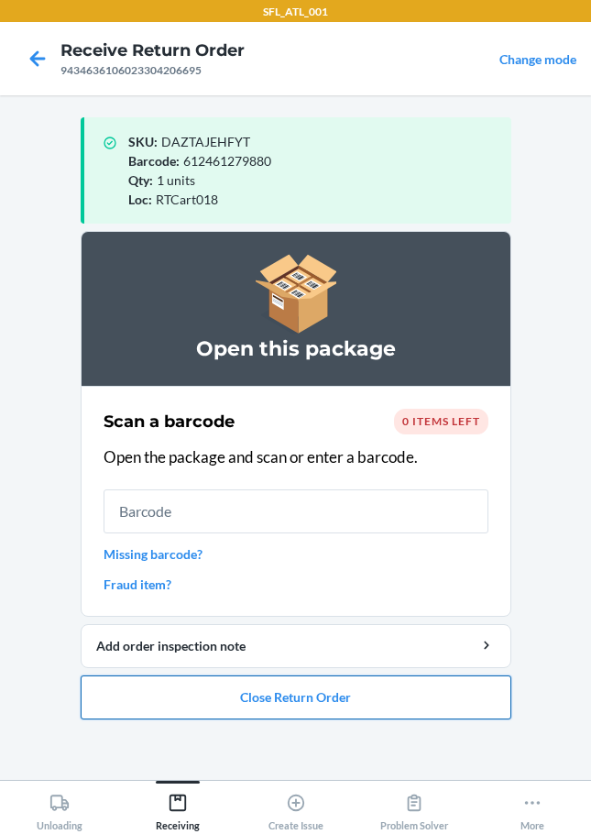
click at [196, 696] on button "Close Return Order" at bounding box center [296, 698] width 431 height 44
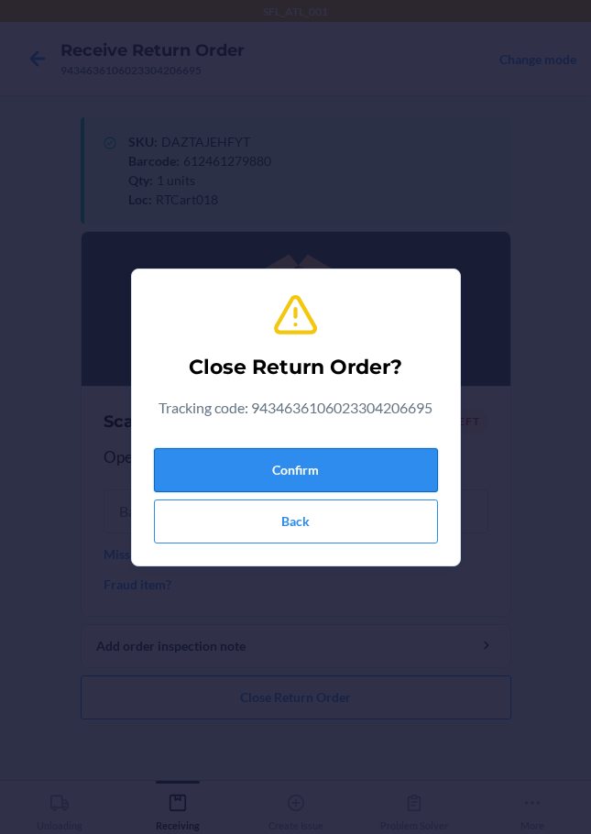
click at [216, 471] on button "Confirm" at bounding box center [296, 470] width 284 height 44
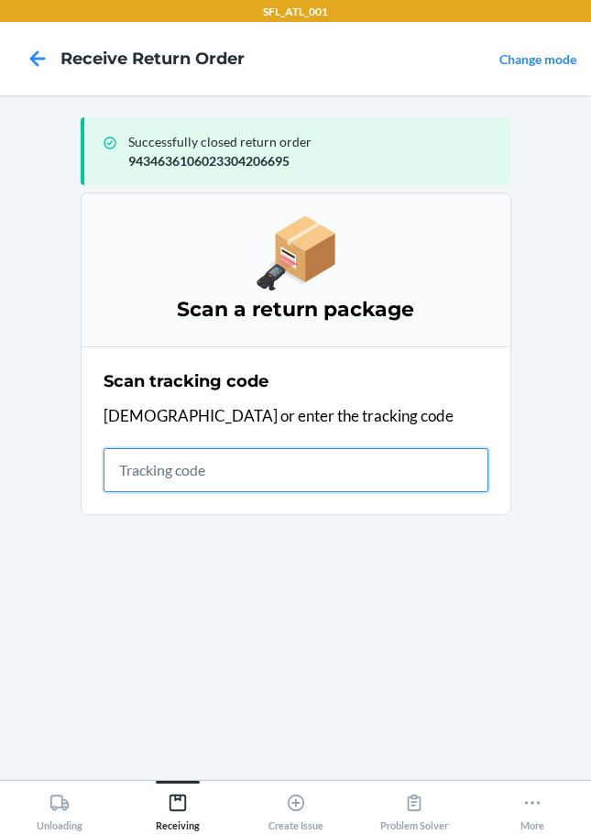
click at [218, 478] on input "text" at bounding box center [296, 470] width 385 height 44
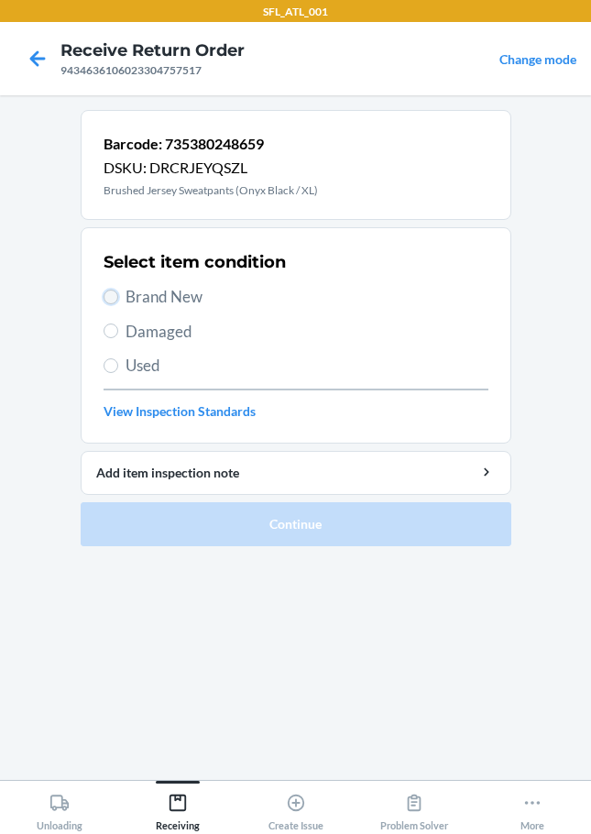
click at [111, 299] on input "Brand New" at bounding box center [111, 297] width 15 height 15
radio input "true"
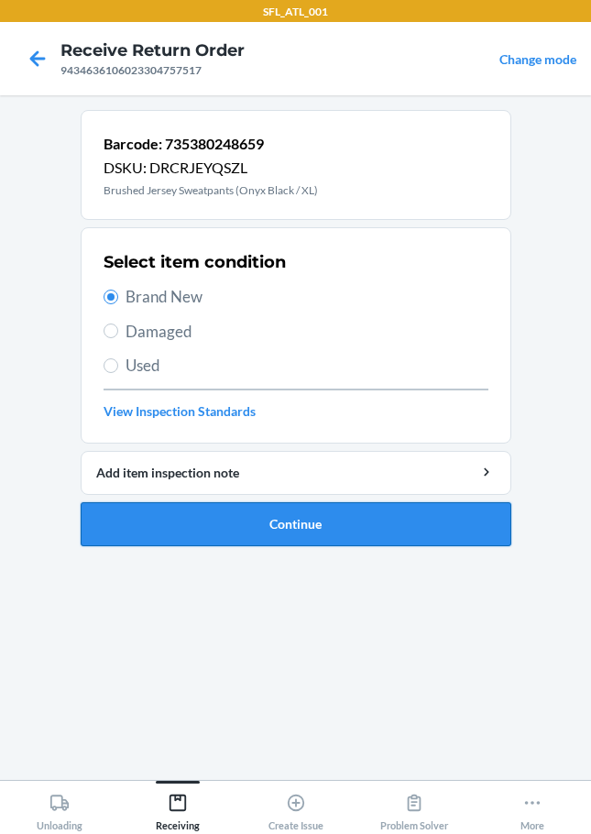
click at [290, 515] on button "Continue" at bounding box center [296, 524] width 431 height 44
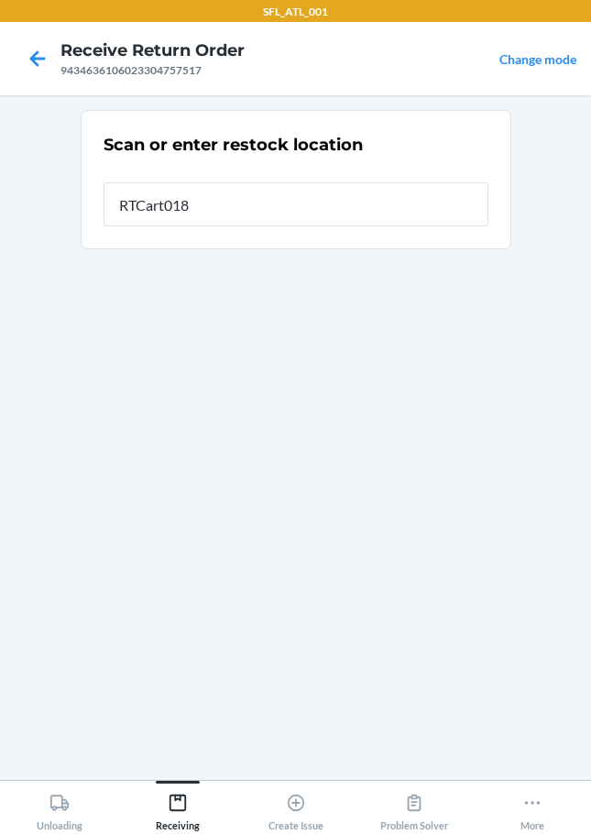
type input "RTCart018"
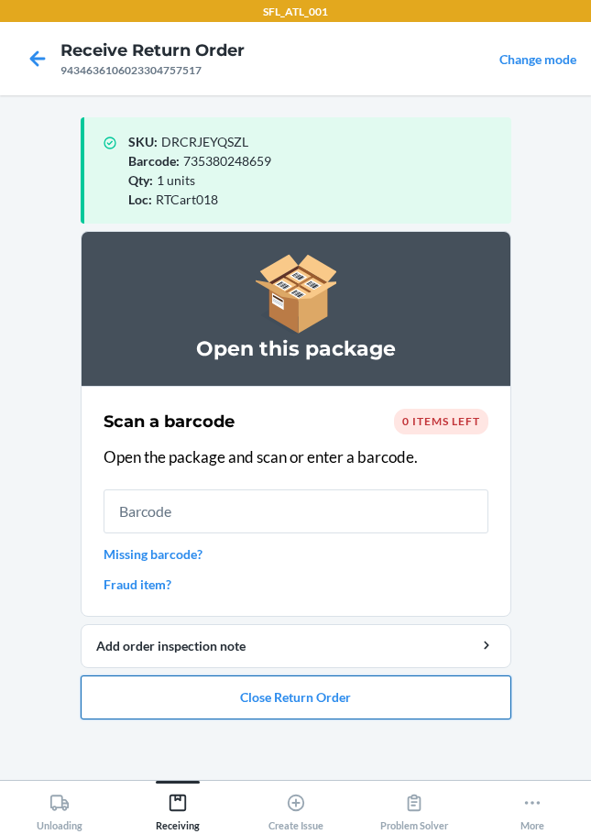
click at [315, 702] on button "Close Return Order" at bounding box center [296, 698] width 431 height 44
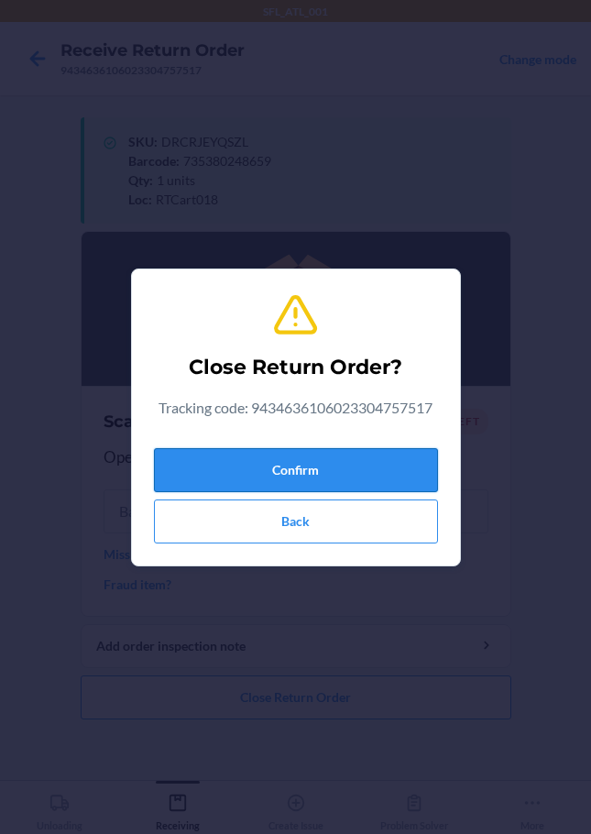
click at [302, 467] on button "Confirm" at bounding box center [296, 470] width 284 height 44
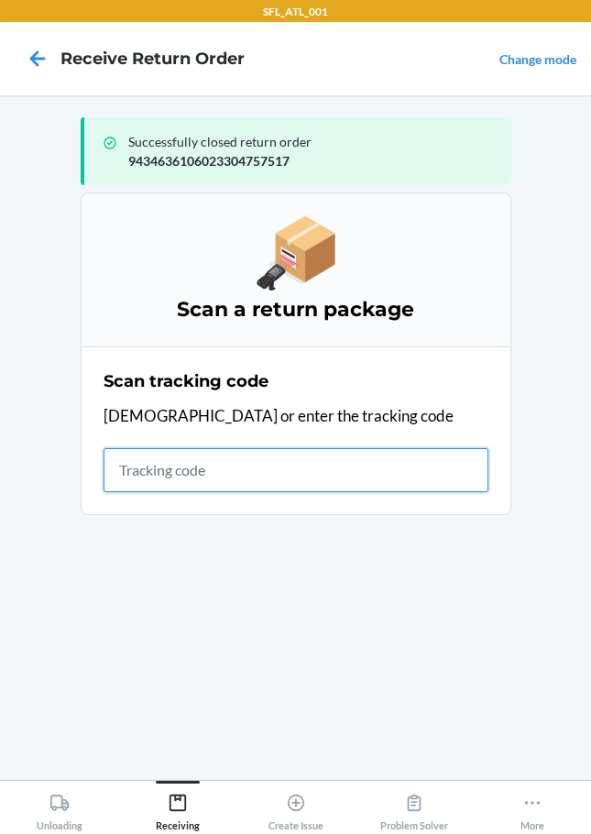
click at [138, 465] on input "text" at bounding box center [296, 470] width 385 height 44
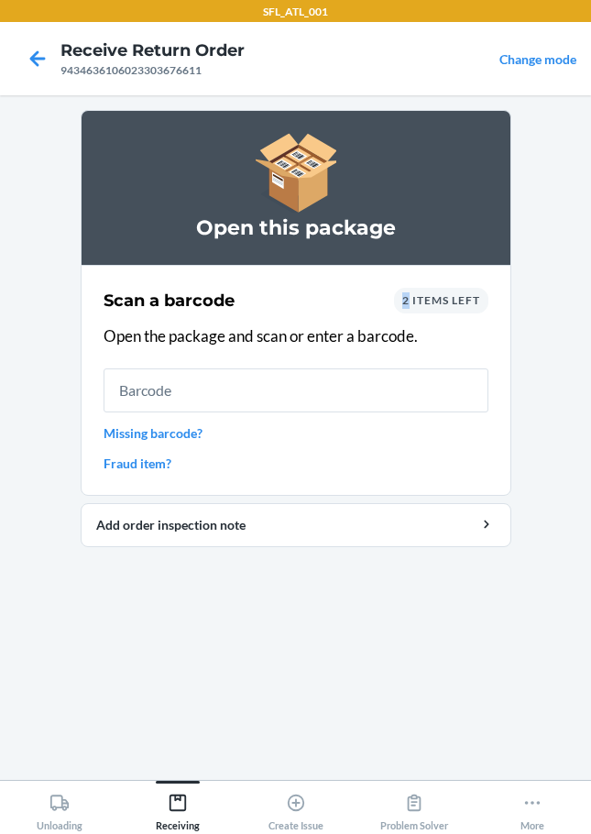
click at [405, 300] on span "2 items left" at bounding box center [441, 300] width 78 height 14
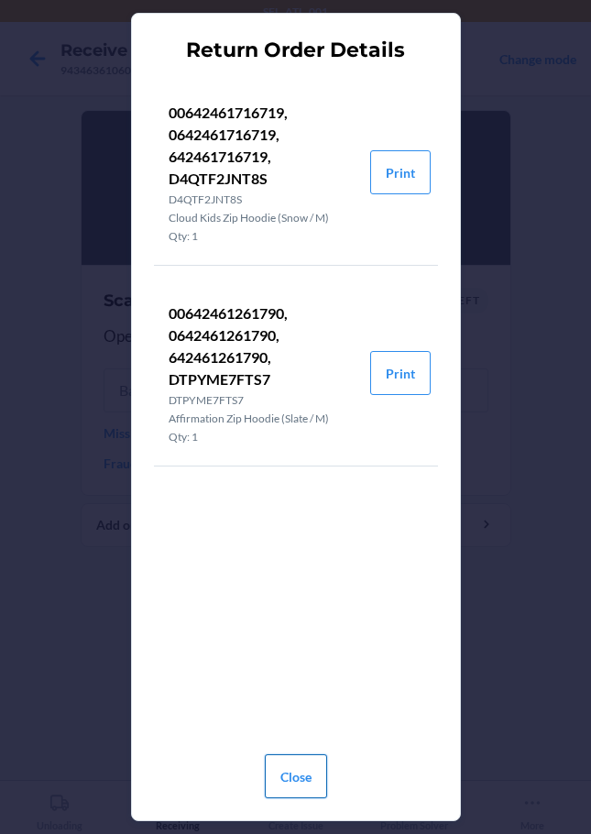
click at [317, 773] on button "Close" at bounding box center [296, 776] width 62 height 44
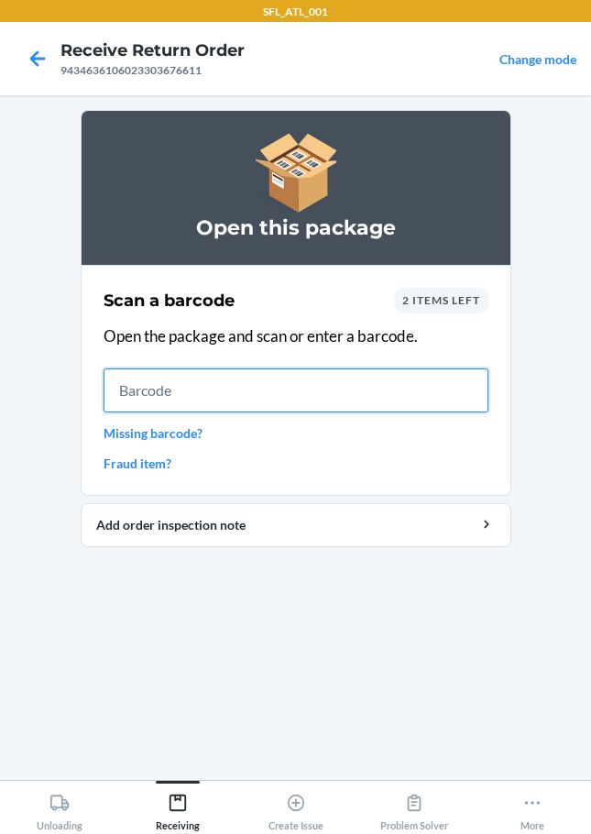
click at [203, 391] on input "text" at bounding box center [296, 391] width 385 height 44
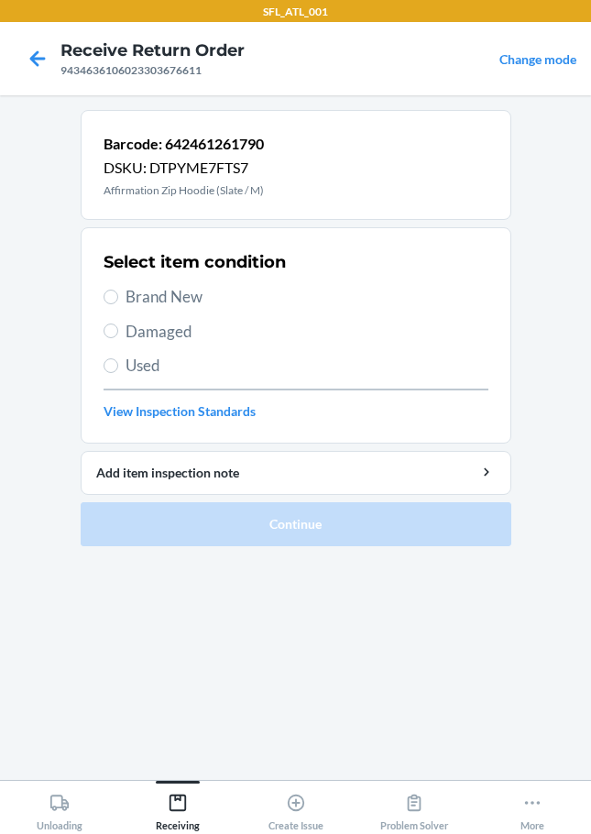
click at [111, 288] on label "Brand New" at bounding box center [296, 297] width 385 height 24
click at [111, 290] on input "Brand New" at bounding box center [111, 297] width 15 height 15
radio input "true"
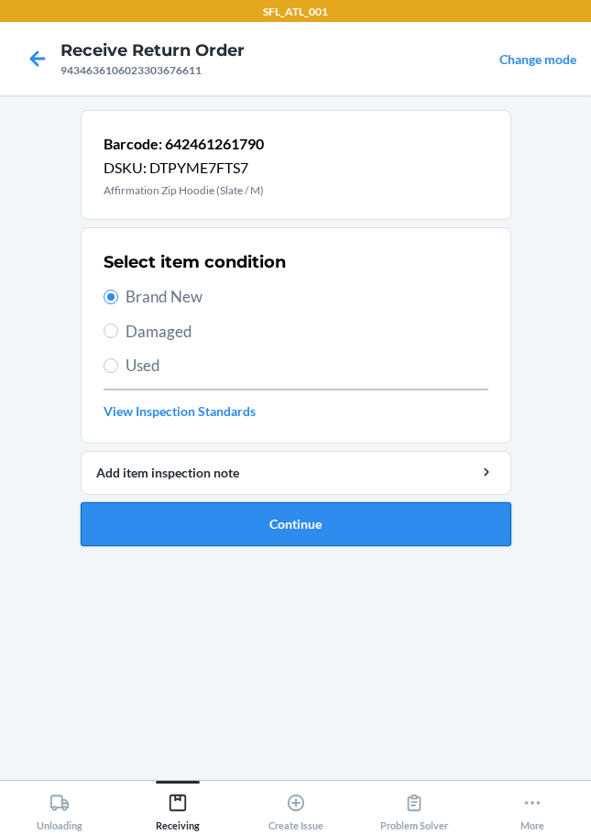
click at [249, 529] on button "Continue" at bounding box center [296, 524] width 431 height 44
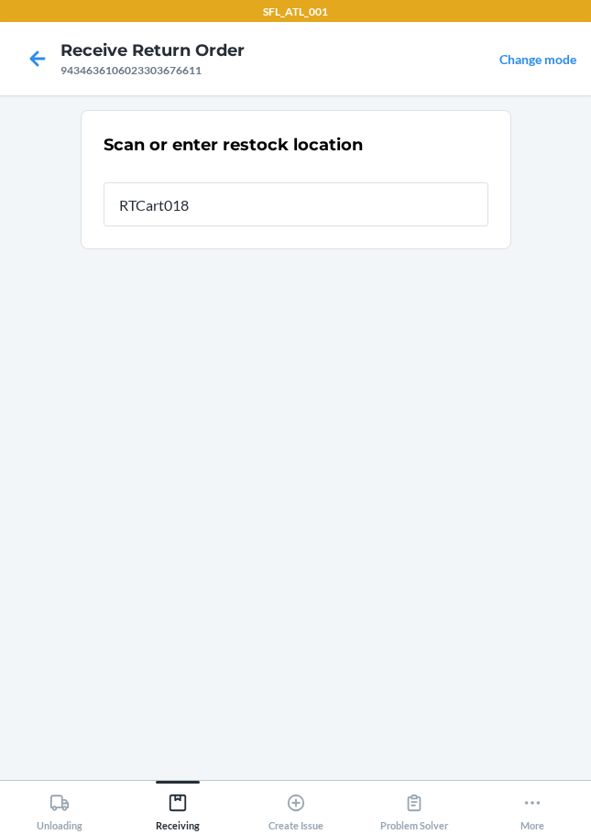
type input "RTCart018"
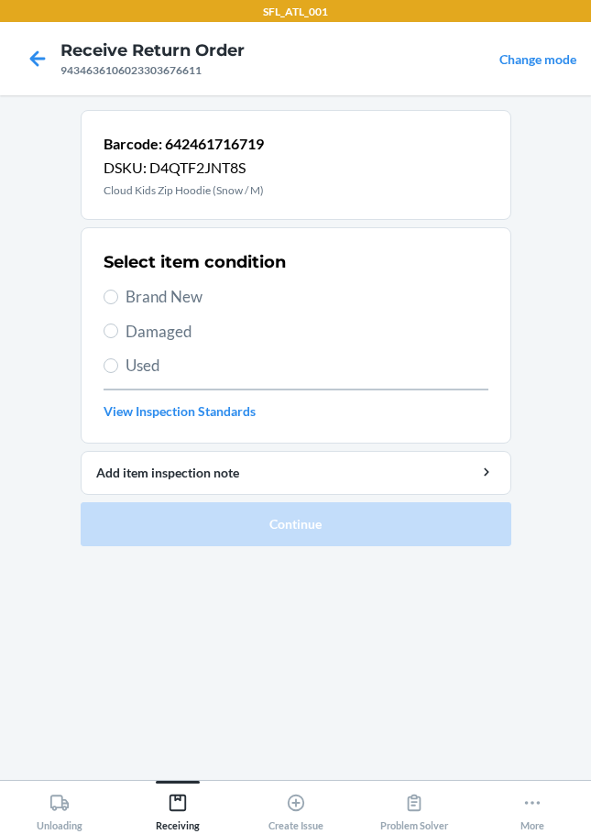
click at [104, 300] on label "Brand New" at bounding box center [296, 297] width 385 height 24
click at [104, 300] on input "Brand New" at bounding box center [111, 297] width 15 height 15
radio input "true"
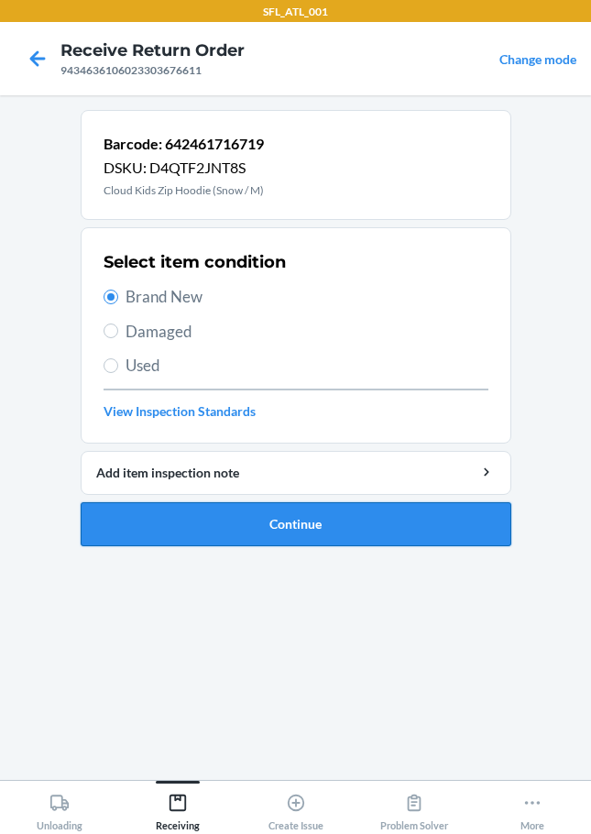
click at [174, 532] on button "Continue" at bounding box center [296, 524] width 431 height 44
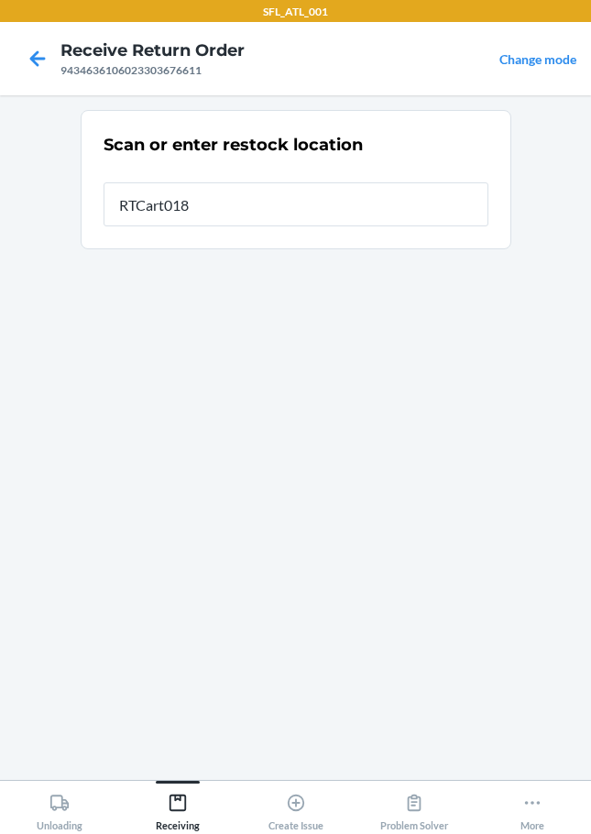
type input "RTCart018"
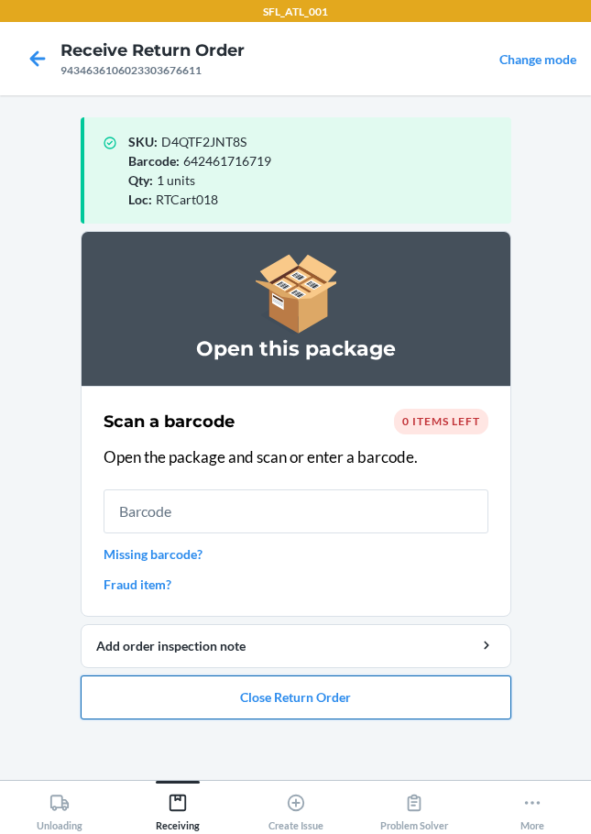
click at [244, 702] on button "Close Return Order" at bounding box center [296, 698] width 431 height 44
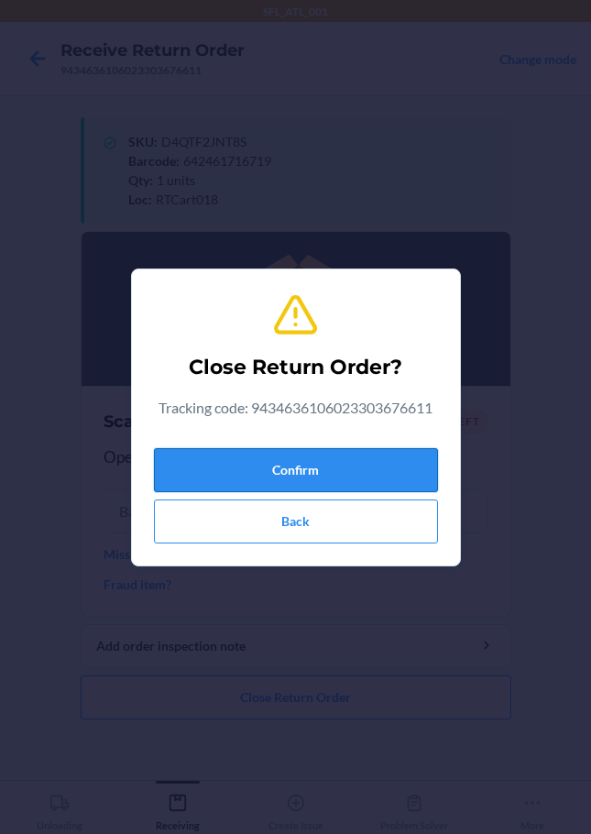
click at [178, 451] on button "Confirm" at bounding box center [296, 470] width 284 height 44
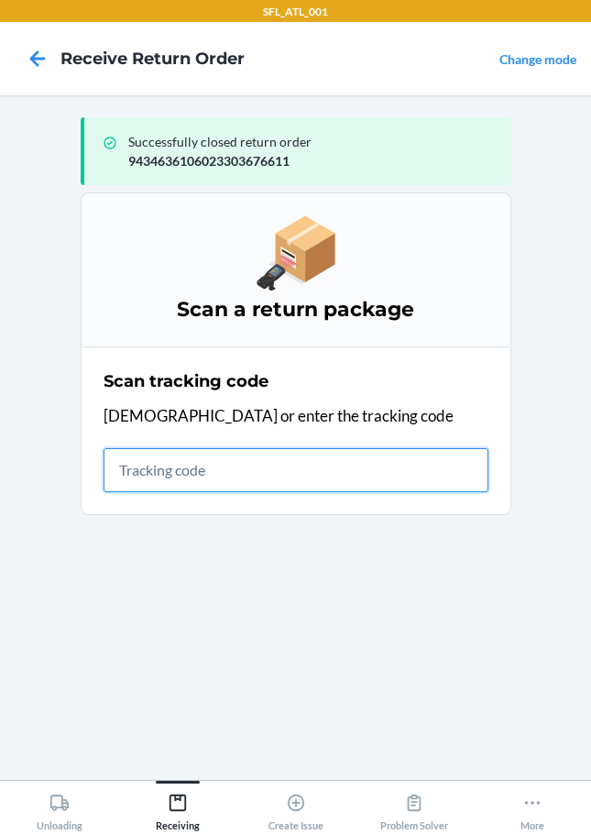
click at [116, 481] on input "text" at bounding box center [296, 470] width 385 height 44
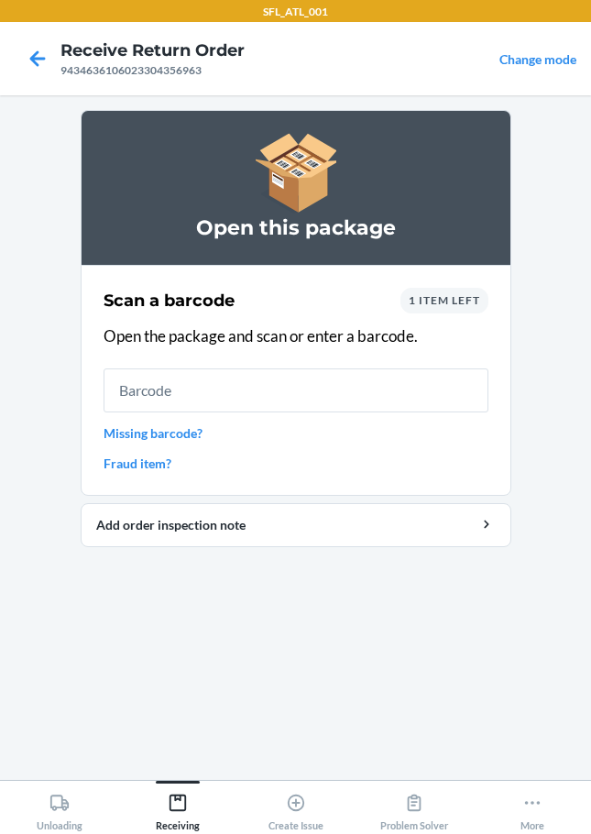
click at [439, 299] on span "1 item left" at bounding box center [445, 300] width 72 height 14
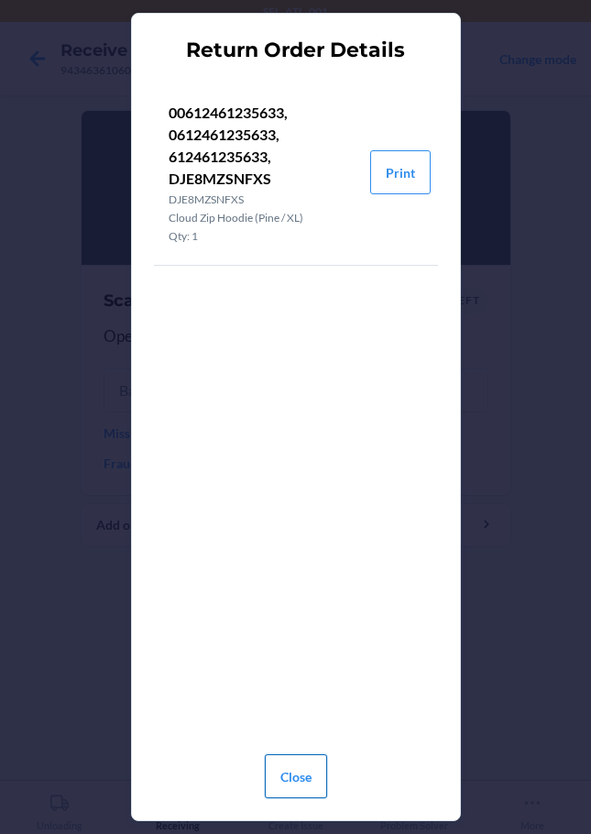
click at [308, 776] on button "Close" at bounding box center [296, 776] width 62 height 44
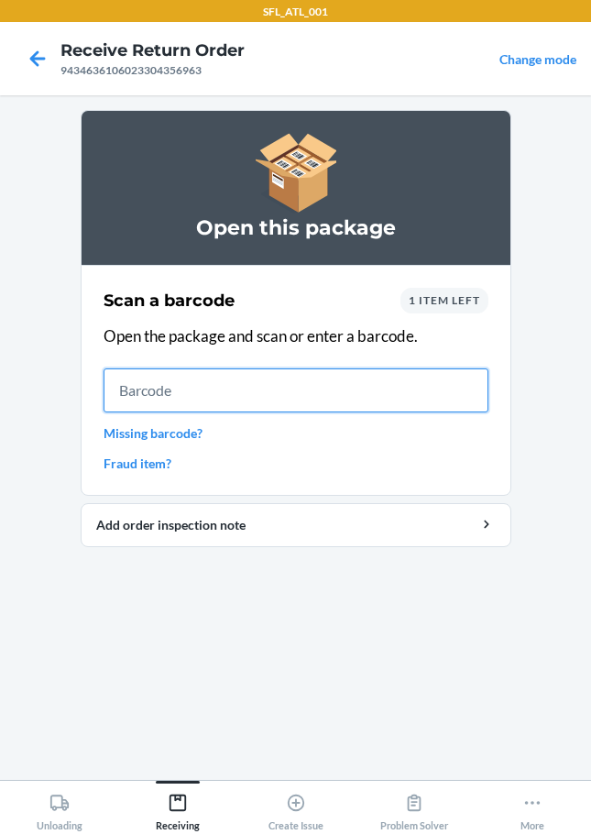
click at [162, 393] on input "text" at bounding box center [296, 391] width 385 height 44
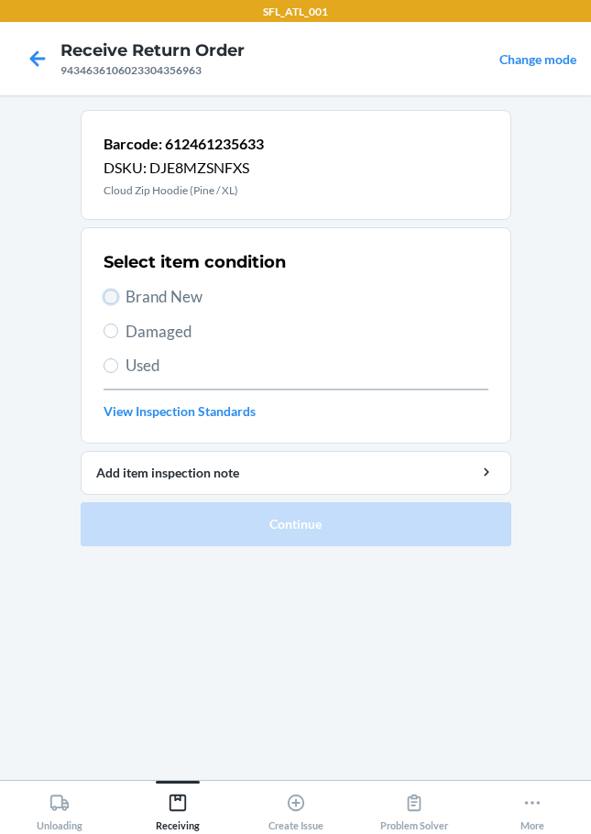
click at [107, 300] on input "Brand New" at bounding box center [111, 297] width 15 height 15
radio input "true"
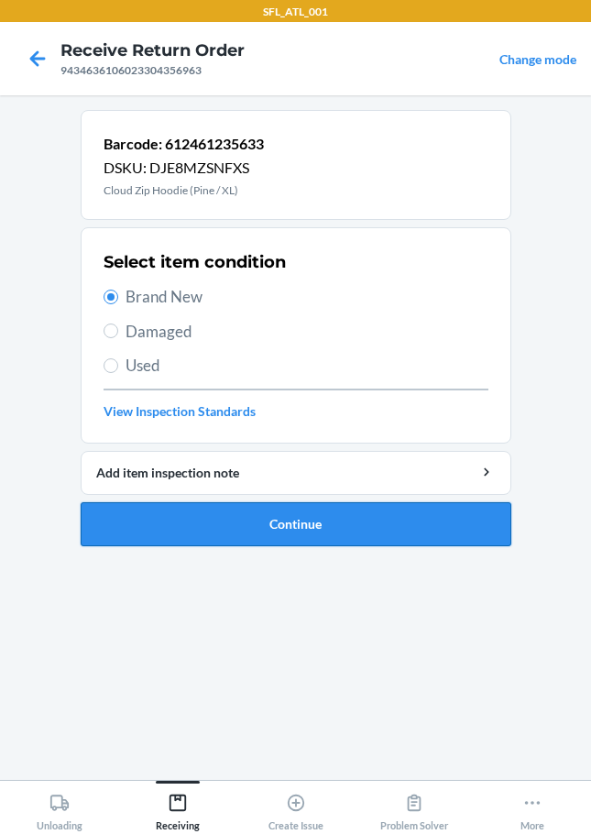
click at [227, 522] on button "Continue" at bounding box center [296, 524] width 431 height 44
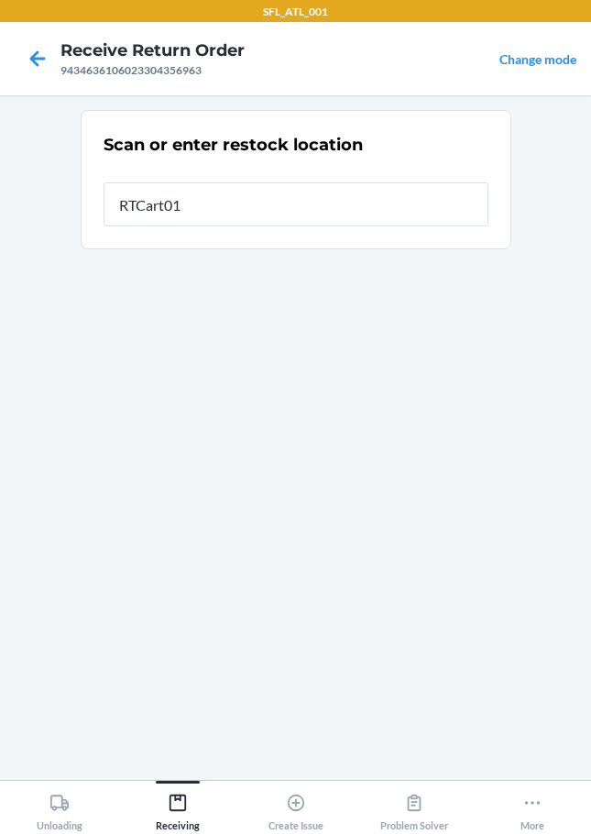
type input "RTCart018"
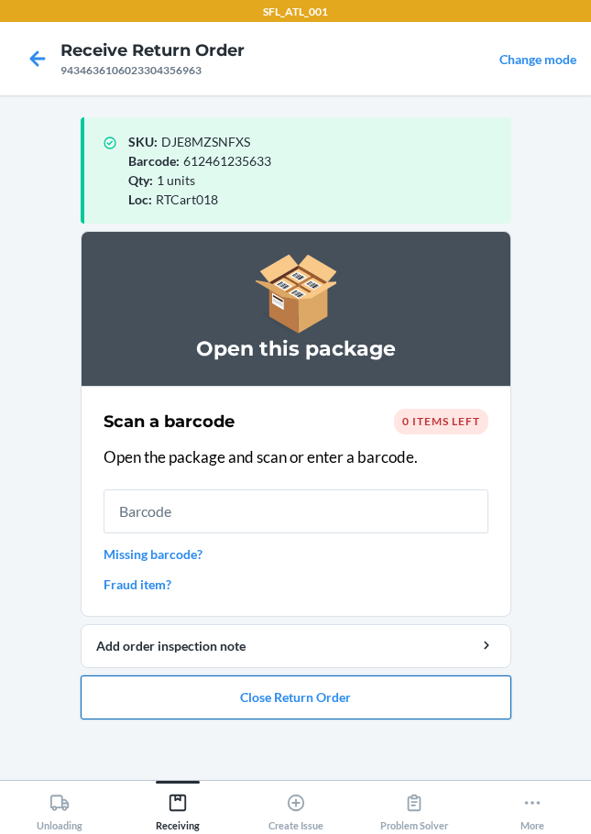
click at [248, 694] on button "Close Return Order" at bounding box center [296, 698] width 431 height 44
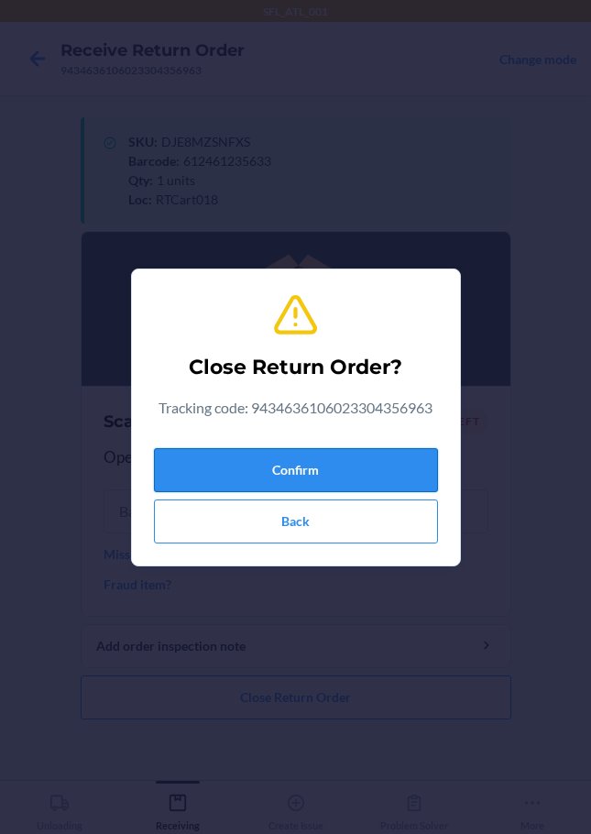
click at [201, 473] on button "Confirm" at bounding box center [296, 470] width 284 height 44
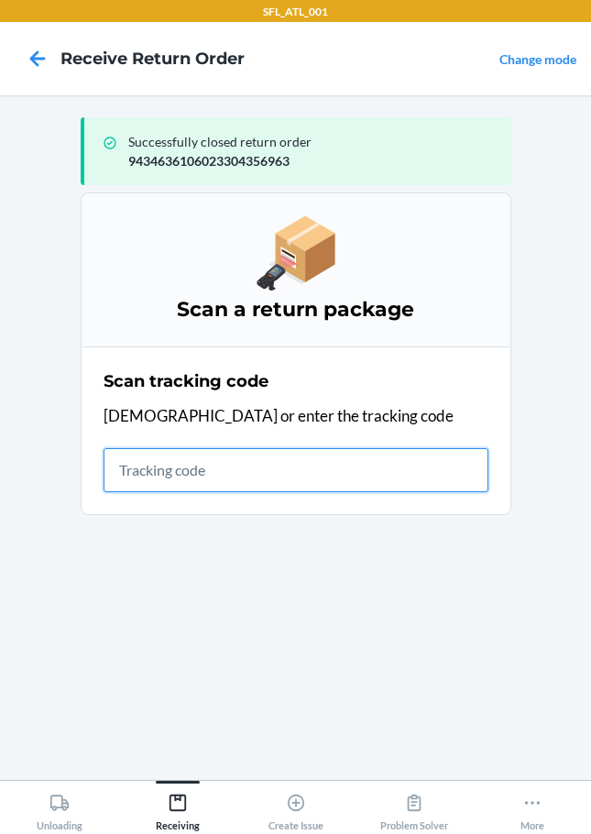
click at [147, 465] on input "text" at bounding box center [296, 470] width 385 height 44
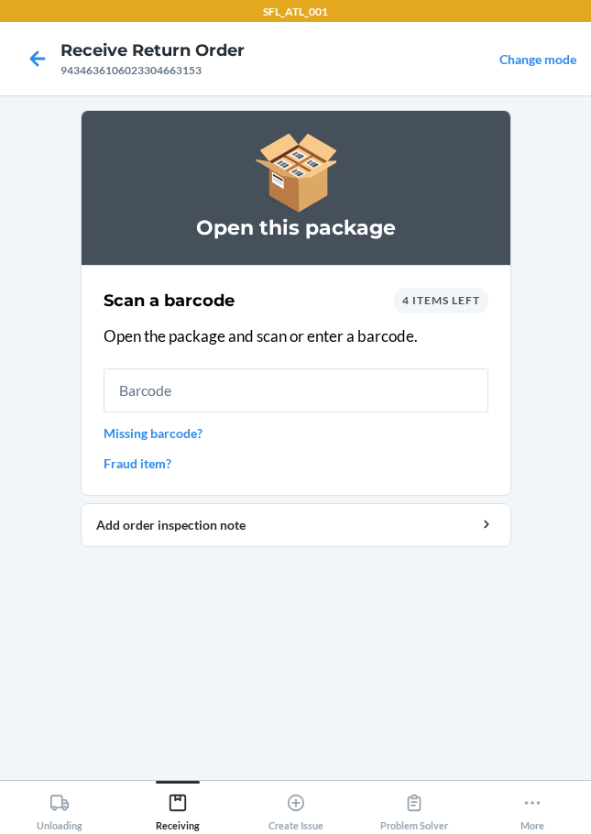
click at [479, 300] on span "4 items left" at bounding box center [441, 300] width 78 height 14
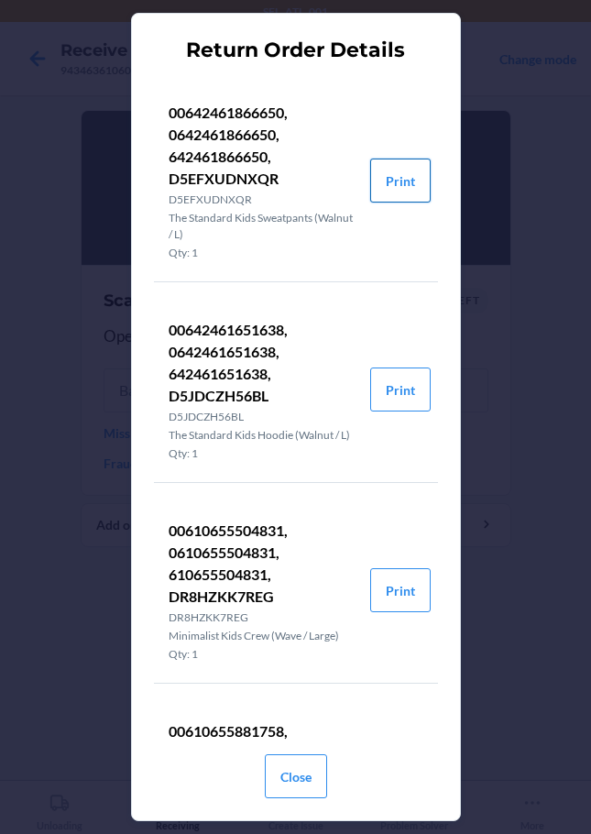
click at [389, 180] on button "Print" at bounding box center [400, 181] width 61 height 44
click at [377, 407] on button "Print" at bounding box center [400, 390] width 61 height 44
click at [389, 611] on button "Print" at bounding box center [400, 590] width 61 height 44
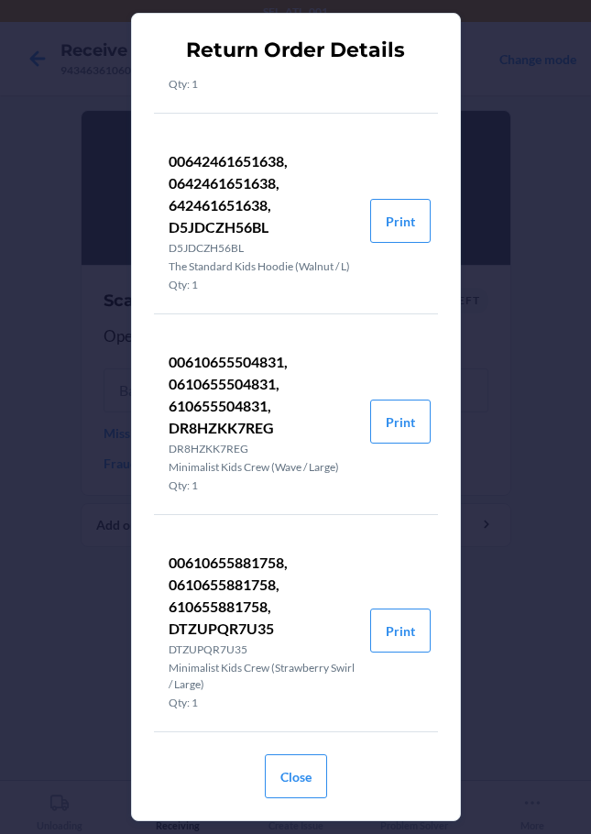
scroll to position [202, 0]
click at [401, 639] on button "Print" at bounding box center [400, 631] width 61 height 44
click at [294, 777] on button "Close" at bounding box center [296, 776] width 62 height 44
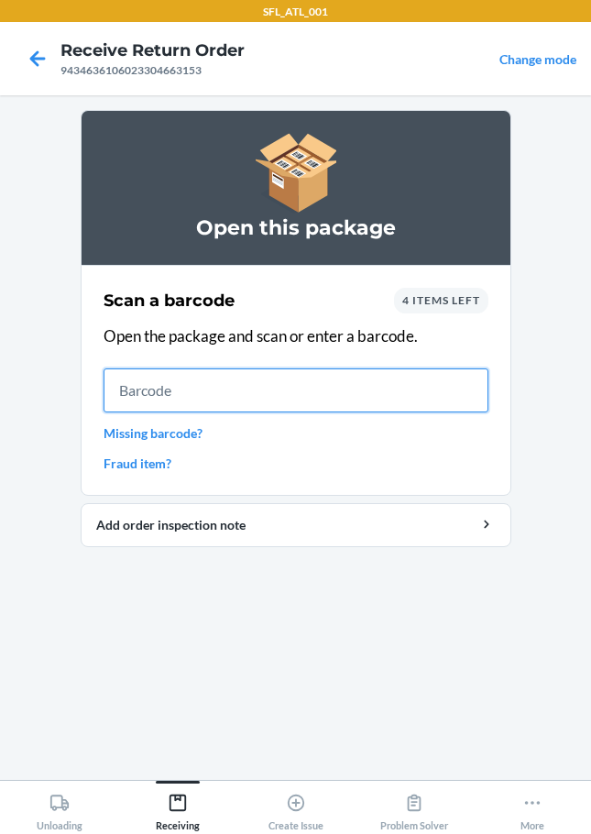
click at [155, 392] on input "text" at bounding box center [296, 391] width 385 height 44
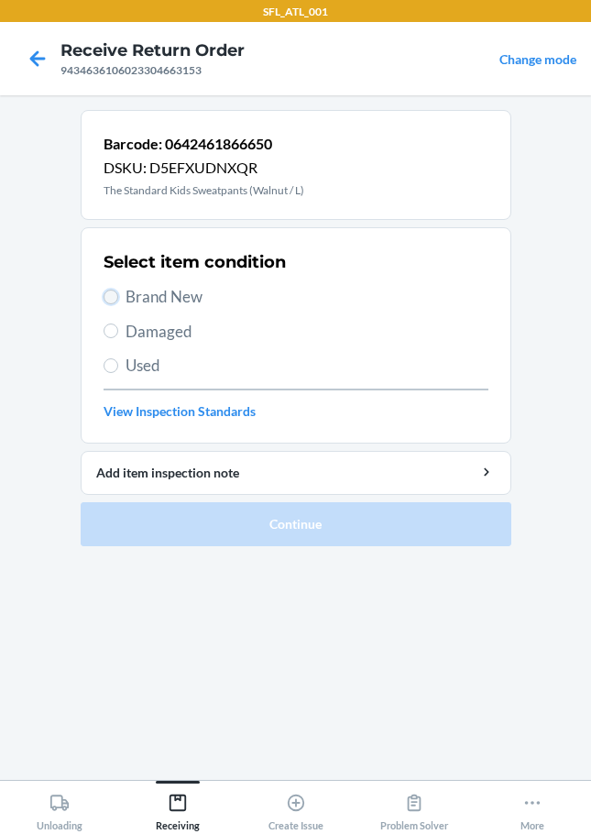
click at [116, 299] on input "Brand New" at bounding box center [111, 297] width 15 height 15
radio input "true"
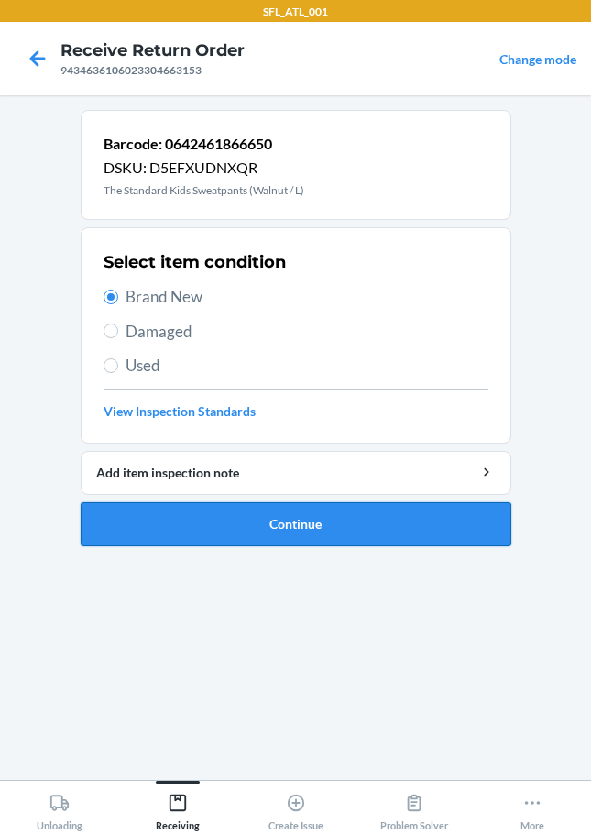
click at [239, 523] on button "Continue" at bounding box center [296, 524] width 431 height 44
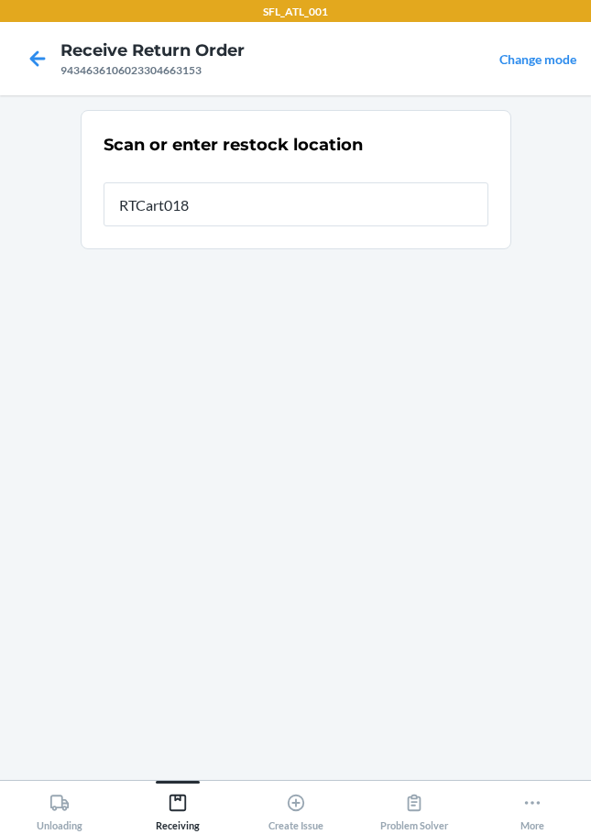
type input "RTCart018"
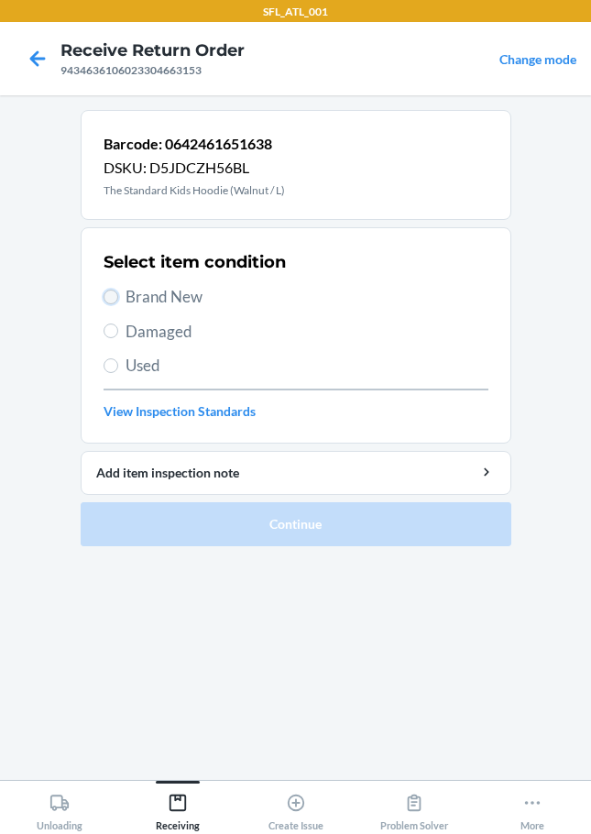
click at [106, 302] on input "Brand New" at bounding box center [111, 297] width 15 height 15
radio input "true"
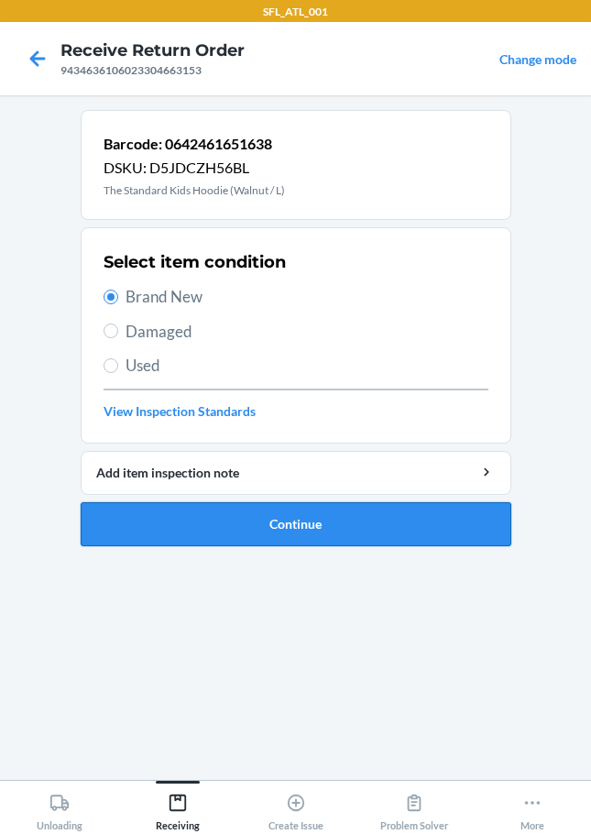
click at [196, 536] on button "Continue" at bounding box center [296, 524] width 431 height 44
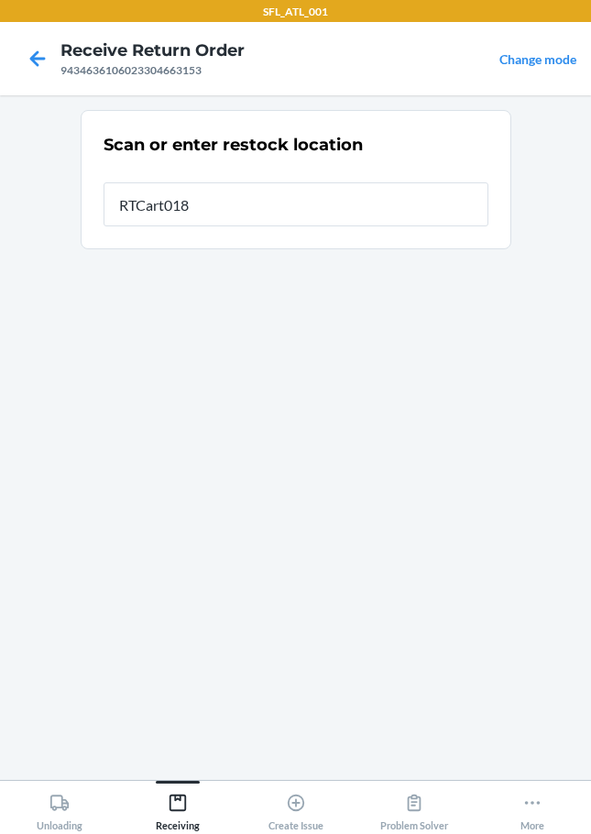
type input "RTCart018"
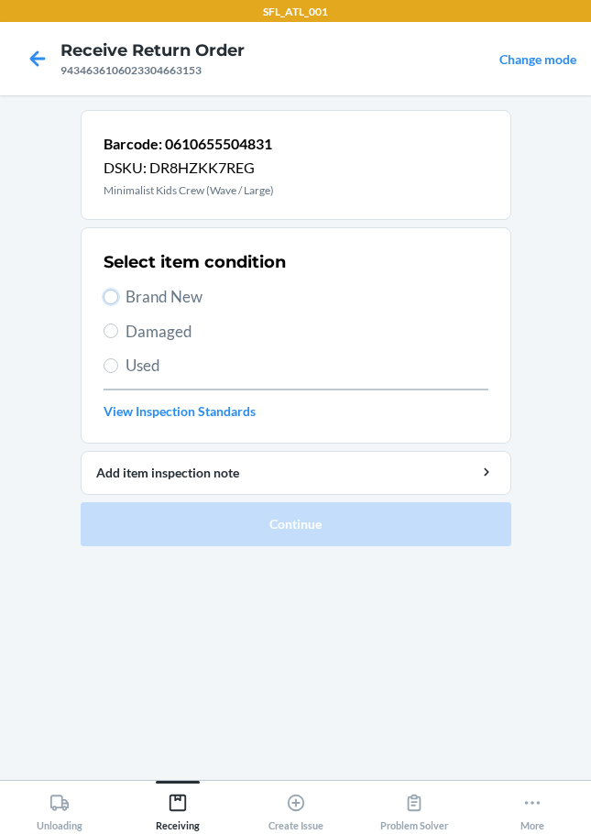
drag, startPoint x: 109, startPoint y: 294, endPoint x: 121, endPoint y: 306, distance: 16.9
click at [110, 294] on input "Brand New" at bounding box center [111, 297] width 15 height 15
radio input "true"
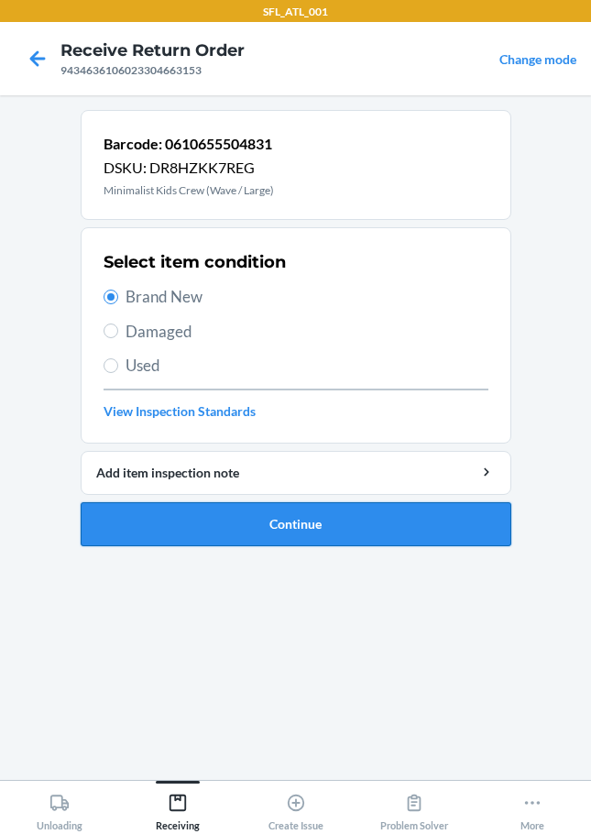
click at [221, 522] on button "Continue" at bounding box center [296, 524] width 431 height 44
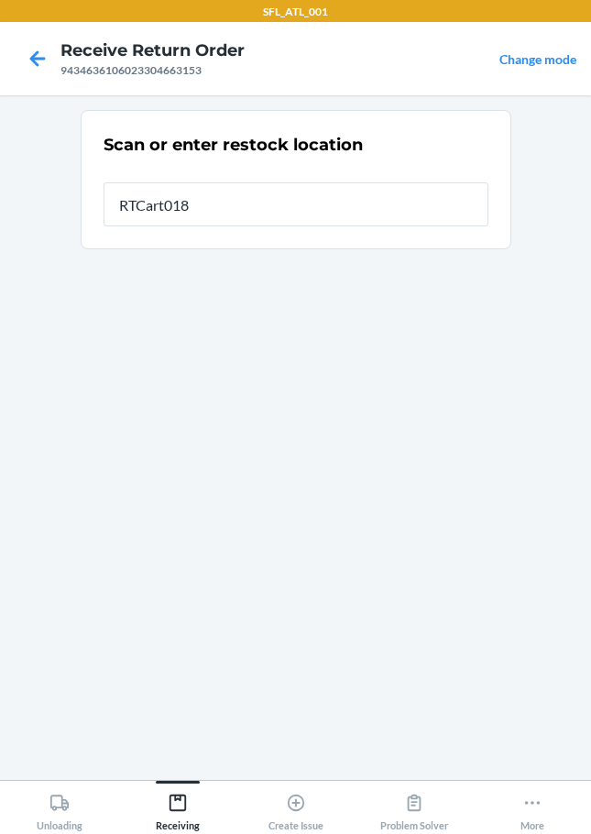
type input "RTCart018"
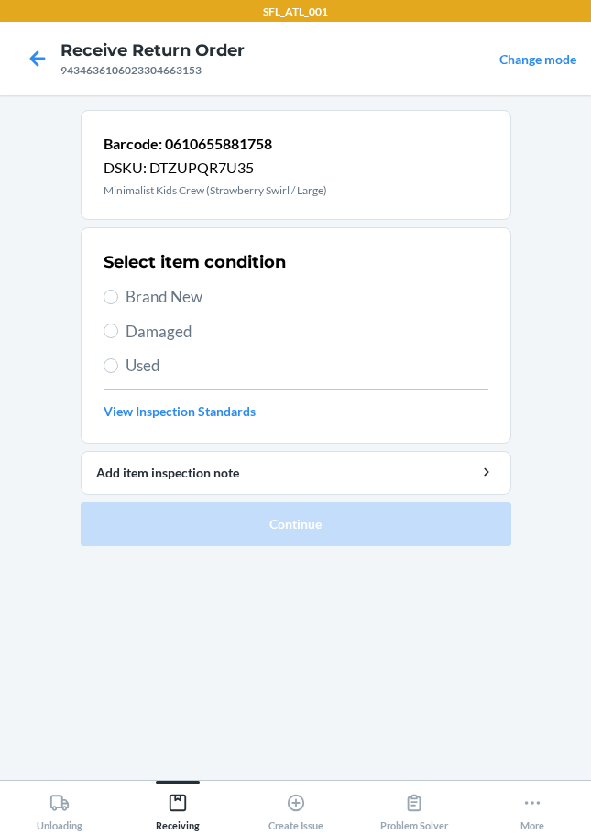
click at [114, 287] on label "Brand New" at bounding box center [296, 297] width 385 height 24
click at [114, 290] on input "Brand New" at bounding box center [111, 297] width 15 height 15
radio input "true"
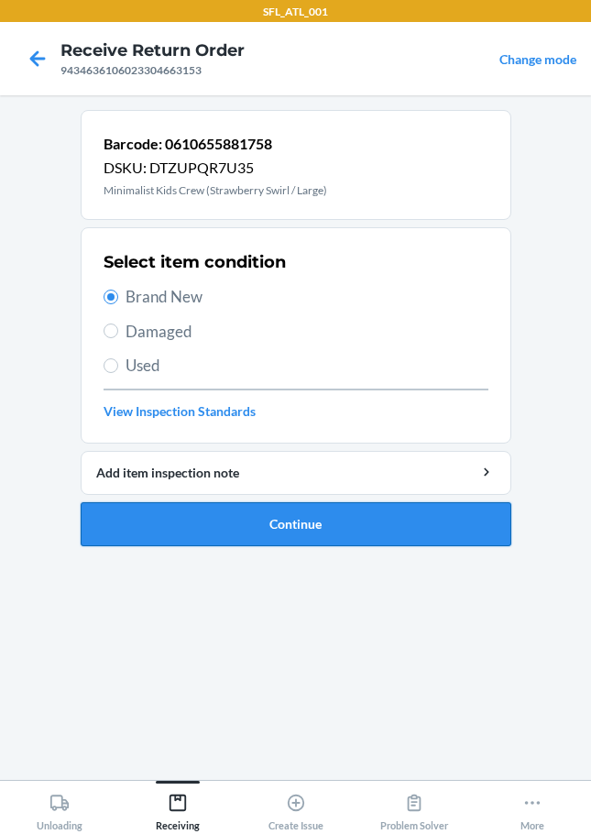
click at [236, 529] on button "Continue" at bounding box center [296, 524] width 431 height 44
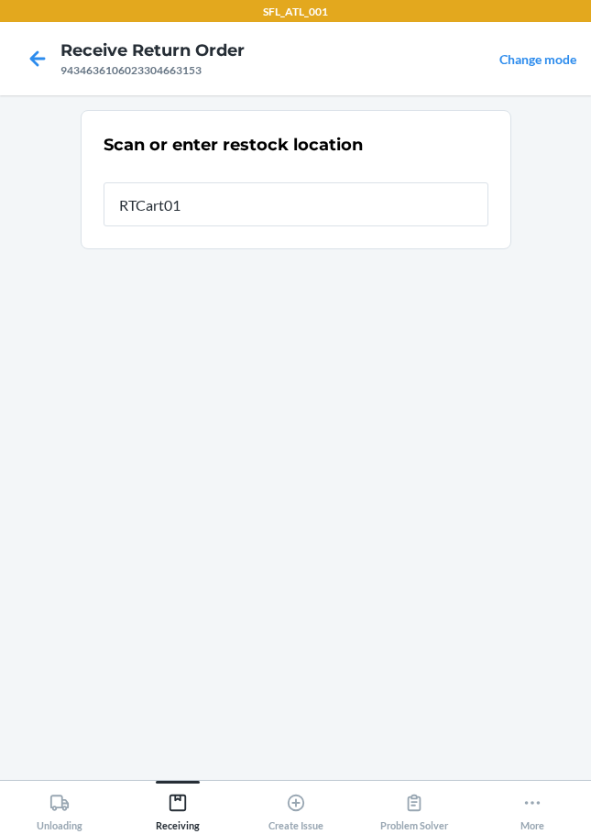
type input "RTCart018"
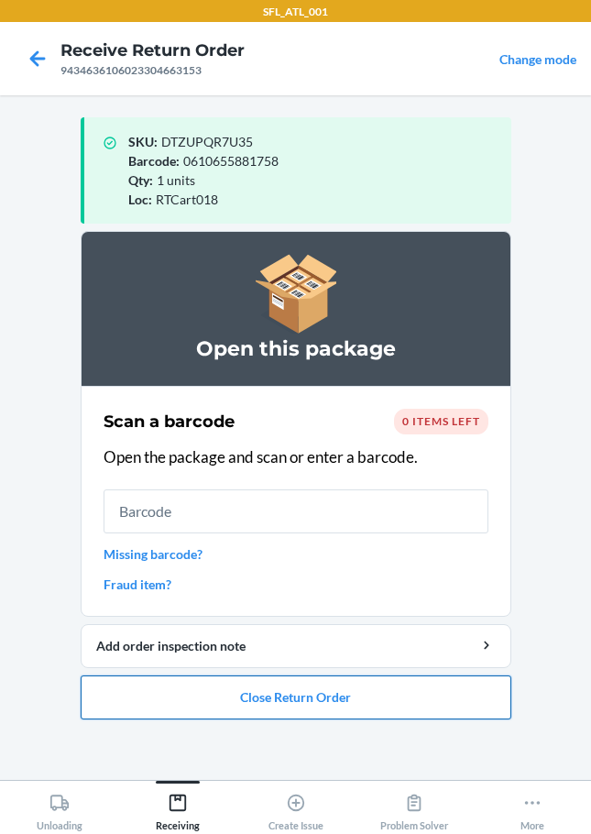
click at [314, 700] on button "Close Return Order" at bounding box center [296, 698] width 431 height 44
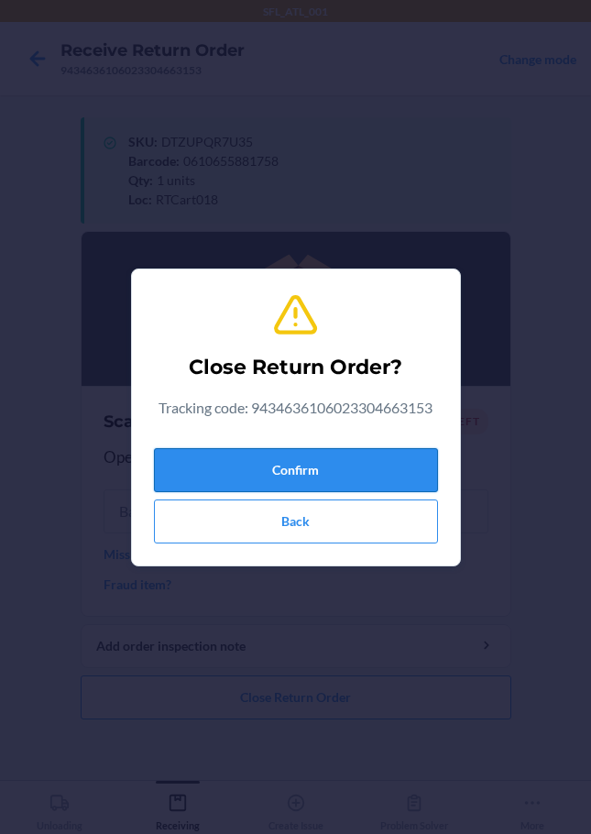
click at [309, 461] on button "Confirm" at bounding box center [296, 470] width 284 height 44
